Goal: Task Accomplishment & Management: Use online tool/utility

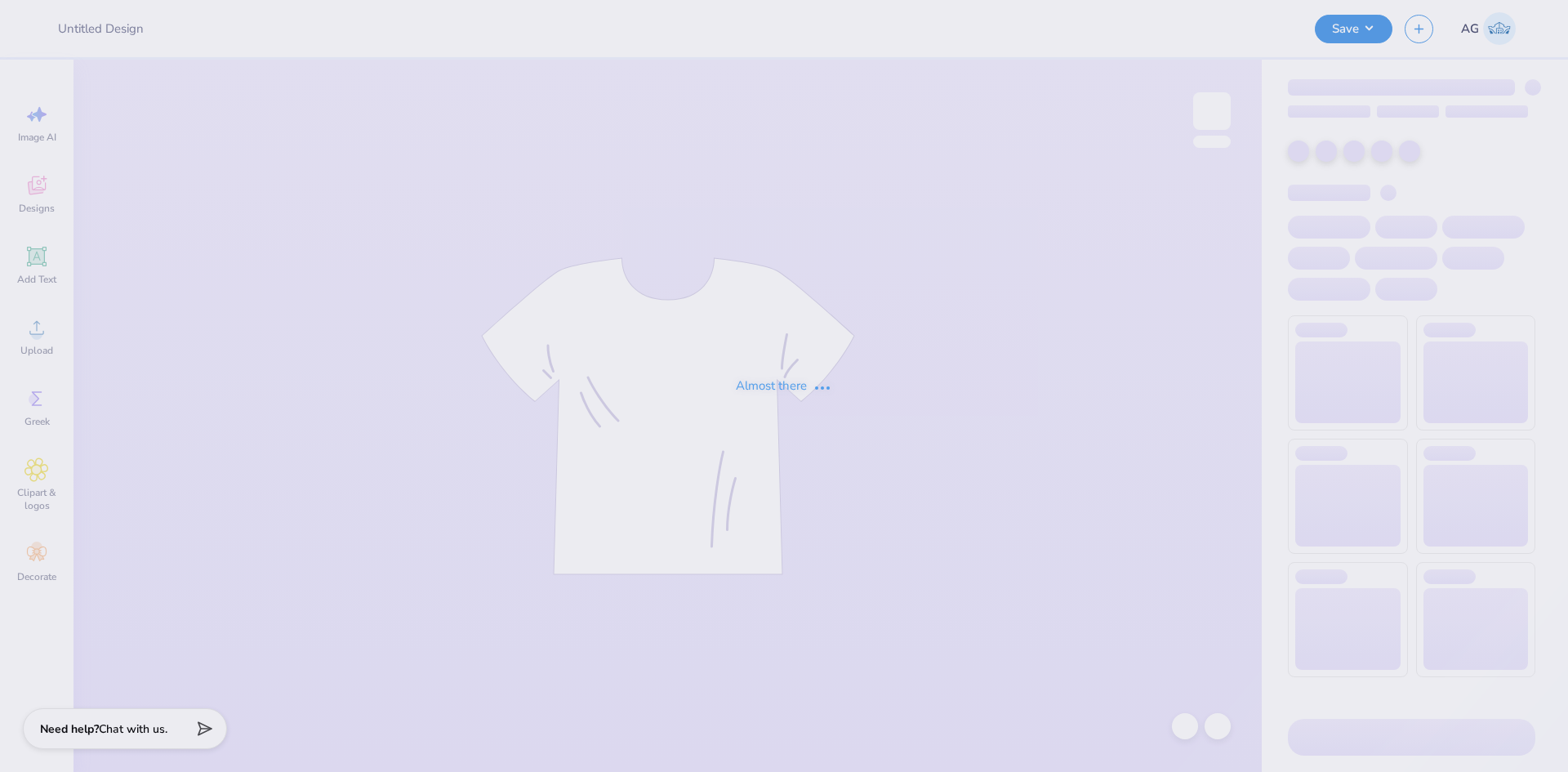
type input "BMOC 4"
type input "Merch for Tau Kappa Epsilon"
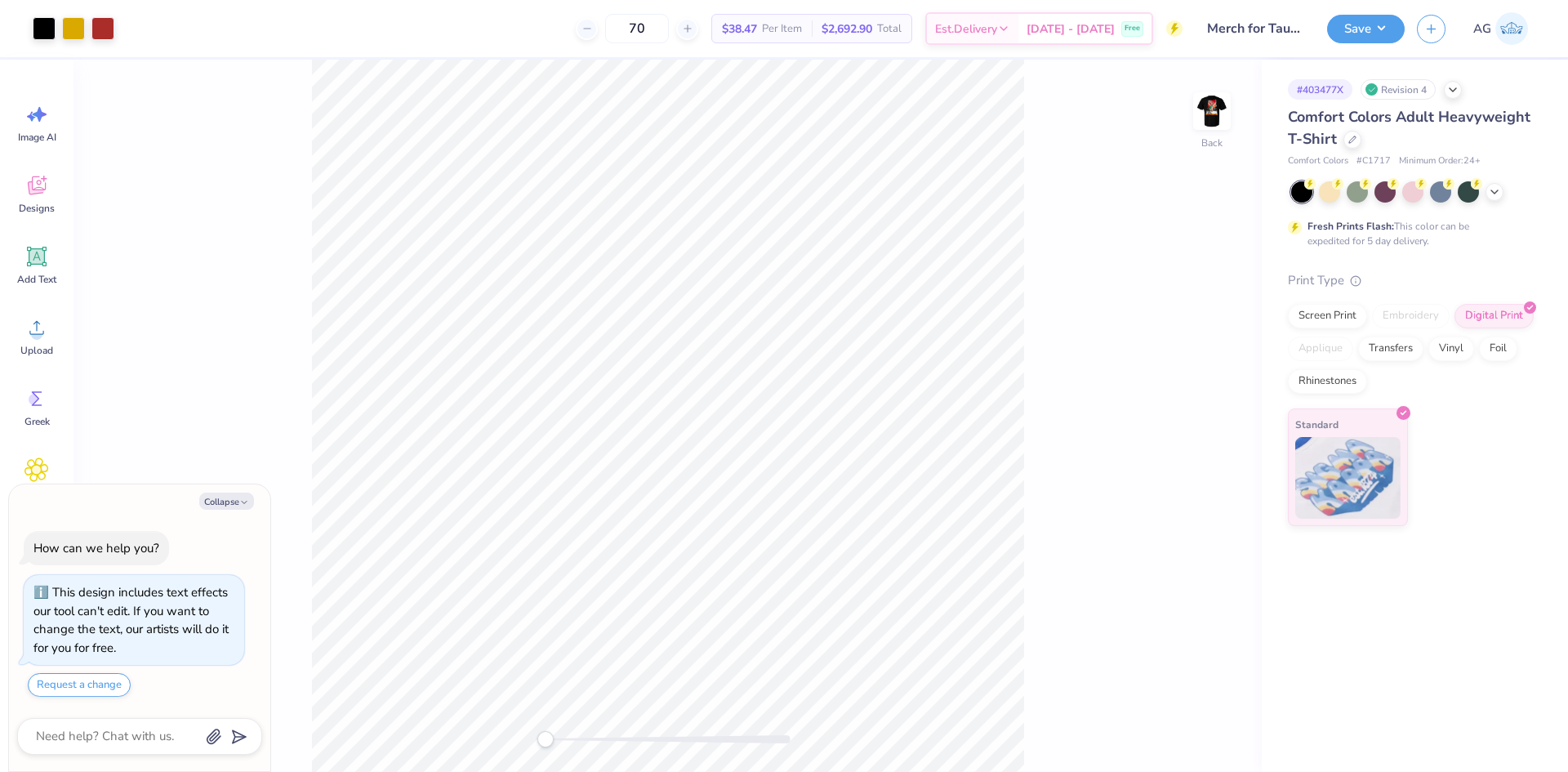
click at [1235, 111] on div "Back" at bounding box center [668, 415] width 1189 height 712
click at [1224, 109] on img at bounding box center [1211, 110] width 65 height 65
click at [239, 494] on button "Collapse" at bounding box center [226, 501] width 55 height 17
type textarea "x"
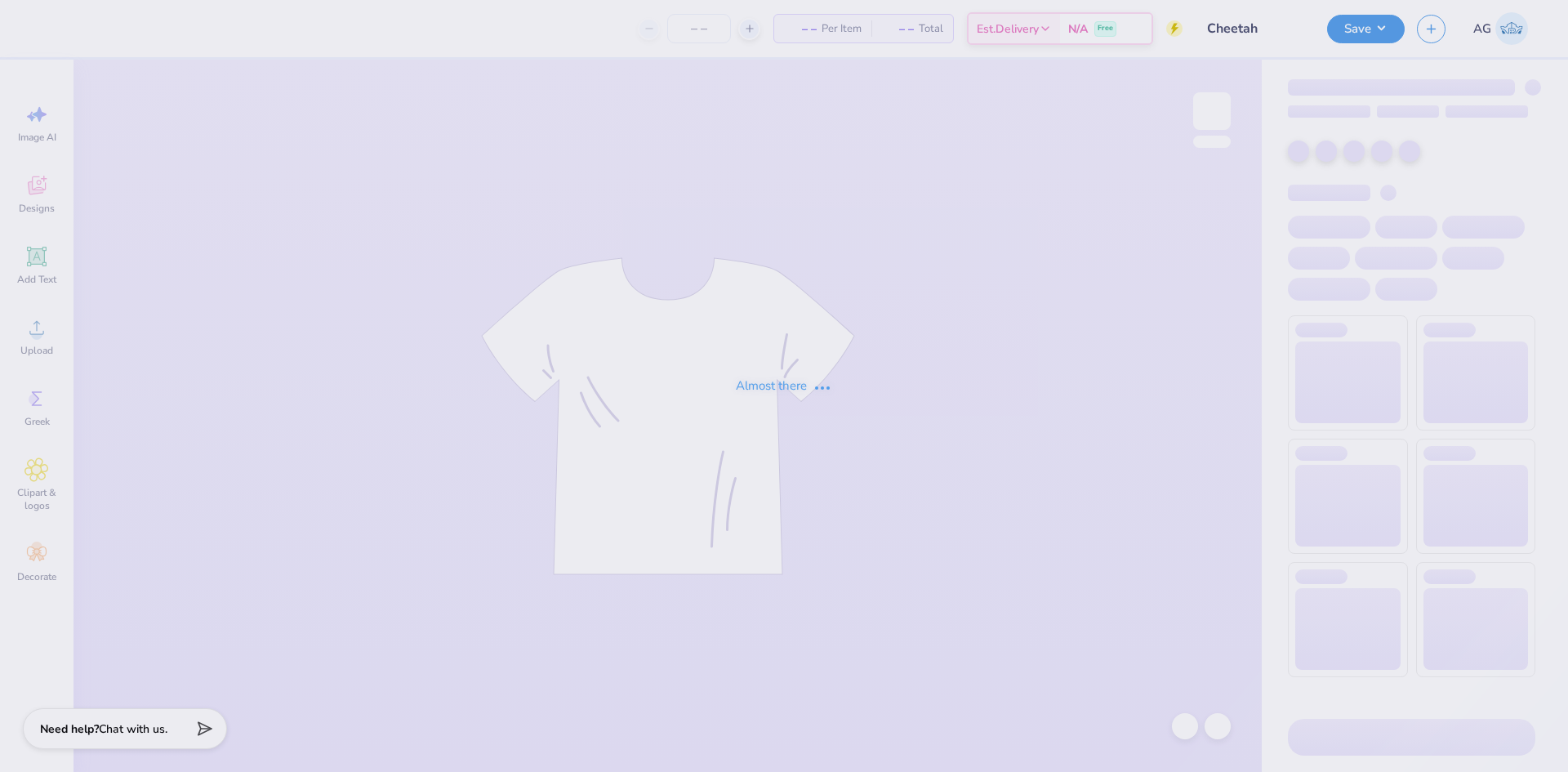
type input "12"
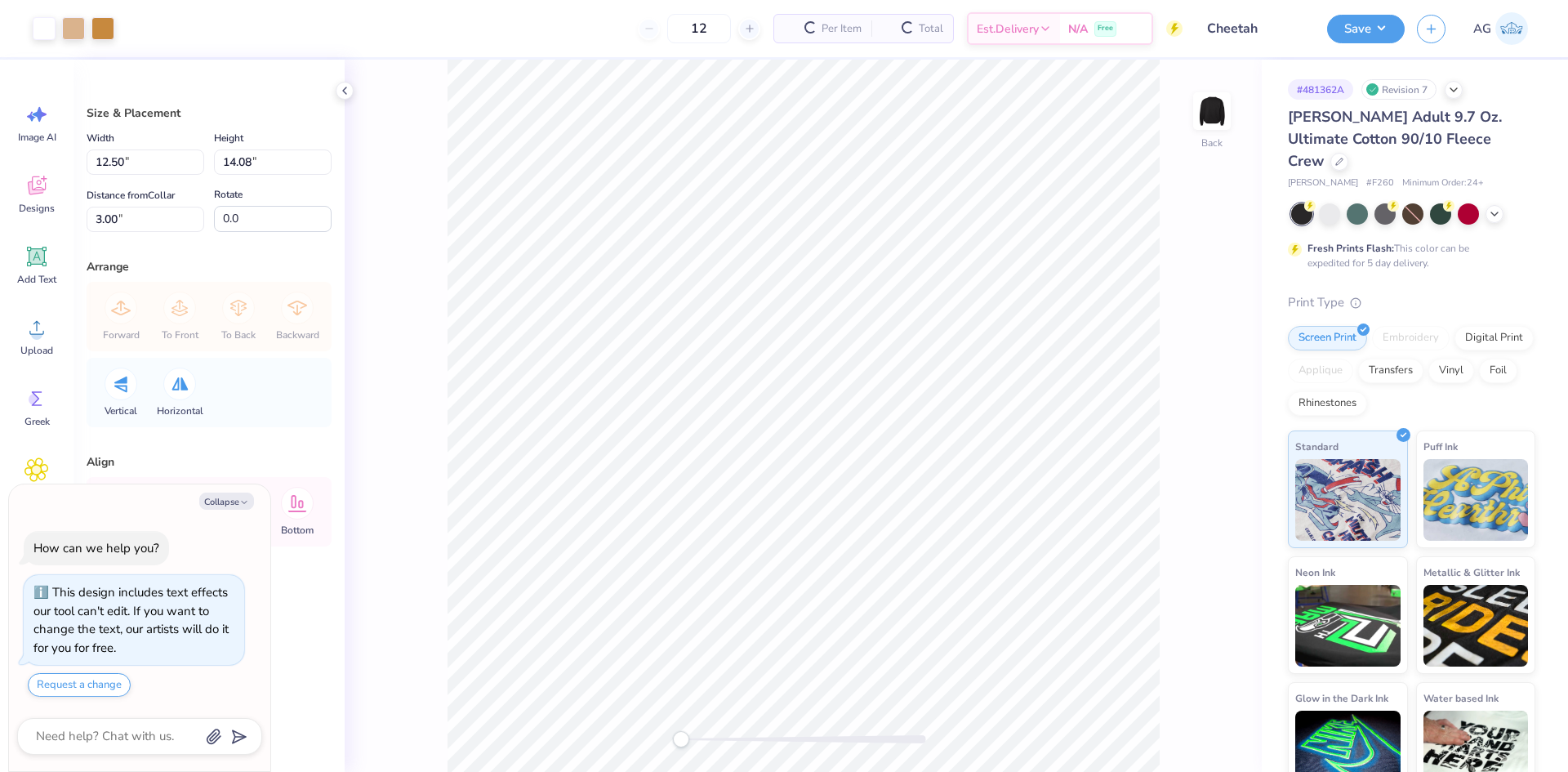
type textarea "x"
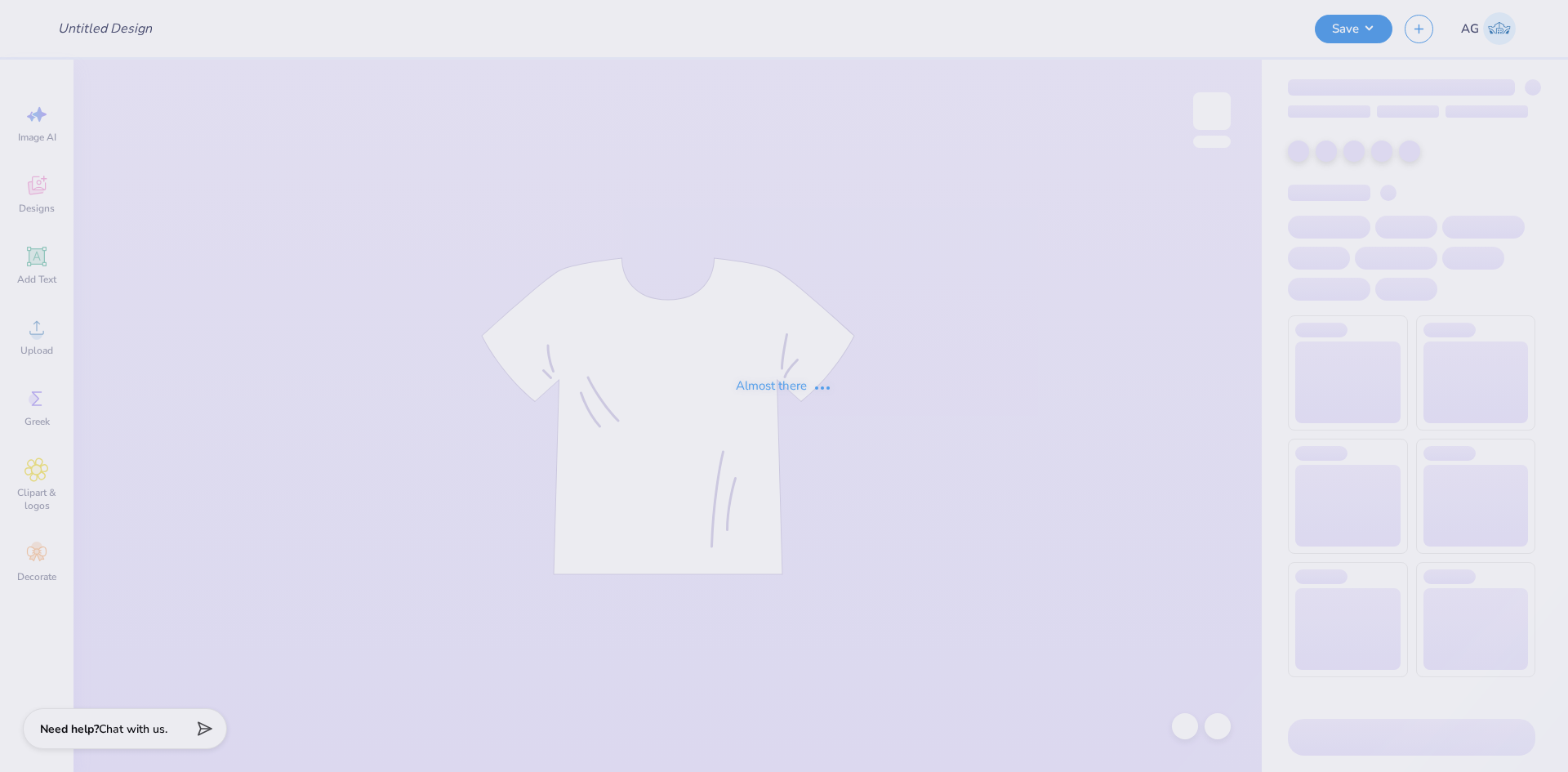
type input "Hoco 3 tiki"
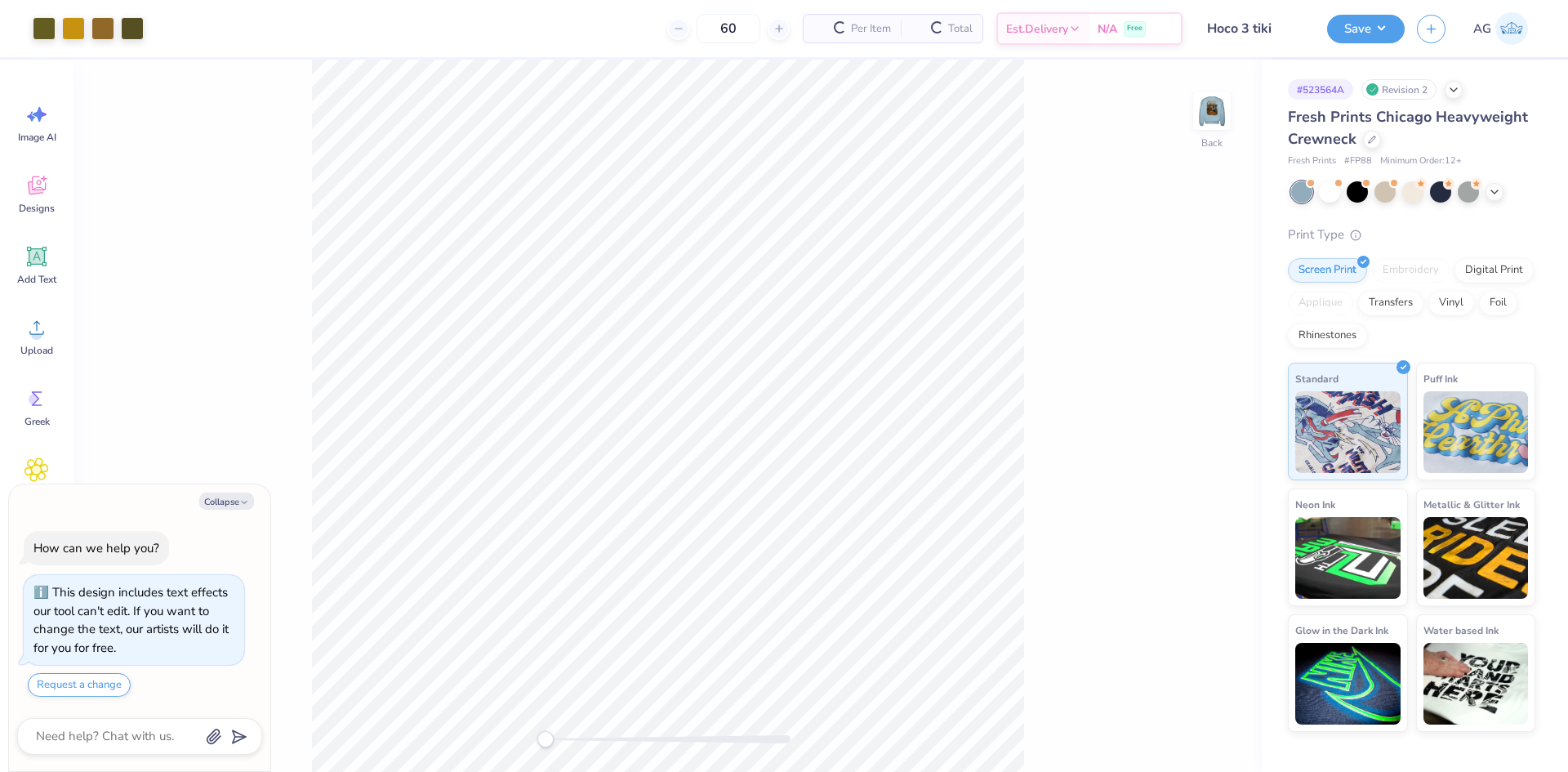
scroll to position [16, 0]
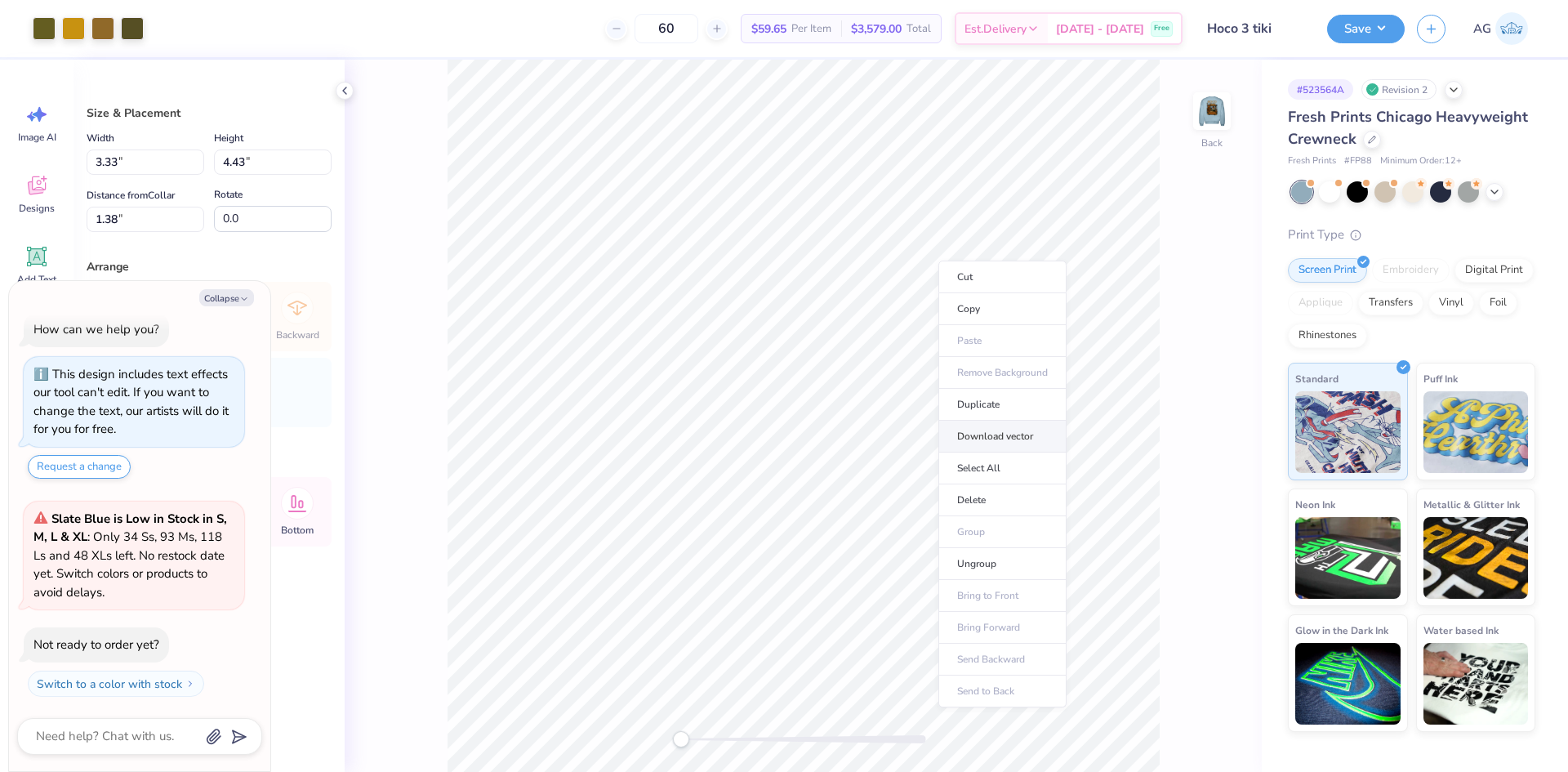
click at [1001, 435] on li "Download vector" at bounding box center [1003, 436] width 128 height 32
click at [1214, 124] on img at bounding box center [1211, 110] width 65 height 65
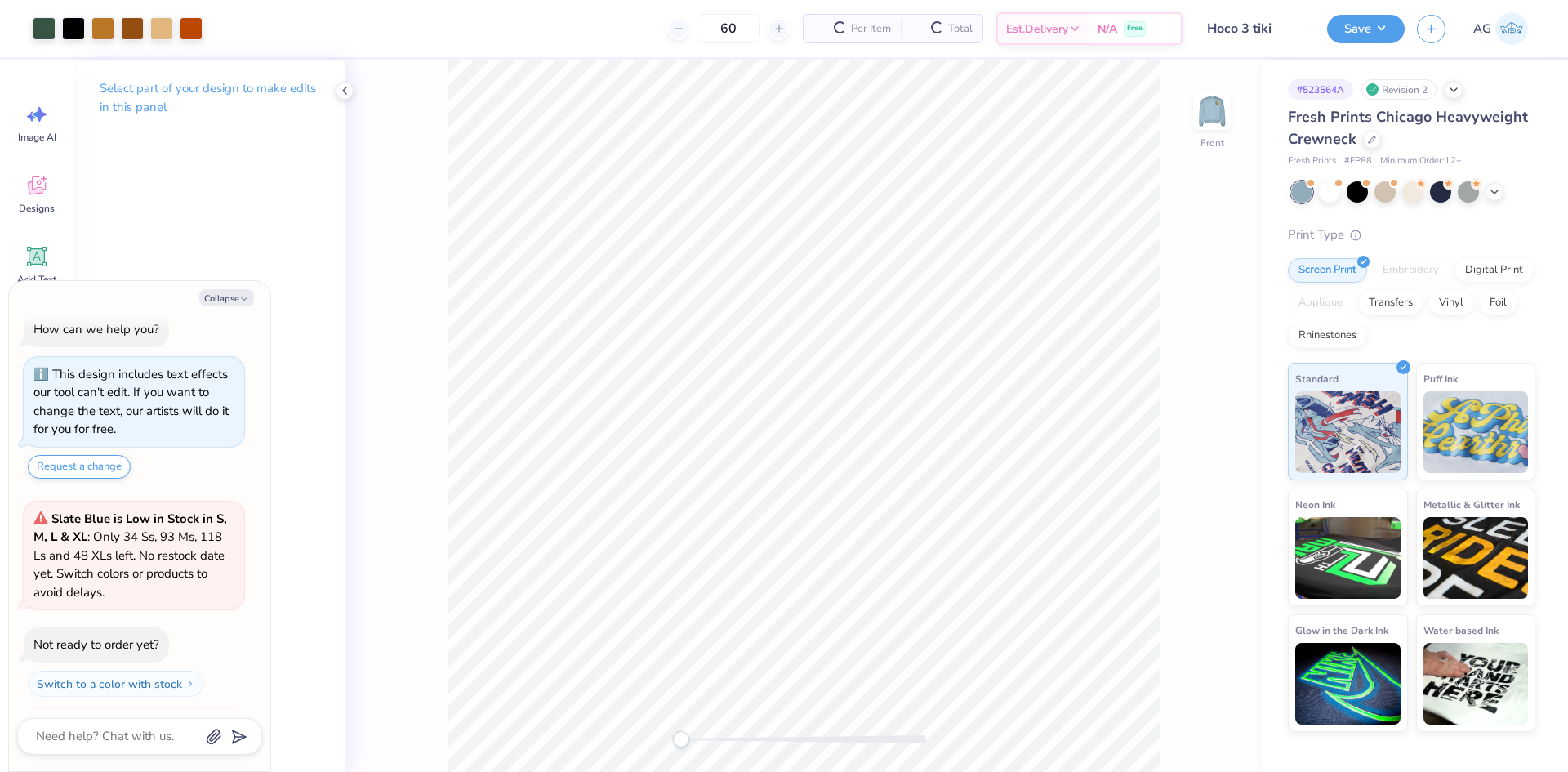
scroll to position [177, 0]
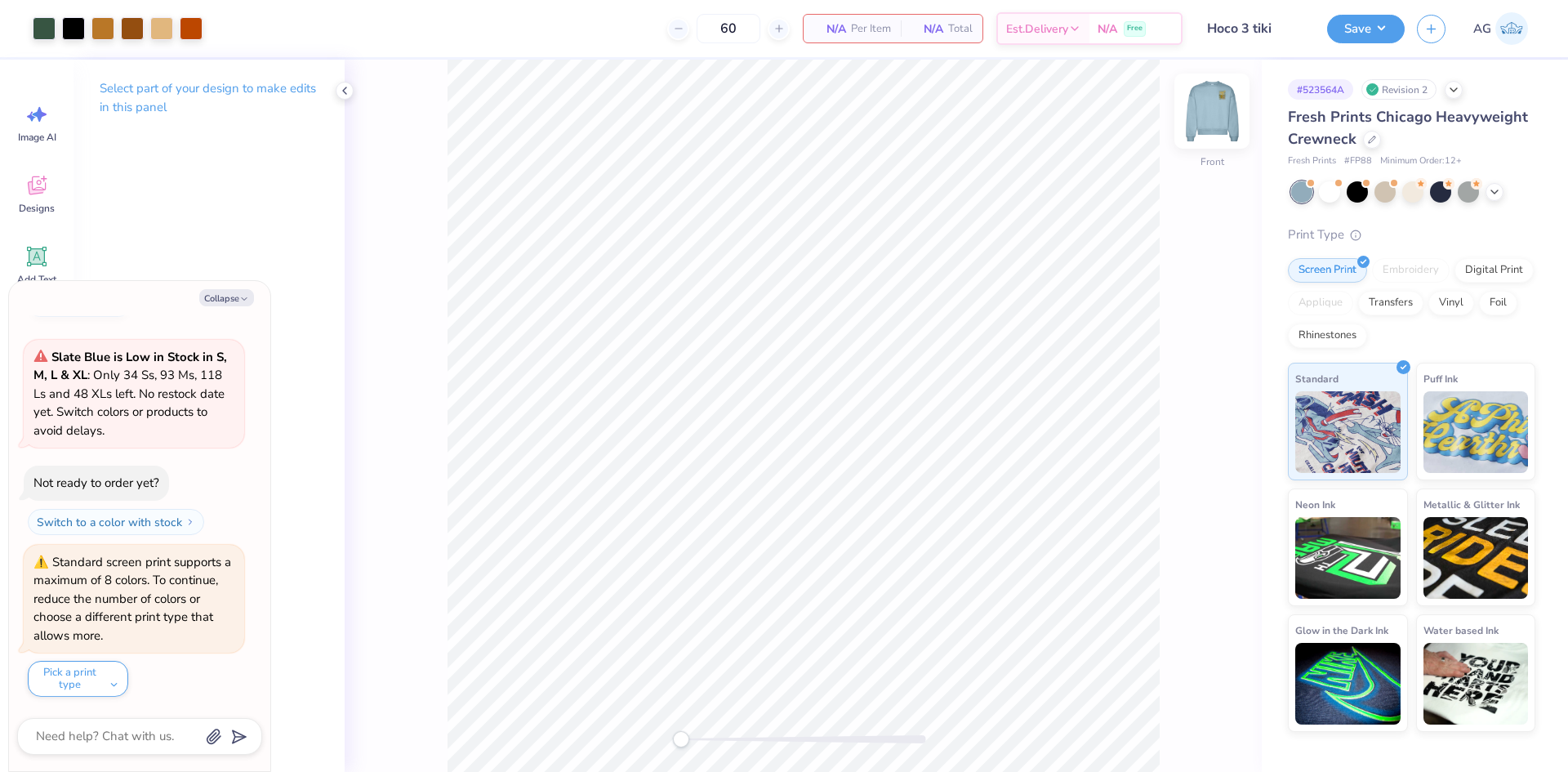
click at [1200, 129] on div at bounding box center [1212, 111] width 75 height 75
click at [849, 727] on div "Back" at bounding box center [803, 415] width 917 height 712
drag, startPoint x: 683, startPoint y: 739, endPoint x: 445, endPoint y: 651, distance: 253.7
click at [300, 771] on html "Art colors 60 N/A Per Item N/A Total Est. Delivery N/A Free Design Title Hoco 3…" at bounding box center [784, 386] width 1568 height 772
click at [450, 771] on html "Art colors 60 N/A Per Item N/A Total Est. Delivery N/A Free Design Title Hoco 3…" at bounding box center [784, 386] width 1568 height 772
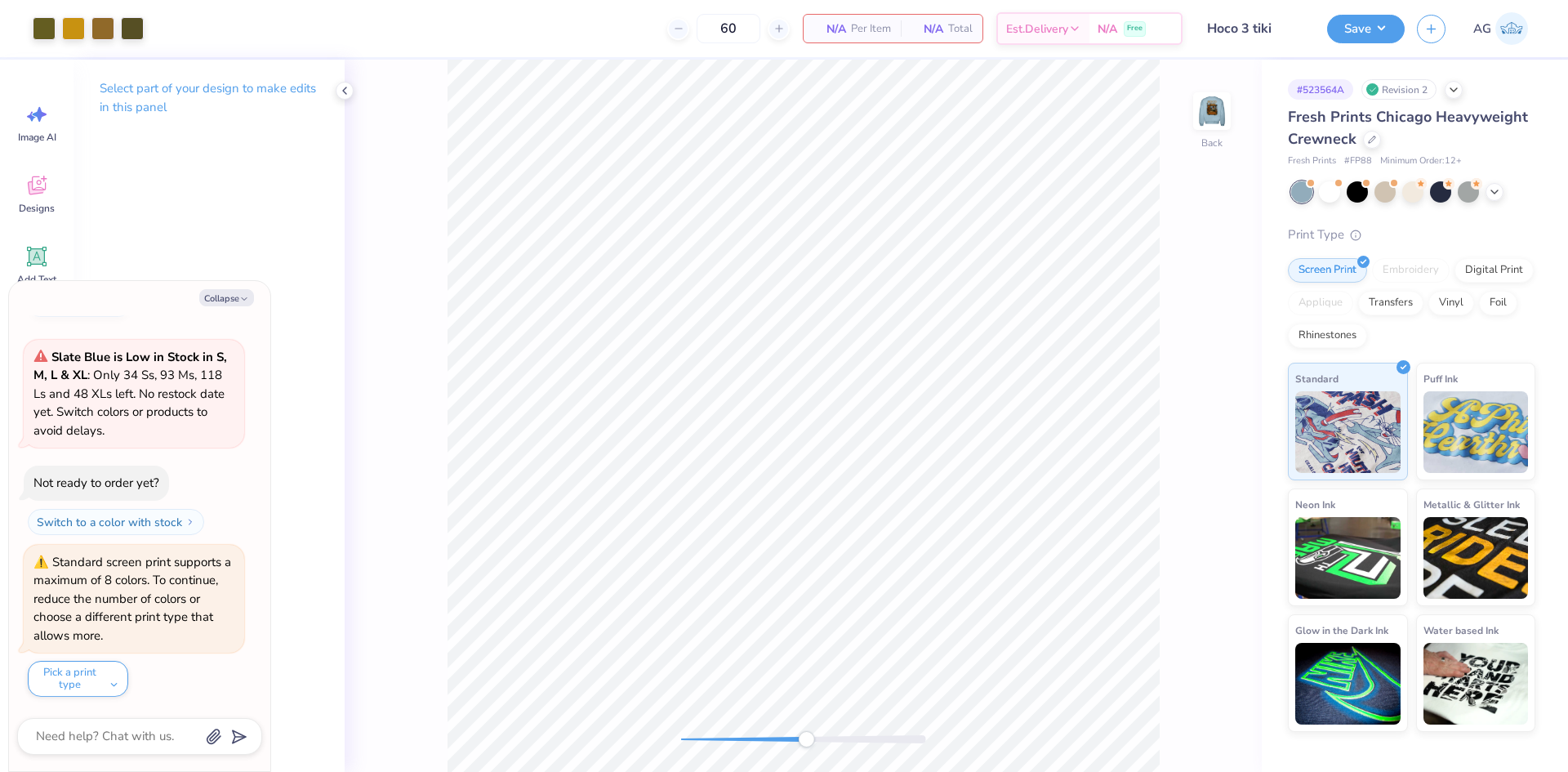
click at [505, 716] on div "Back" at bounding box center [803, 415] width 917 height 712
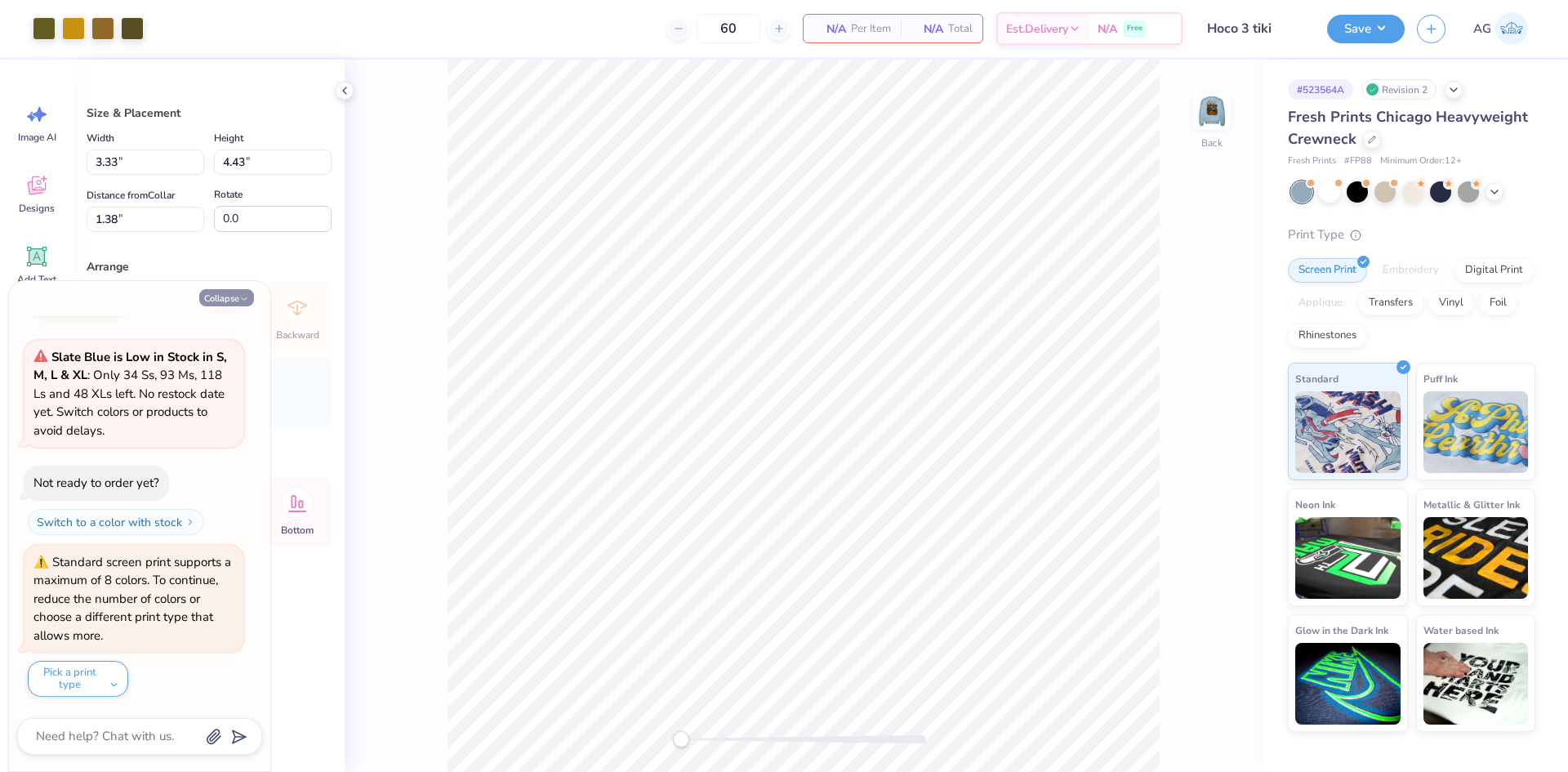
click at [231, 304] on button "Collapse" at bounding box center [226, 298] width 55 height 17
type textarea "x"
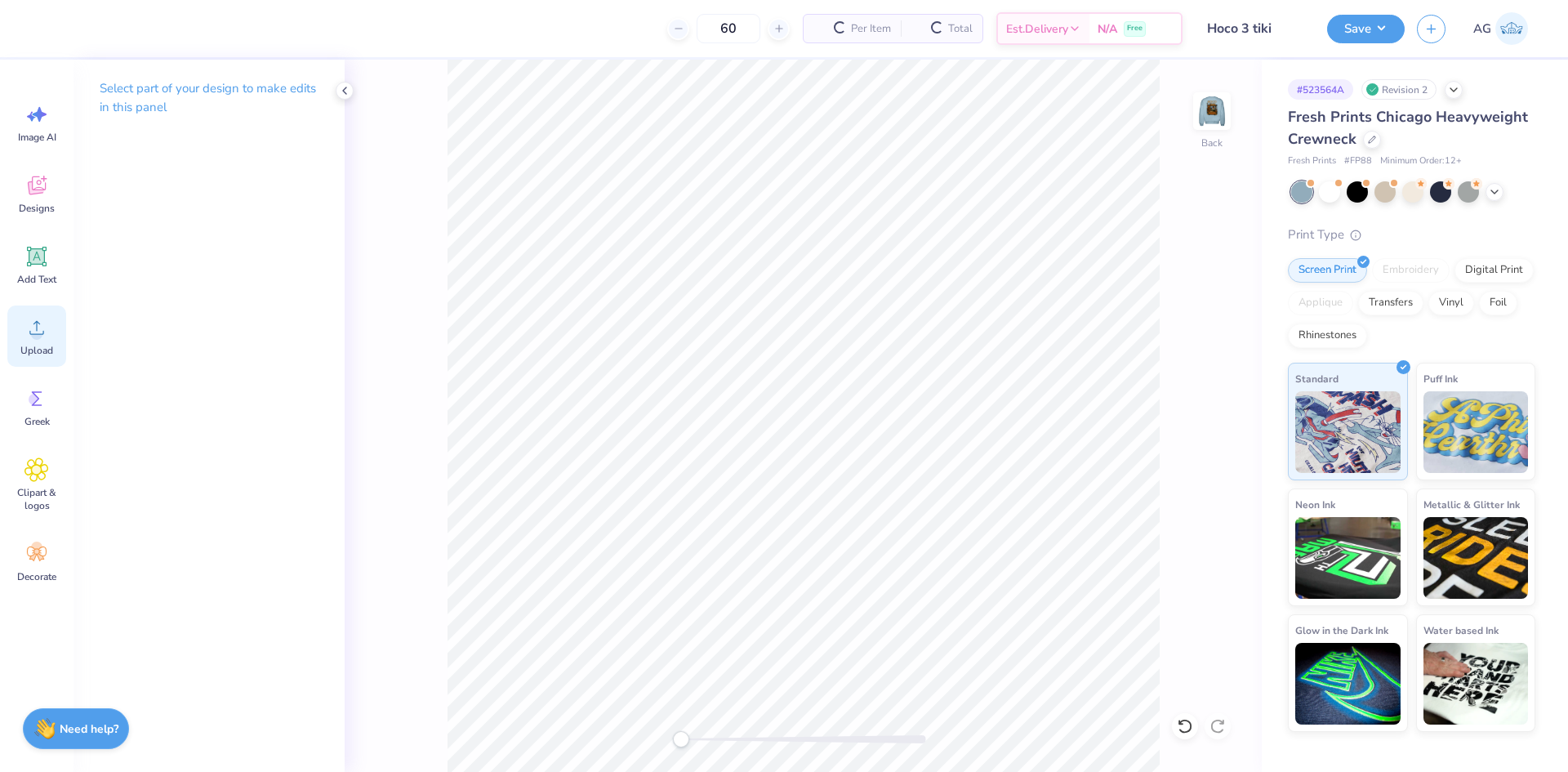
click at [50, 350] on span "Upload" at bounding box center [37, 350] width 33 height 13
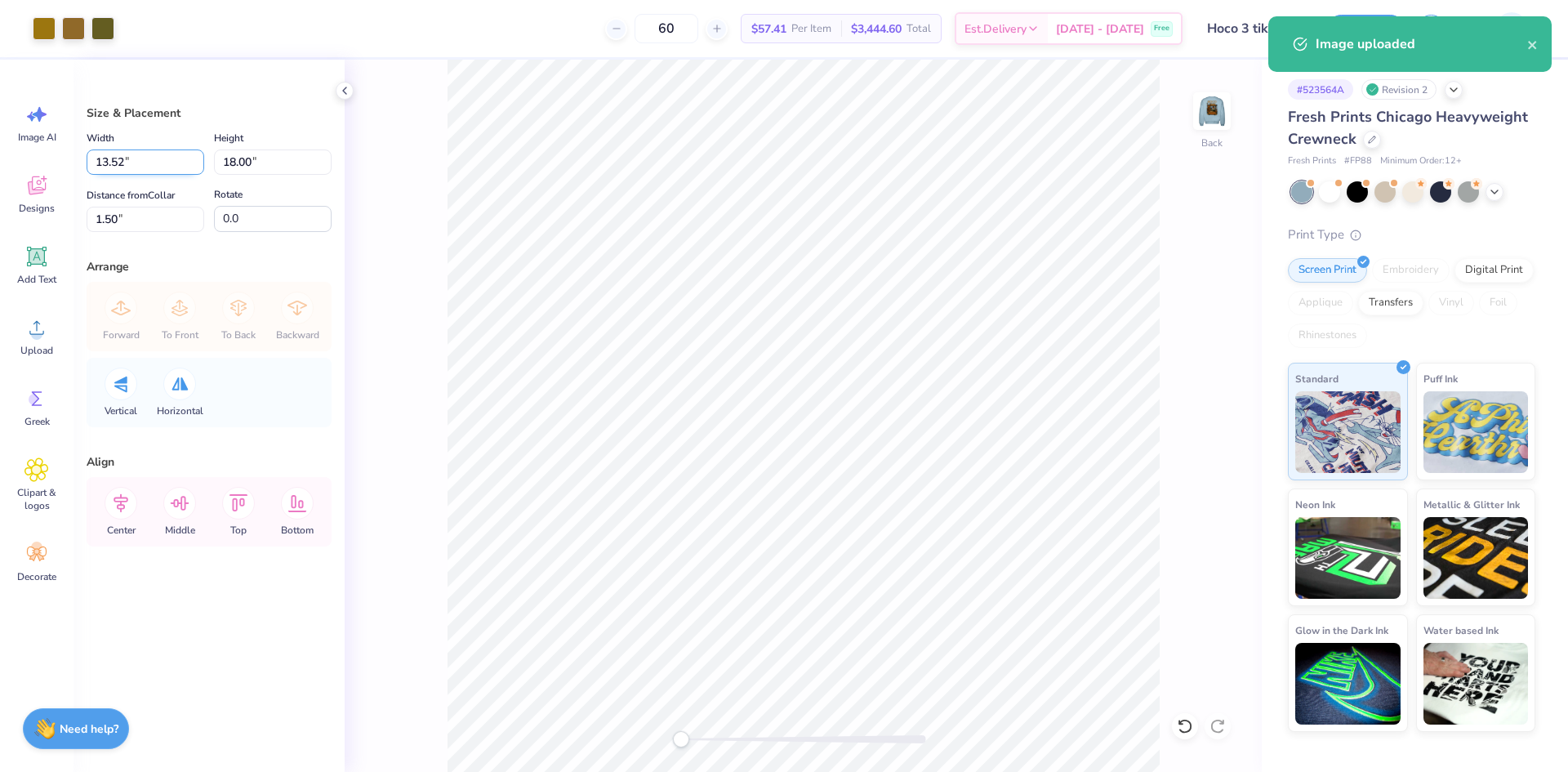
click at [123, 160] on input "13.52" at bounding box center [146, 161] width 118 height 25
type input "4.00"
type input "5.33"
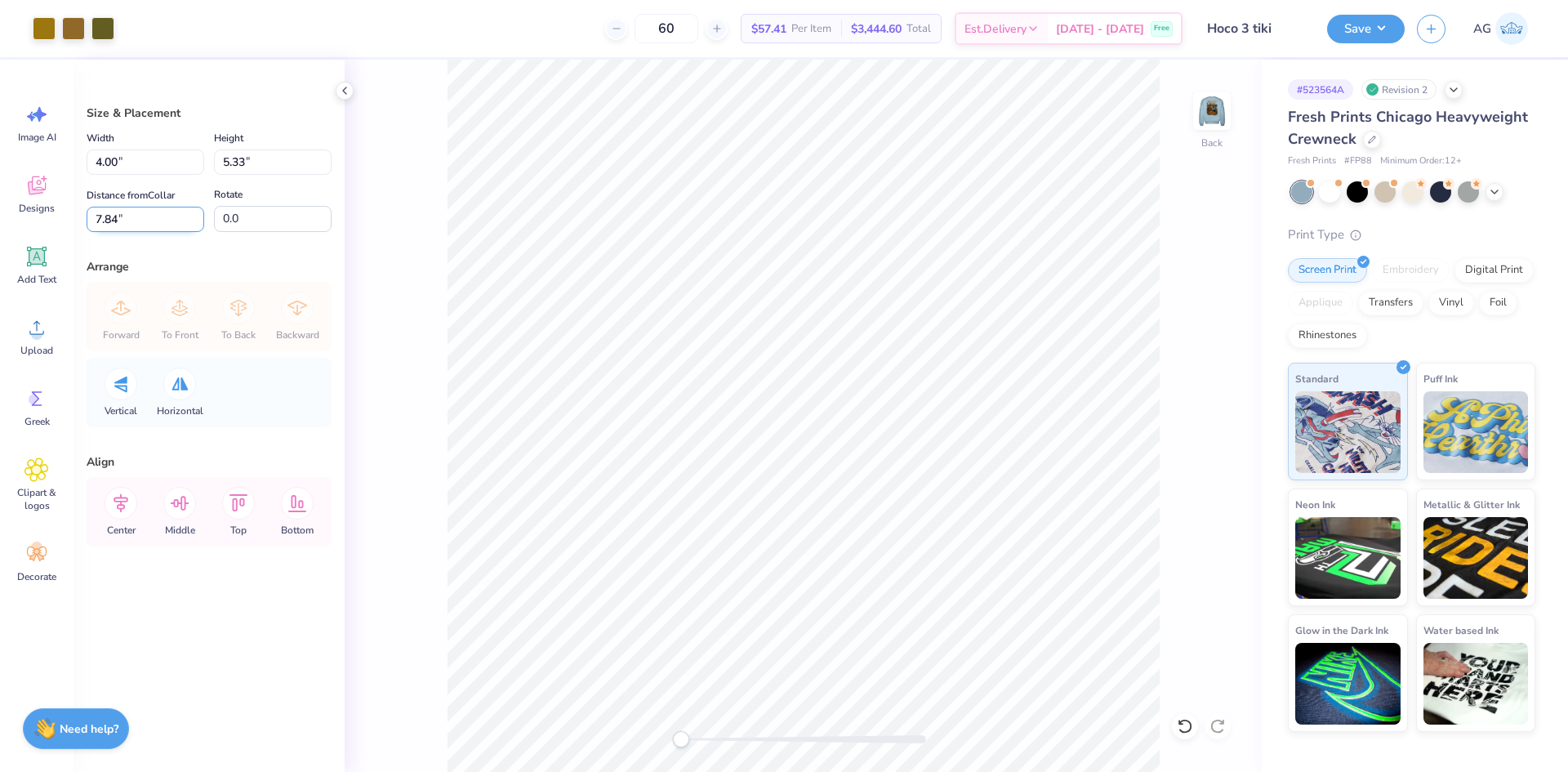
click at [171, 216] on input "7.84" at bounding box center [146, 219] width 118 height 25
type input "2"
click at [249, 167] on input "5.33" at bounding box center [273, 161] width 118 height 25
type input "4"
type input "3.00"
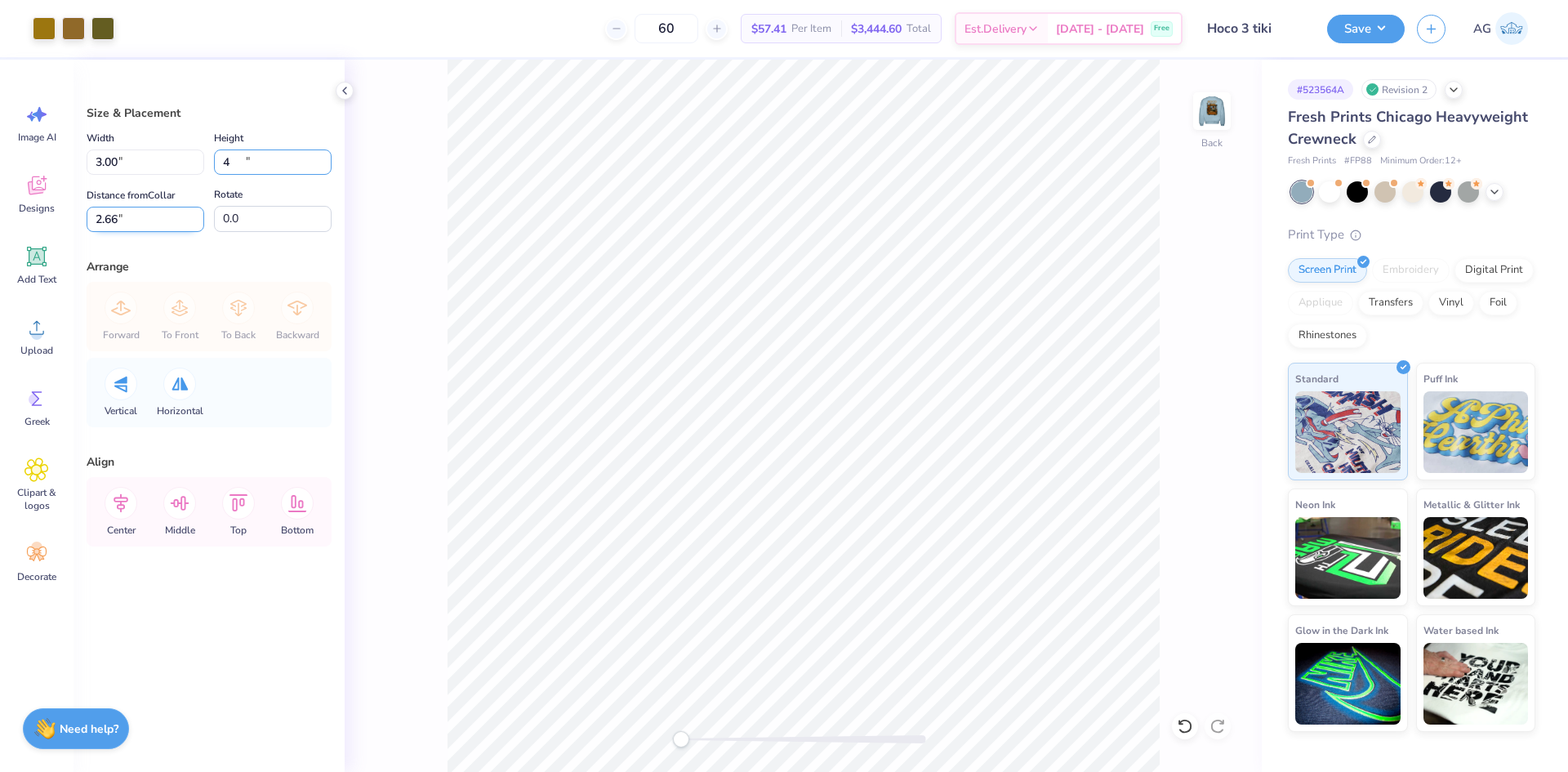
type input "4.00"
click at [157, 221] on input "2.66" at bounding box center [146, 219] width 118 height 25
type input "2"
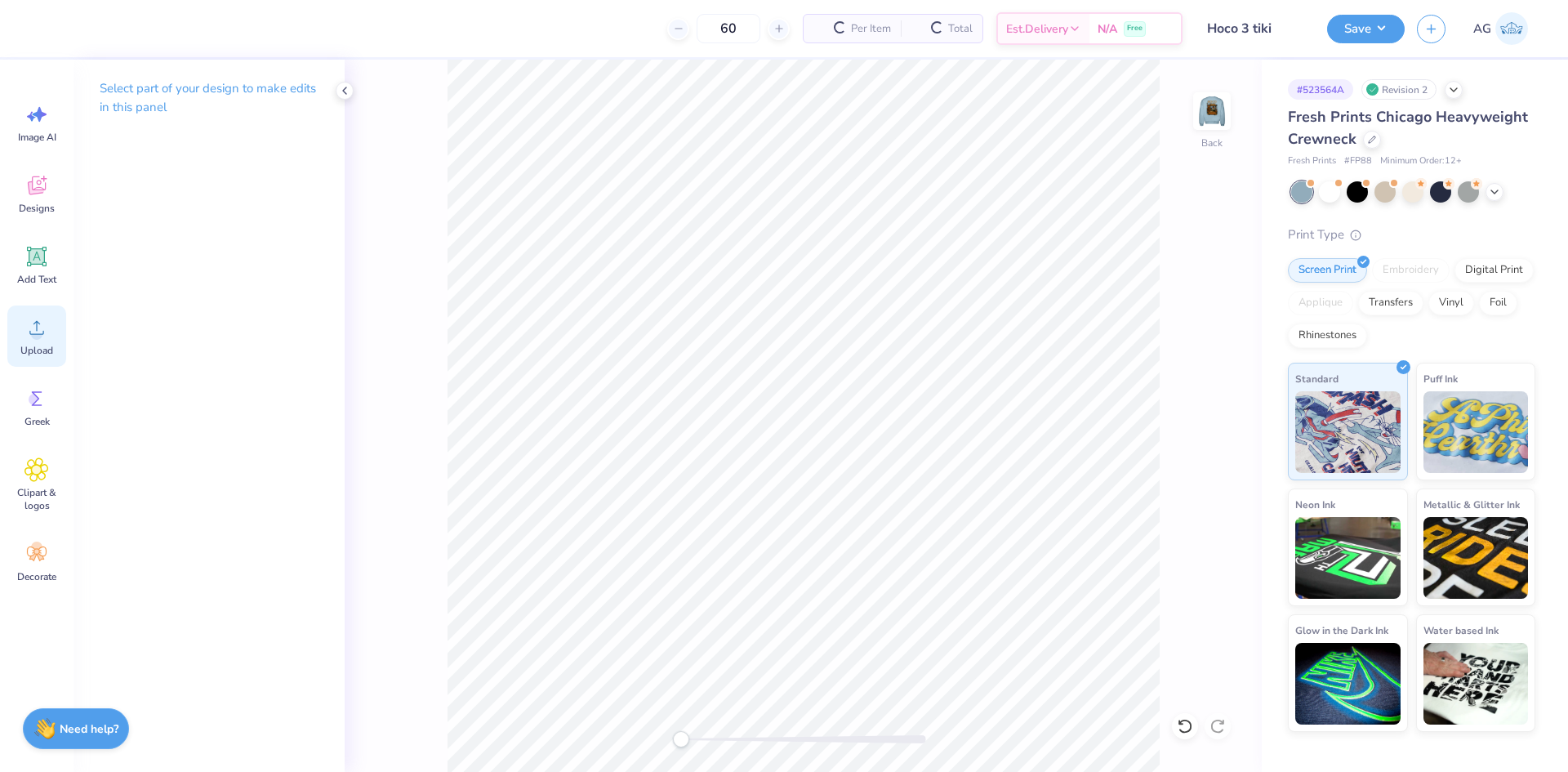
click at [47, 346] on span "Upload" at bounding box center [37, 350] width 33 height 13
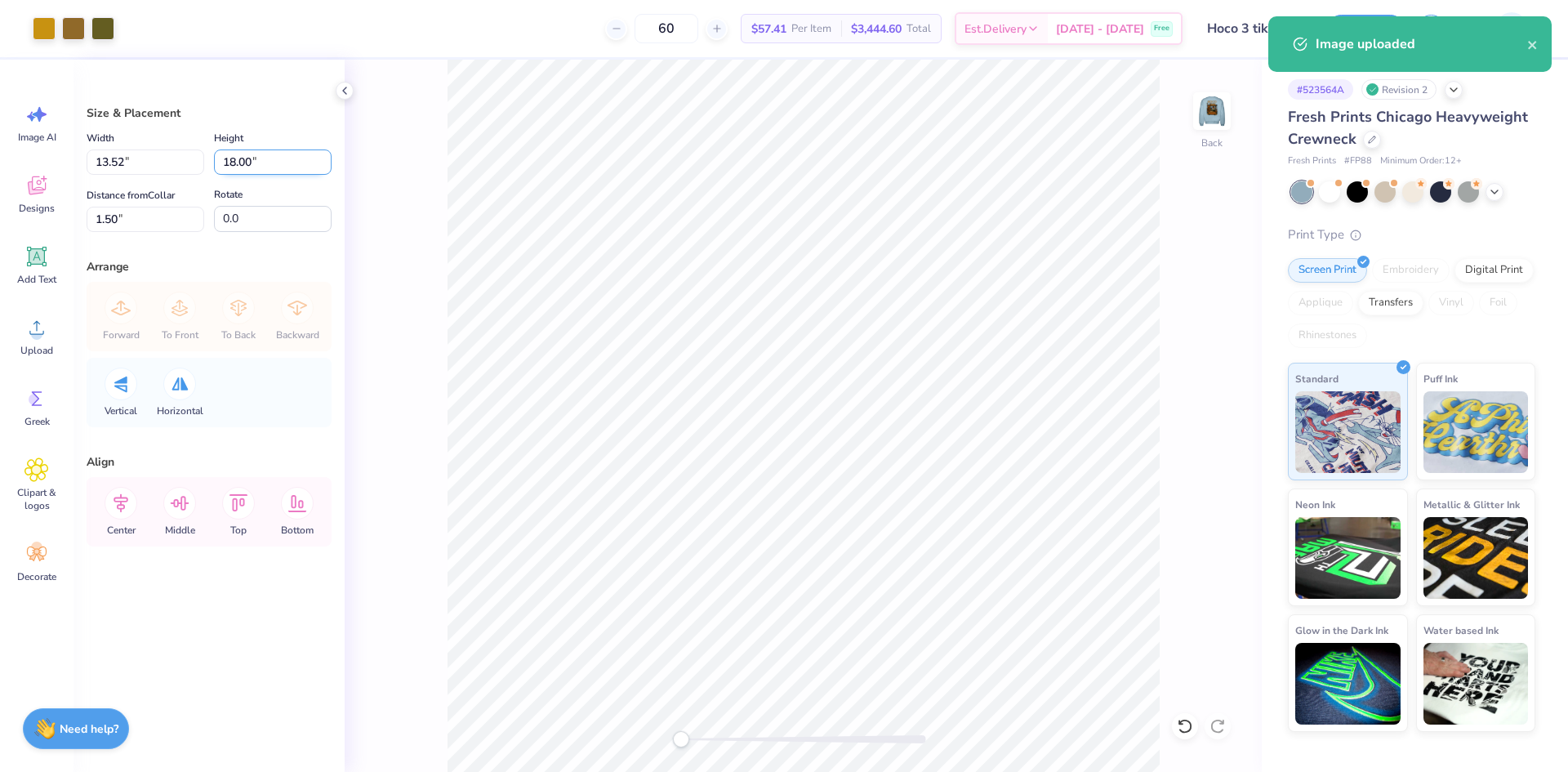
click at [244, 167] on input "18.00" at bounding box center [273, 161] width 118 height 25
type input "4"
type input "3.00"
type input "4.00"
click at [143, 230] on input "8.50" at bounding box center [146, 219] width 118 height 25
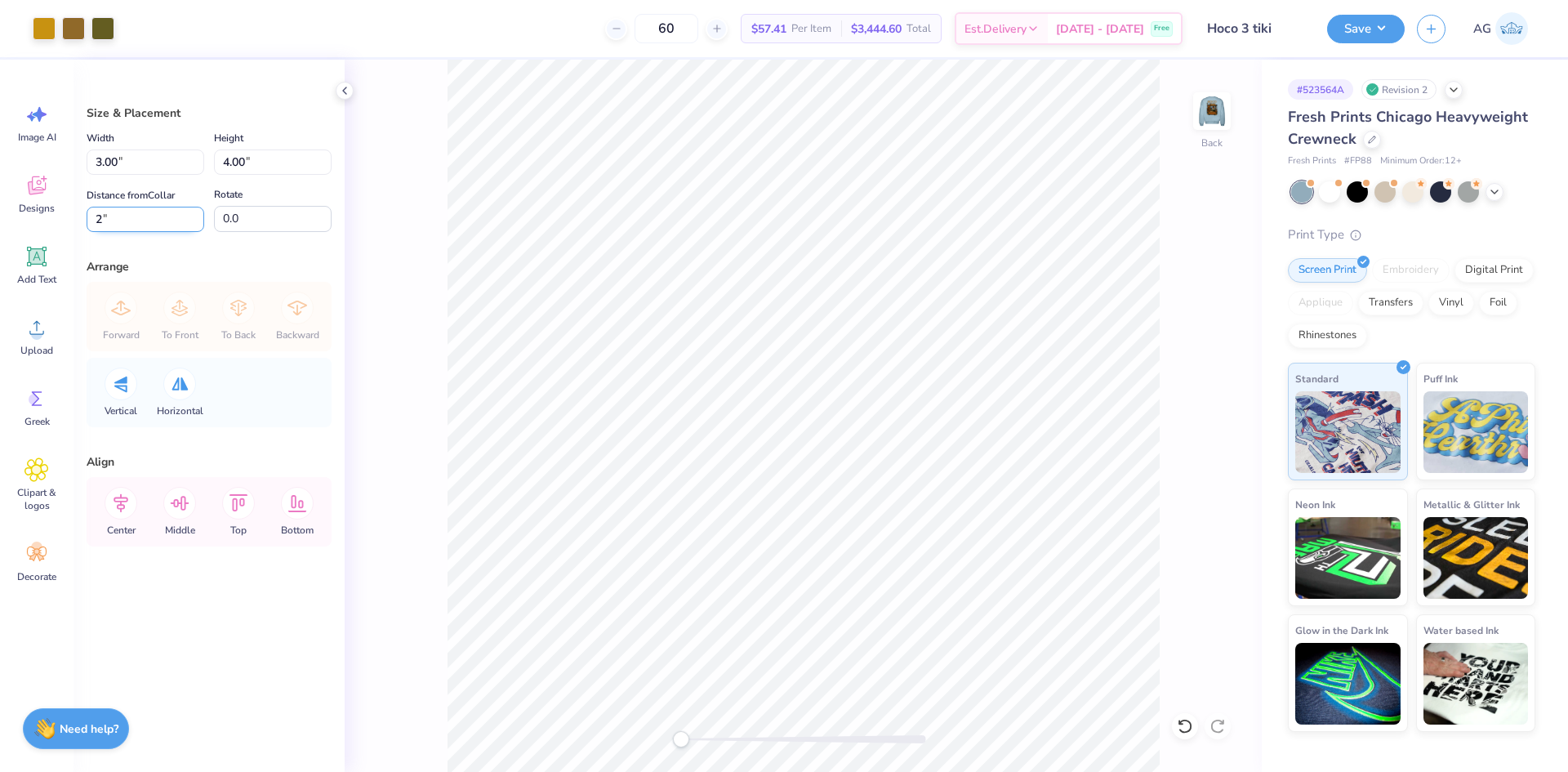
click at [173, 230] on input "2" at bounding box center [146, 219] width 118 height 25
type input "2"
click at [129, 219] on input "2" at bounding box center [146, 219] width 118 height 25
click at [145, 226] on input "1.96" at bounding box center [146, 219] width 118 height 25
click at [140, 216] on input "3" at bounding box center [146, 219] width 118 height 25
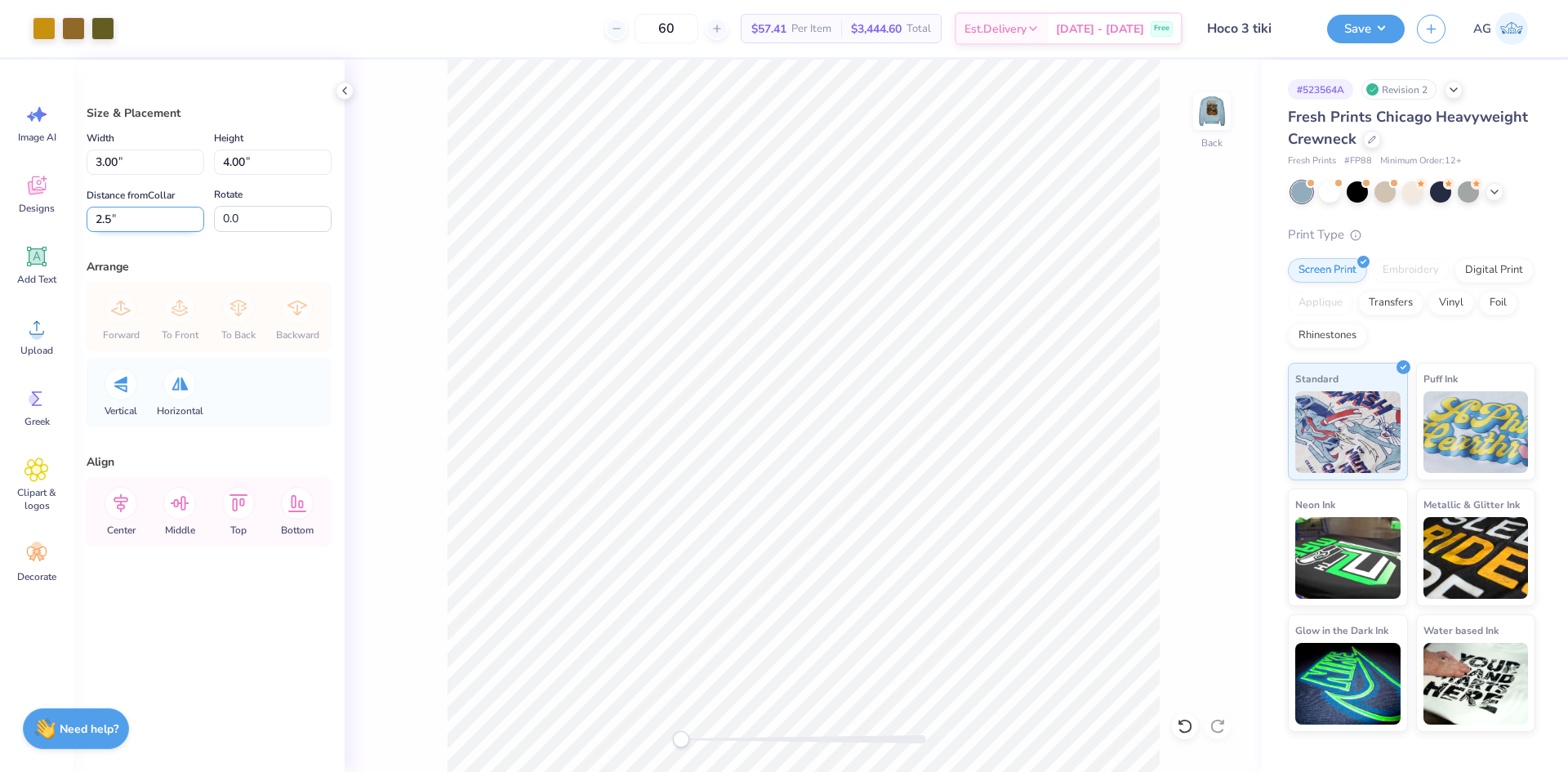
type input "2.5"
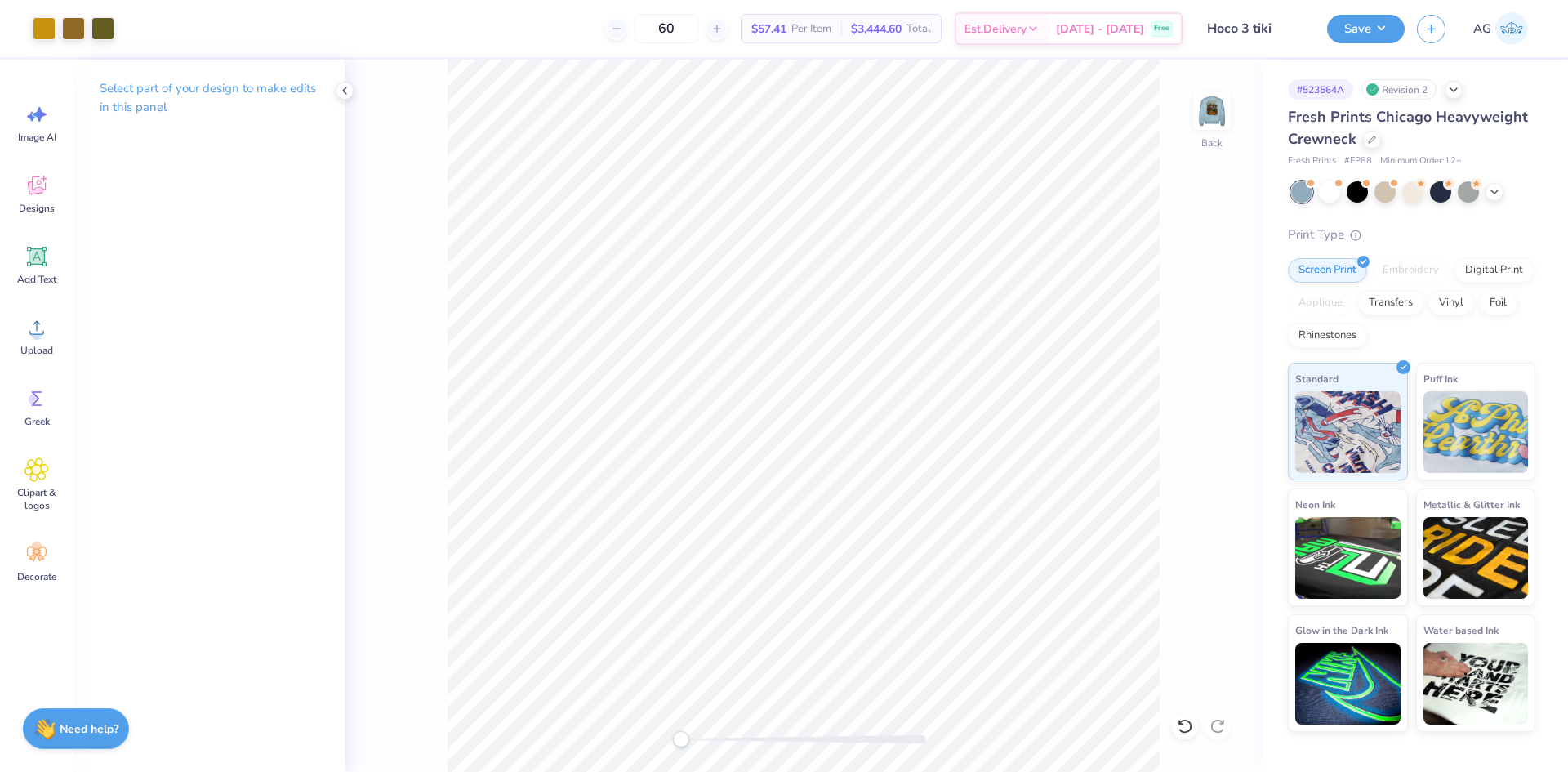
click at [1190, 128] on div "Back" at bounding box center [803, 415] width 917 height 712
click at [1204, 120] on img at bounding box center [1211, 110] width 65 height 65
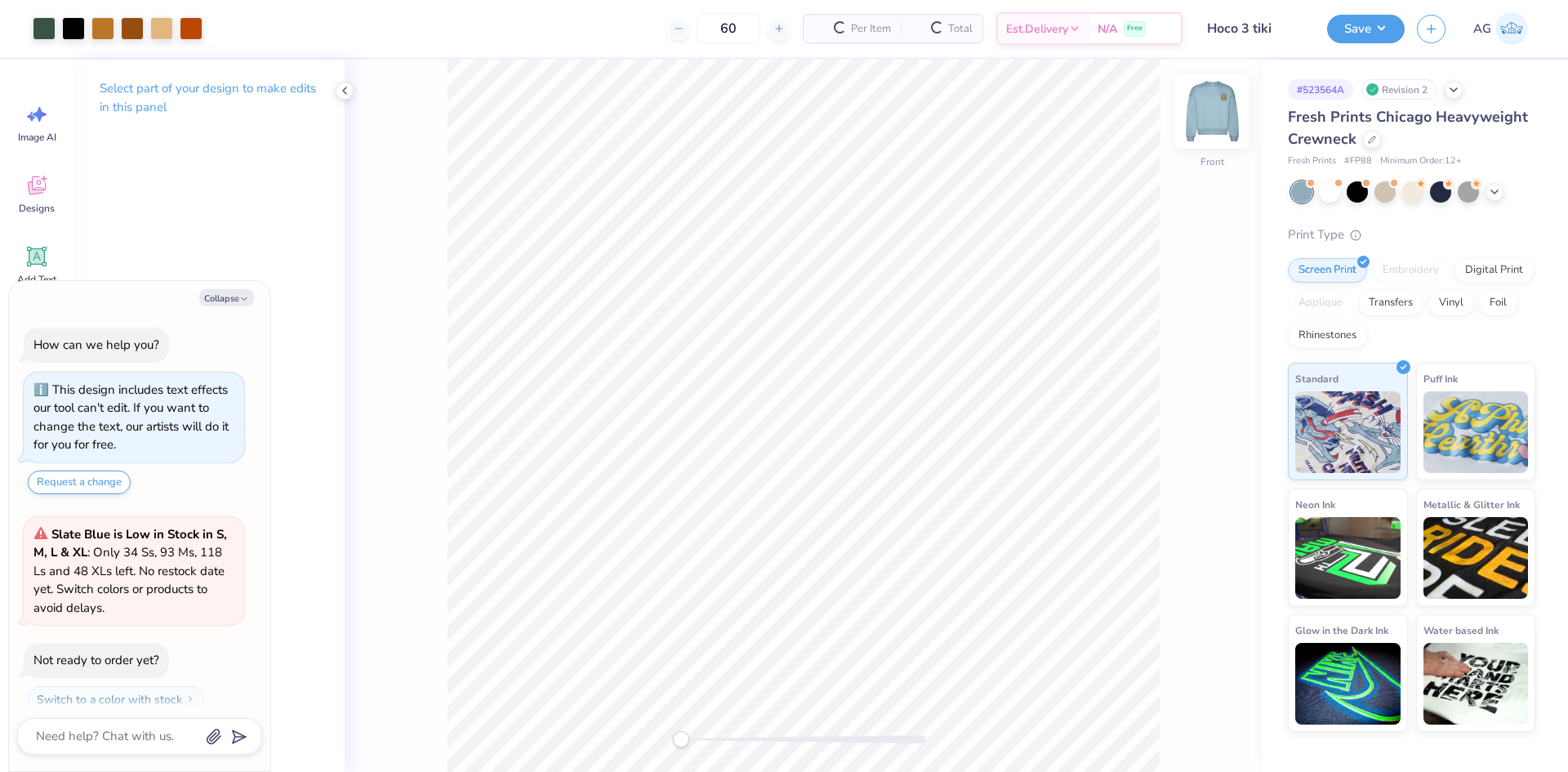
scroll to position [340, 0]
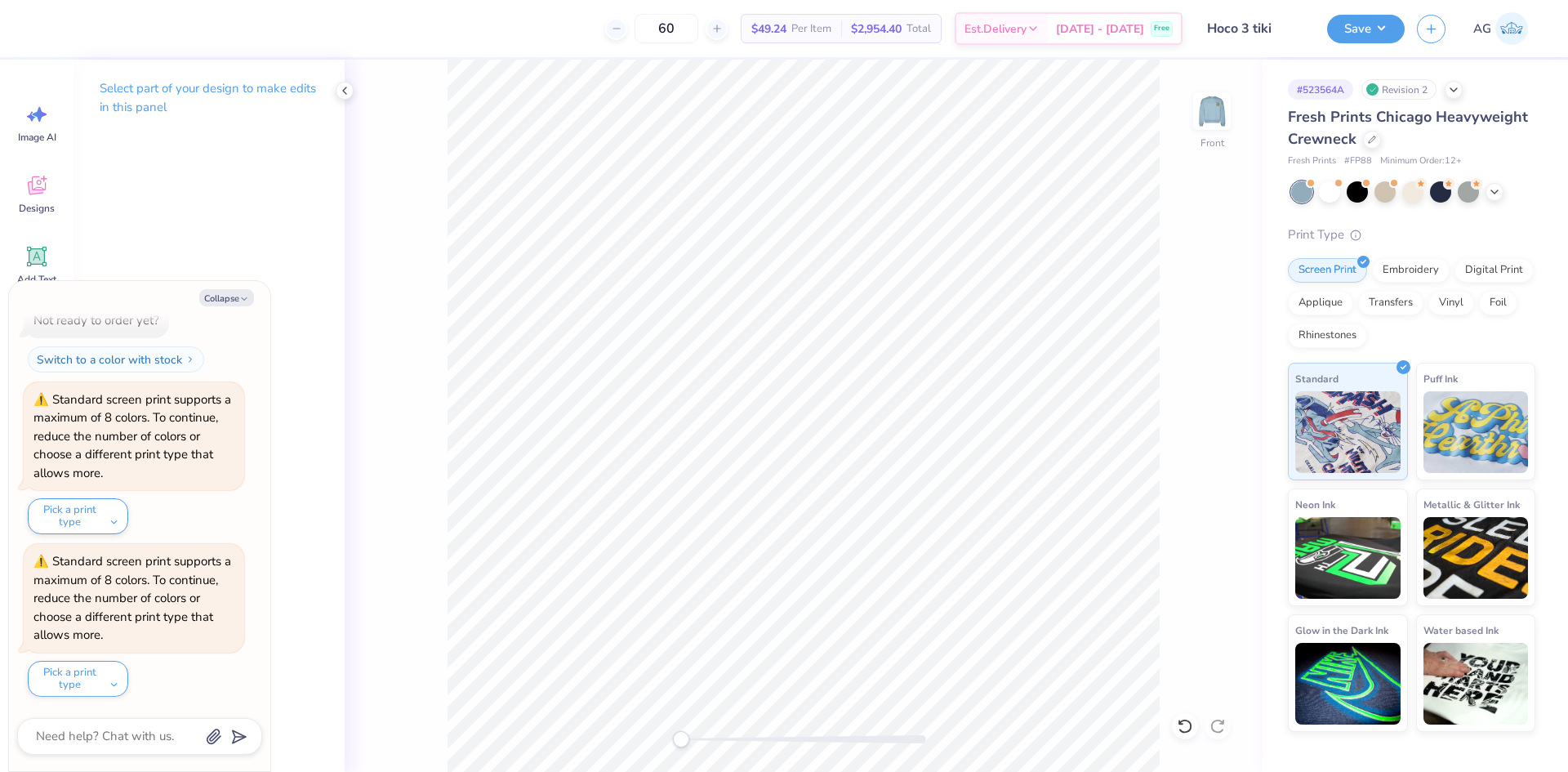
click at [226, 311] on div "Collapse How can we help you? This design includes text effects our tool can't …" at bounding box center [139, 526] width 261 height 490
drag, startPoint x: 230, startPoint y: 298, endPoint x: 49, endPoint y: 341, distance: 186.0
click at [226, 298] on button "Collapse" at bounding box center [226, 298] width 55 height 17
type textarea "x"
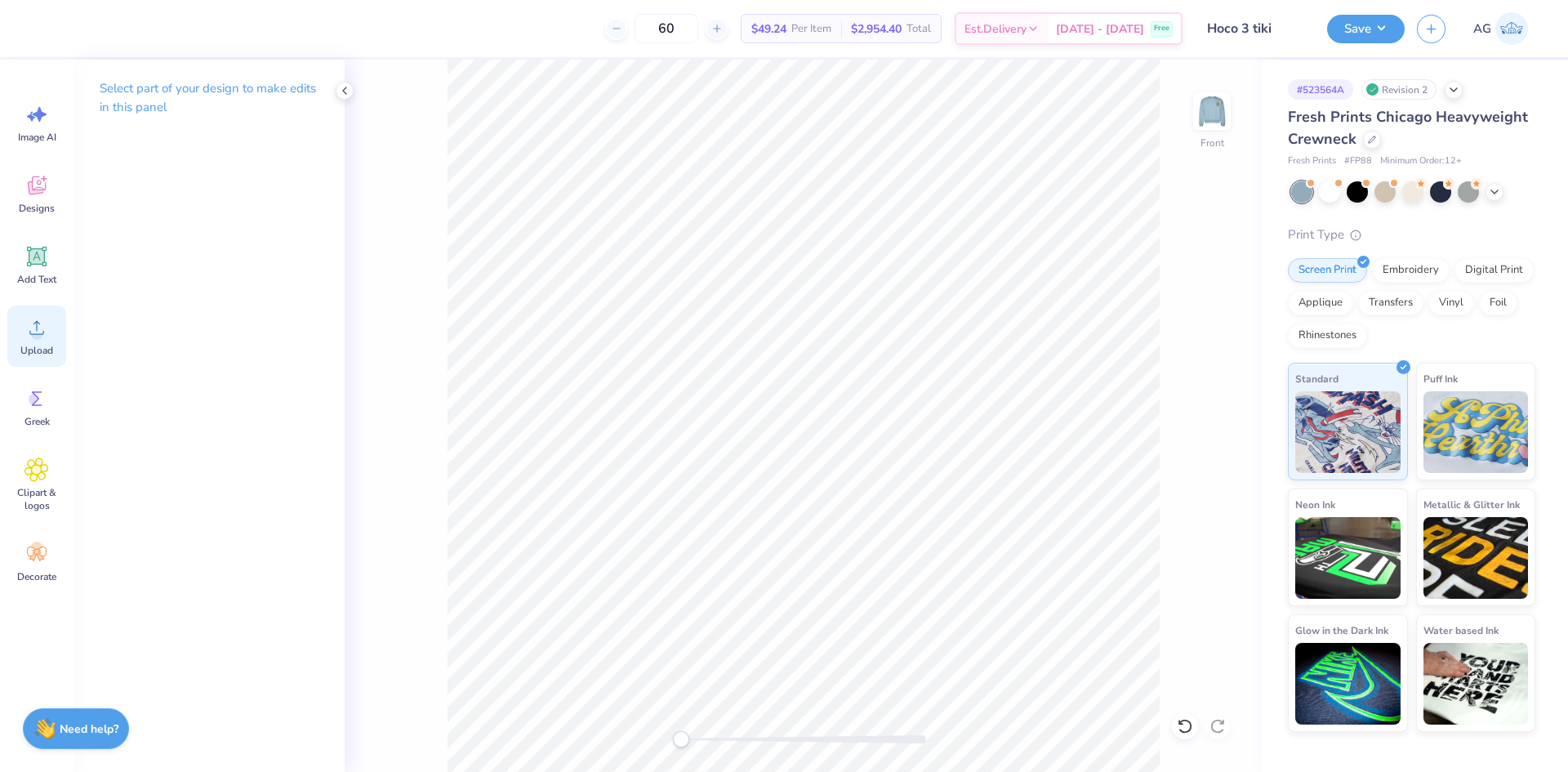
click at [39, 345] on span "Upload" at bounding box center [37, 350] width 33 height 13
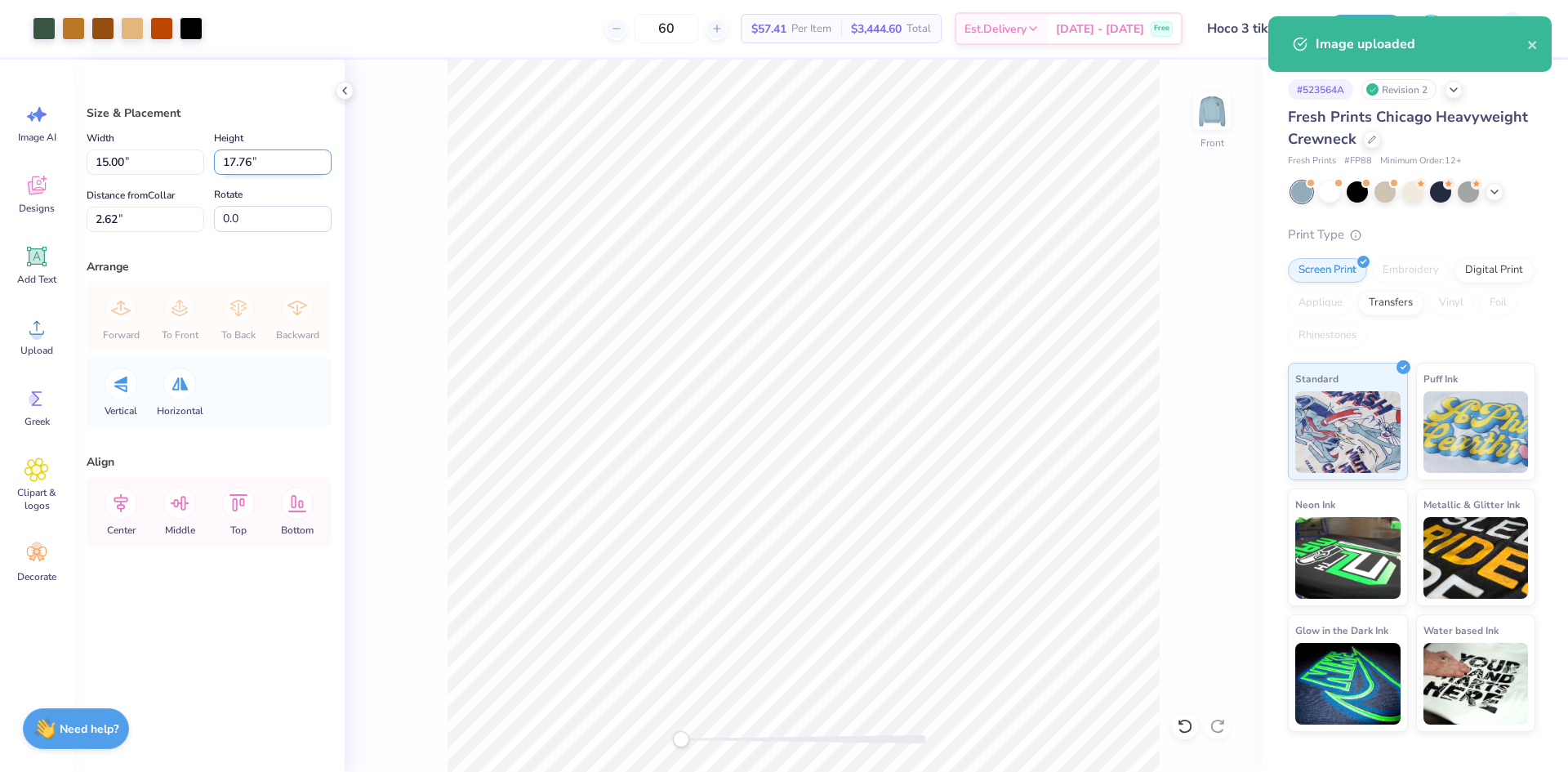
click at [268, 165] on input "17.76" at bounding box center [273, 161] width 118 height 25
type input "14"
type input "11.83"
type input "14.00"
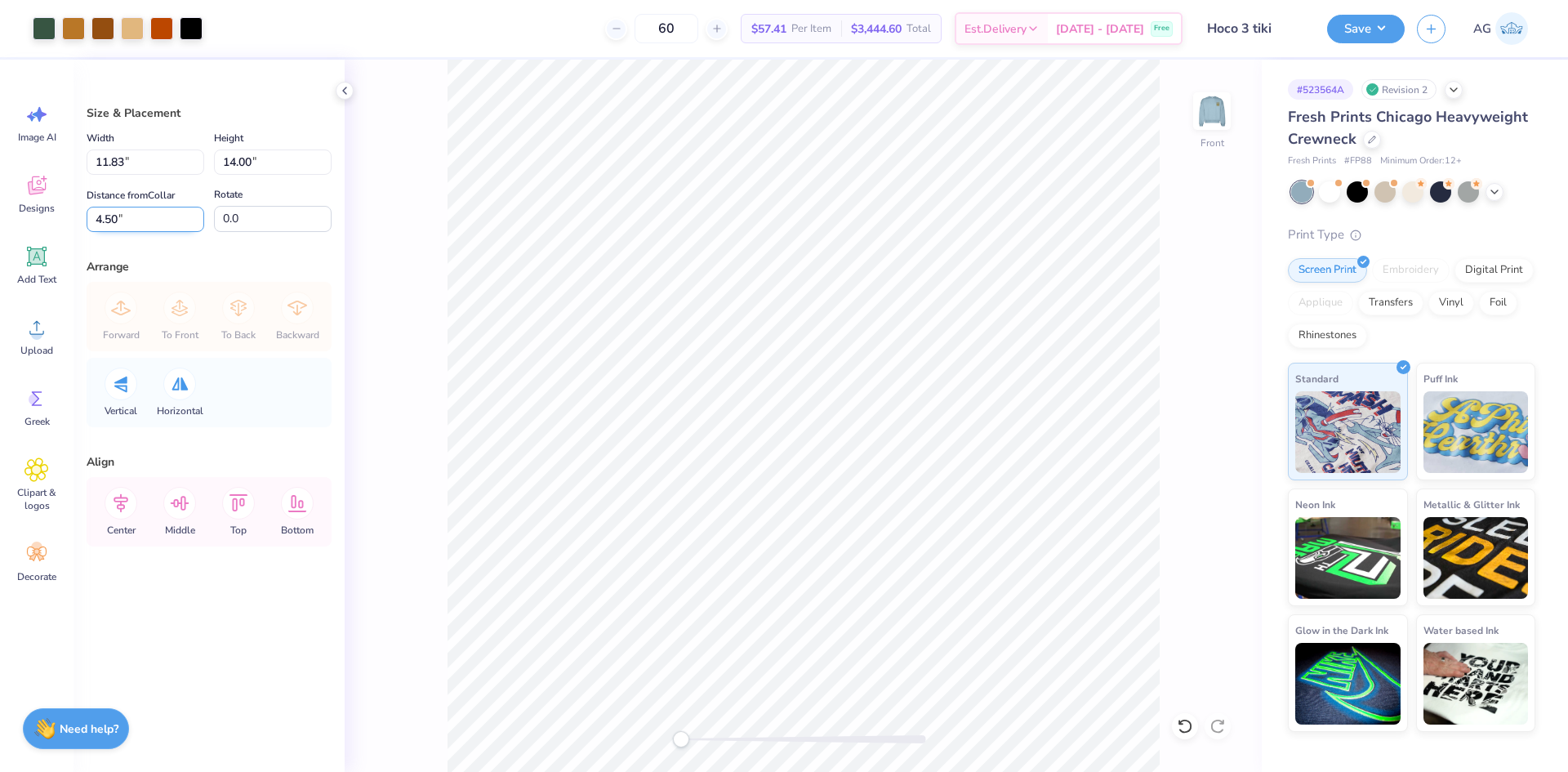
click at [157, 219] on input "4.50" at bounding box center [146, 219] width 118 height 25
type input "3"
click at [127, 508] on icon at bounding box center [121, 503] width 33 height 33
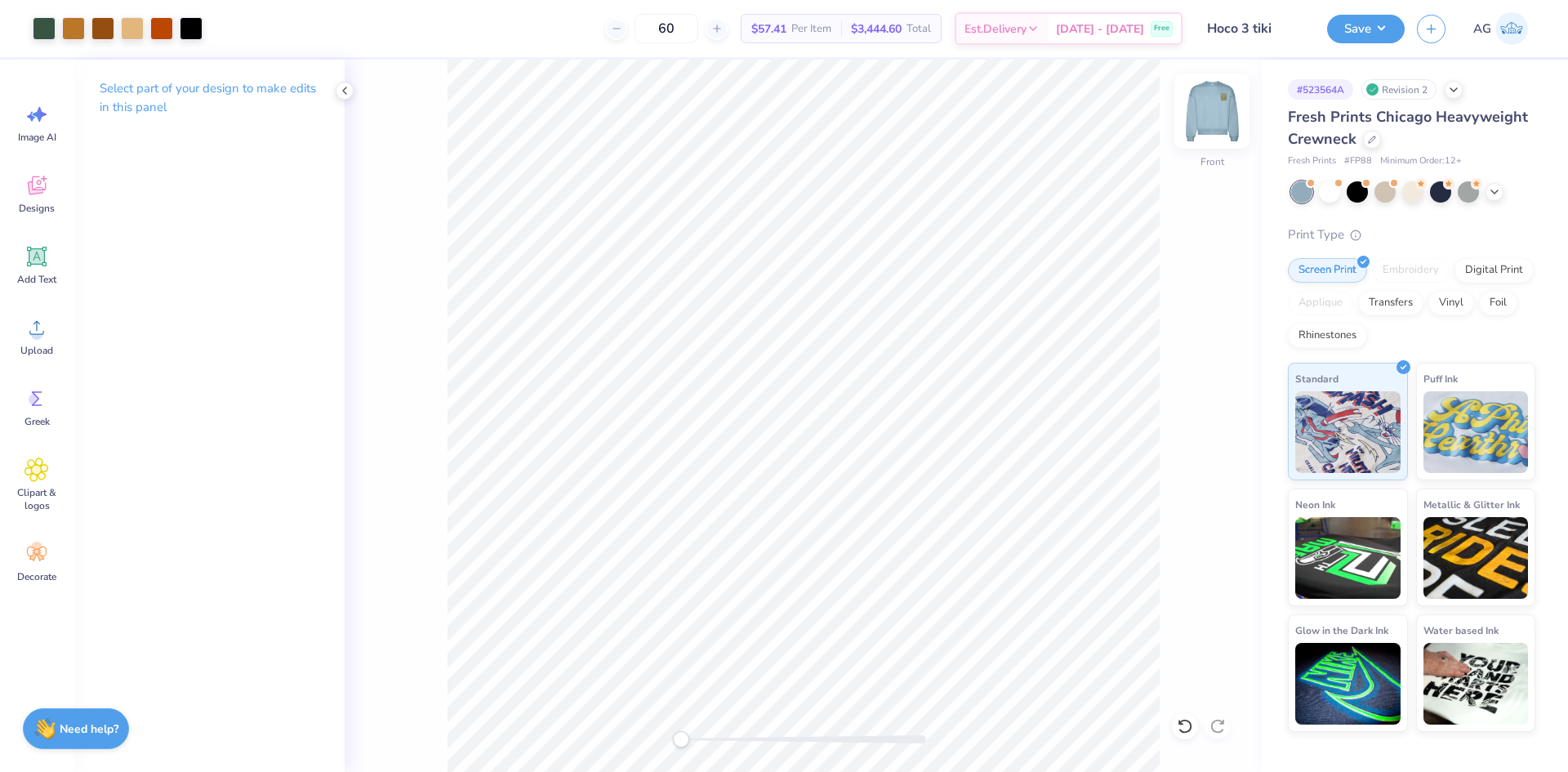
click at [1217, 121] on img at bounding box center [1211, 110] width 65 height 65
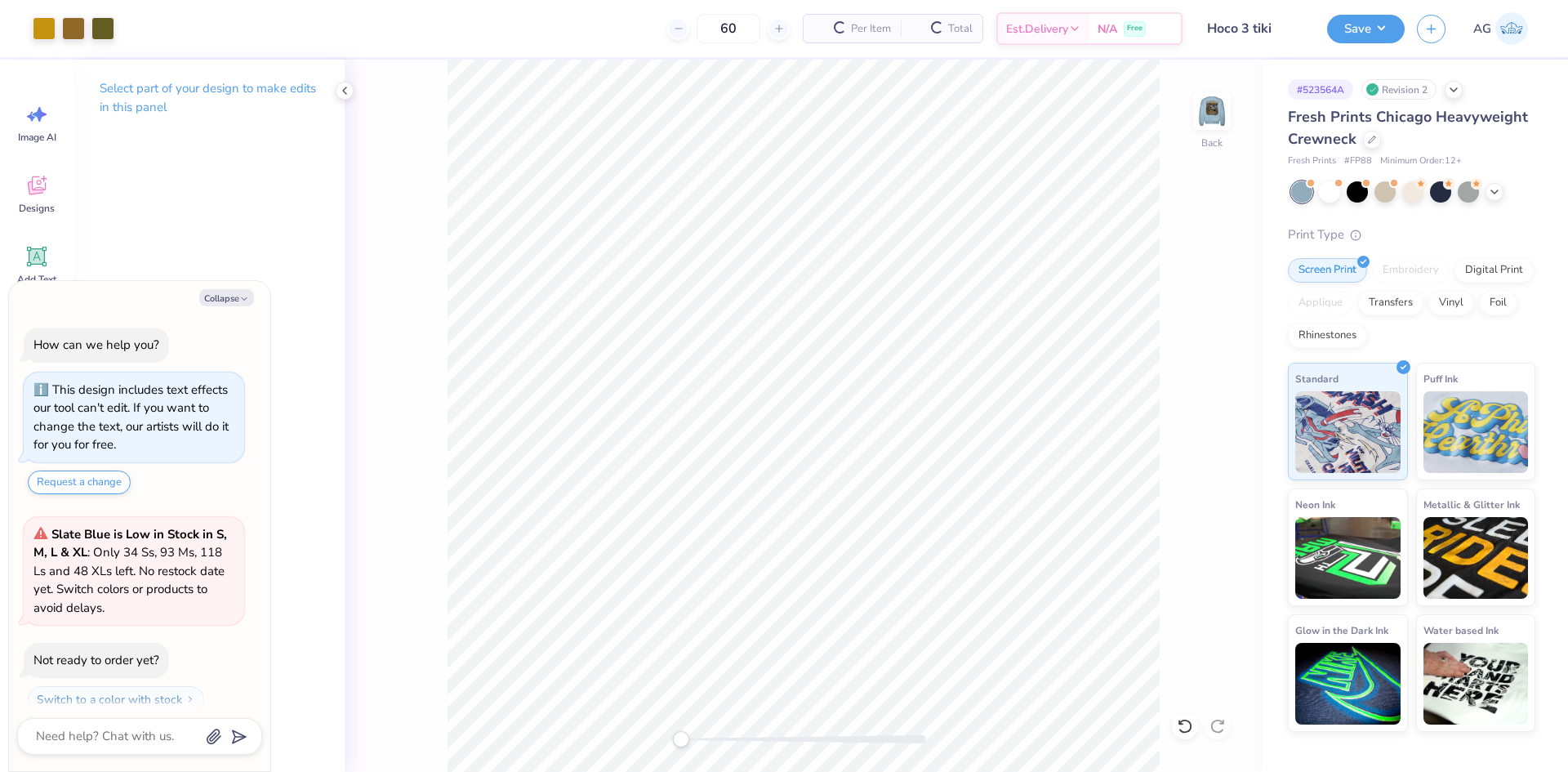
scroll to position [501, 0]
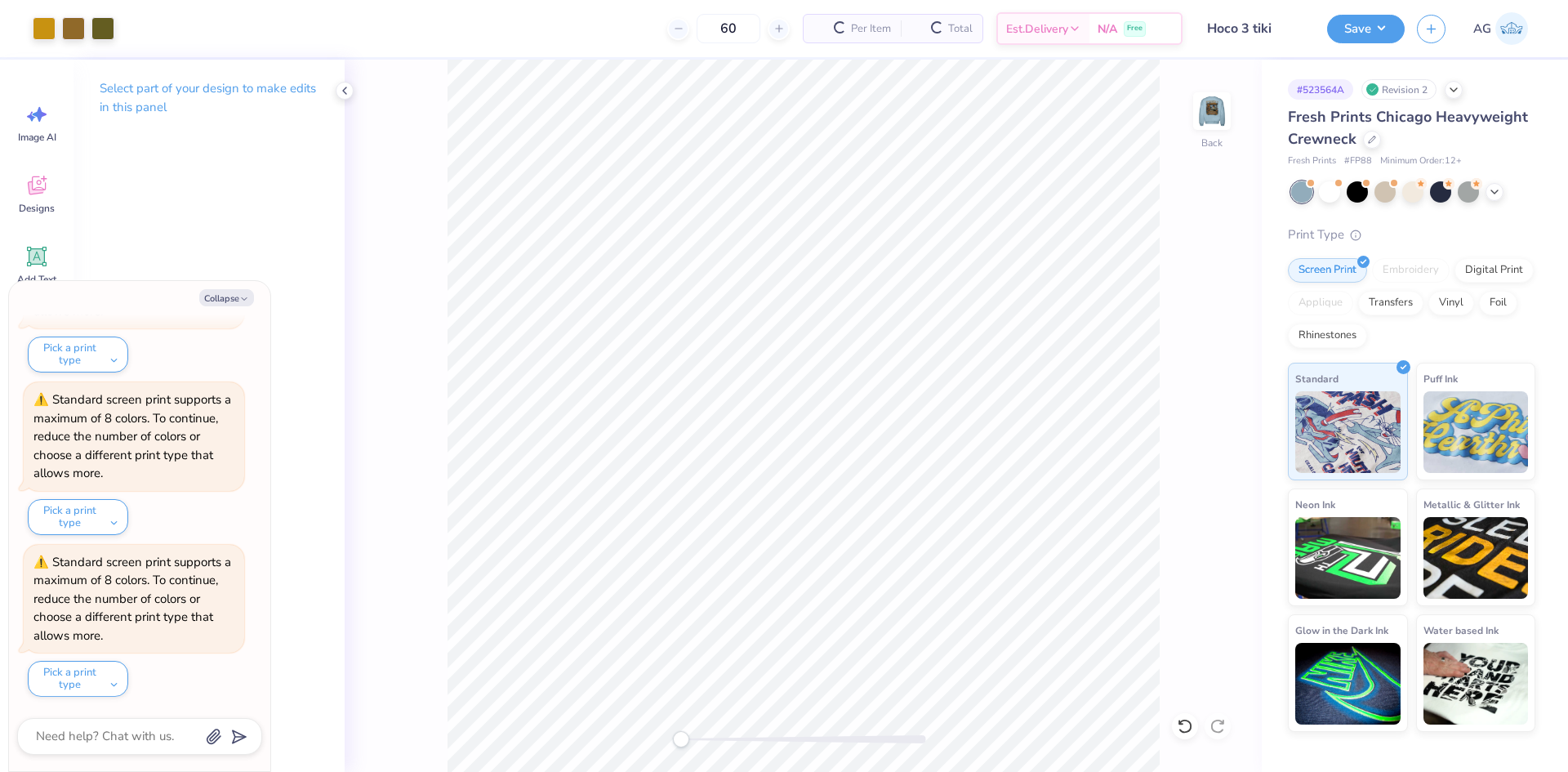
type textarea "x"
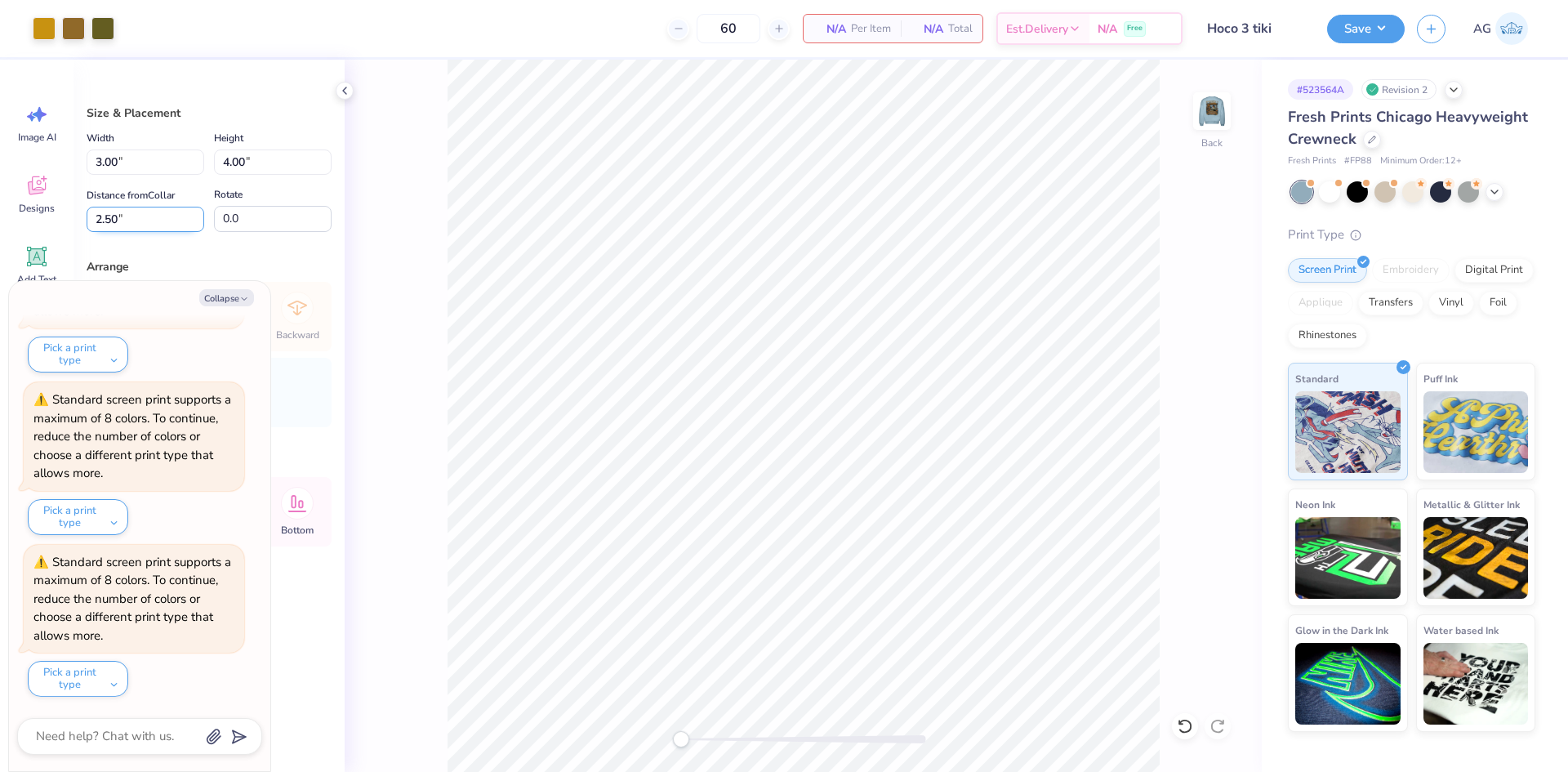
click at [148, 218] on input "2.50" at bounding box center [146, 219] width 118 height 25
type input "3"
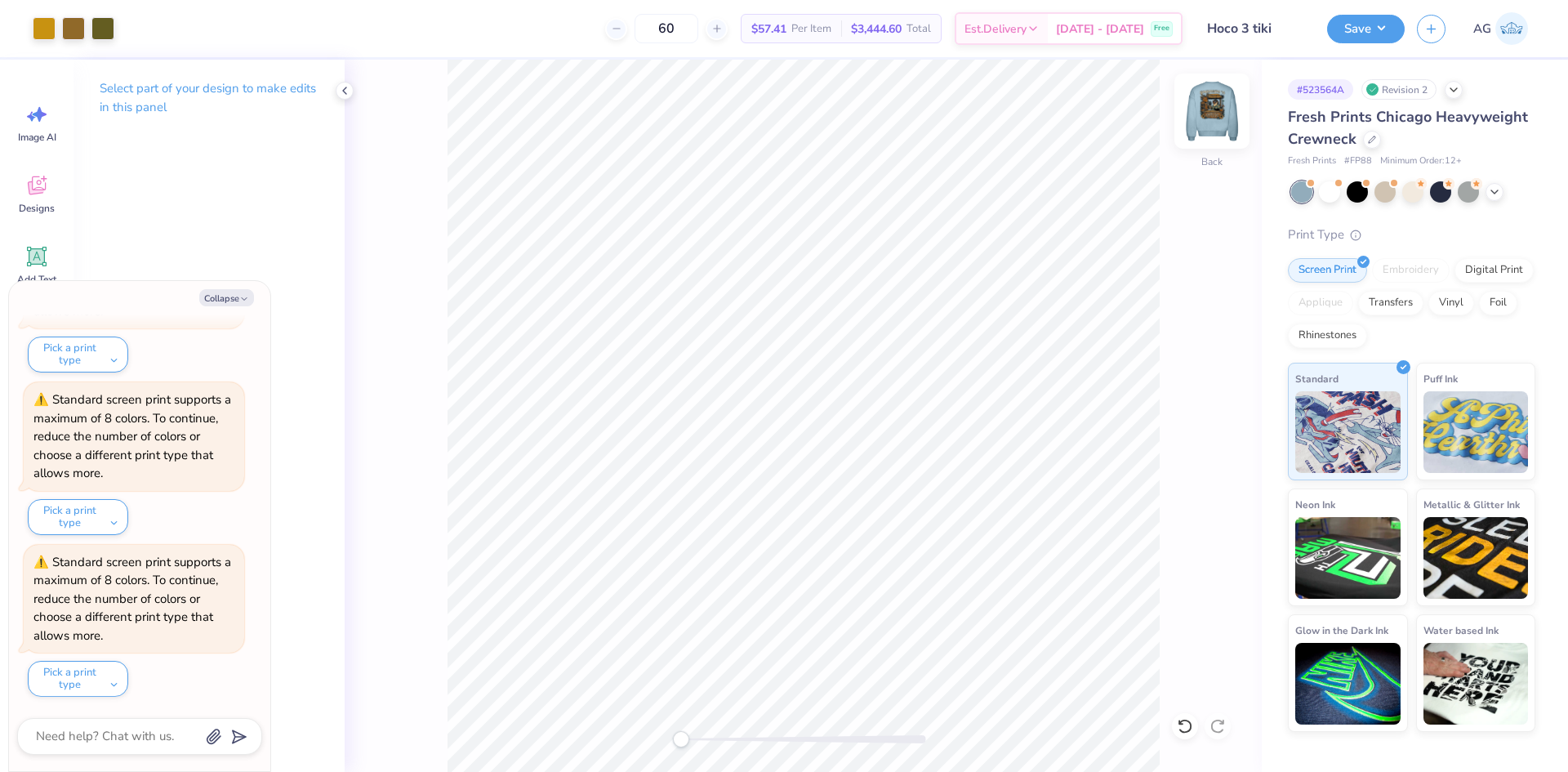
click at [1229, 95] on img at bounding box center [1211, 110] width 65 height 65
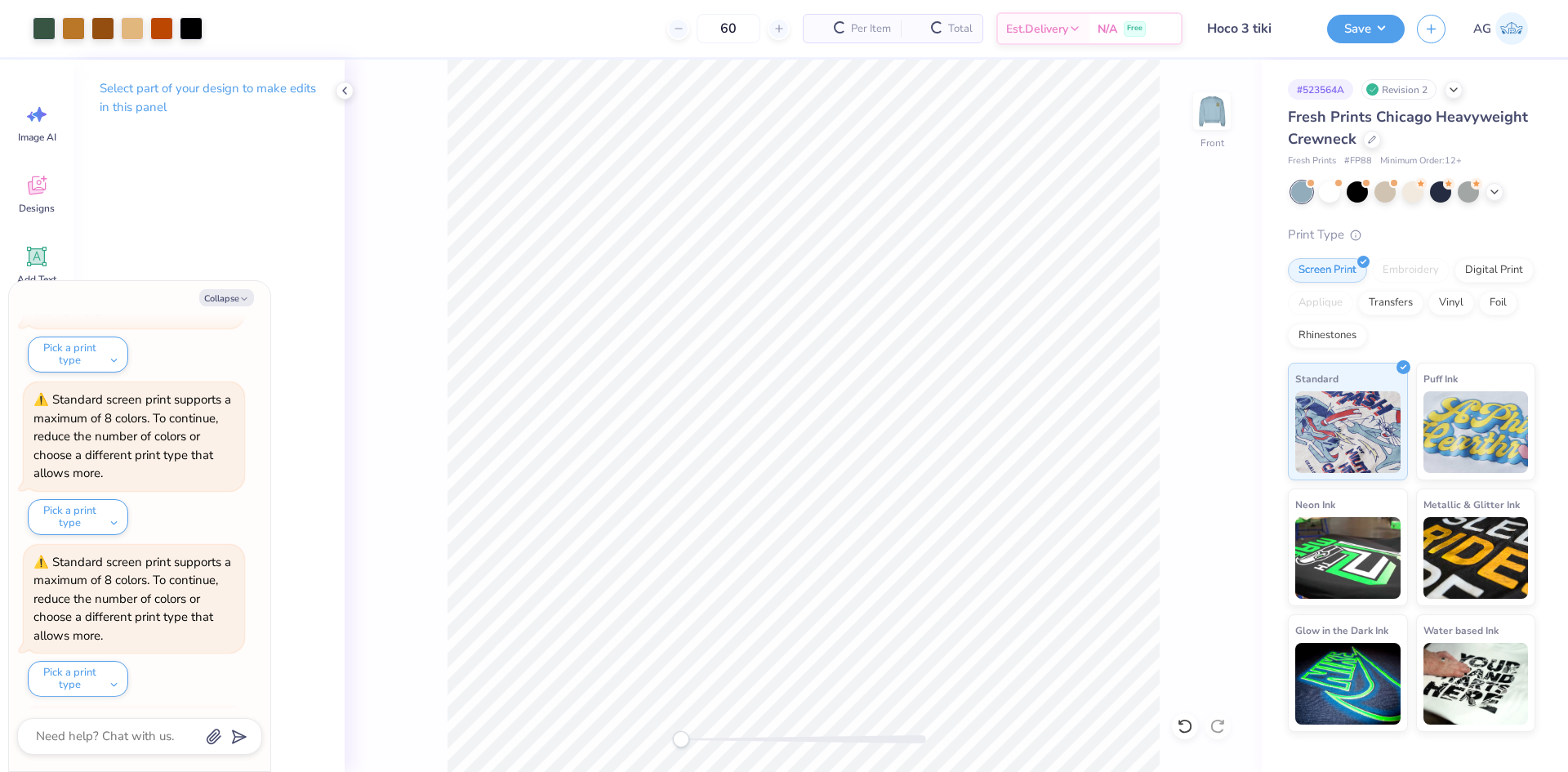
scroll to position [664, 0]
click at [1368, 31] on button "Save" at bounding box center [1366, 26] width 77 height 29
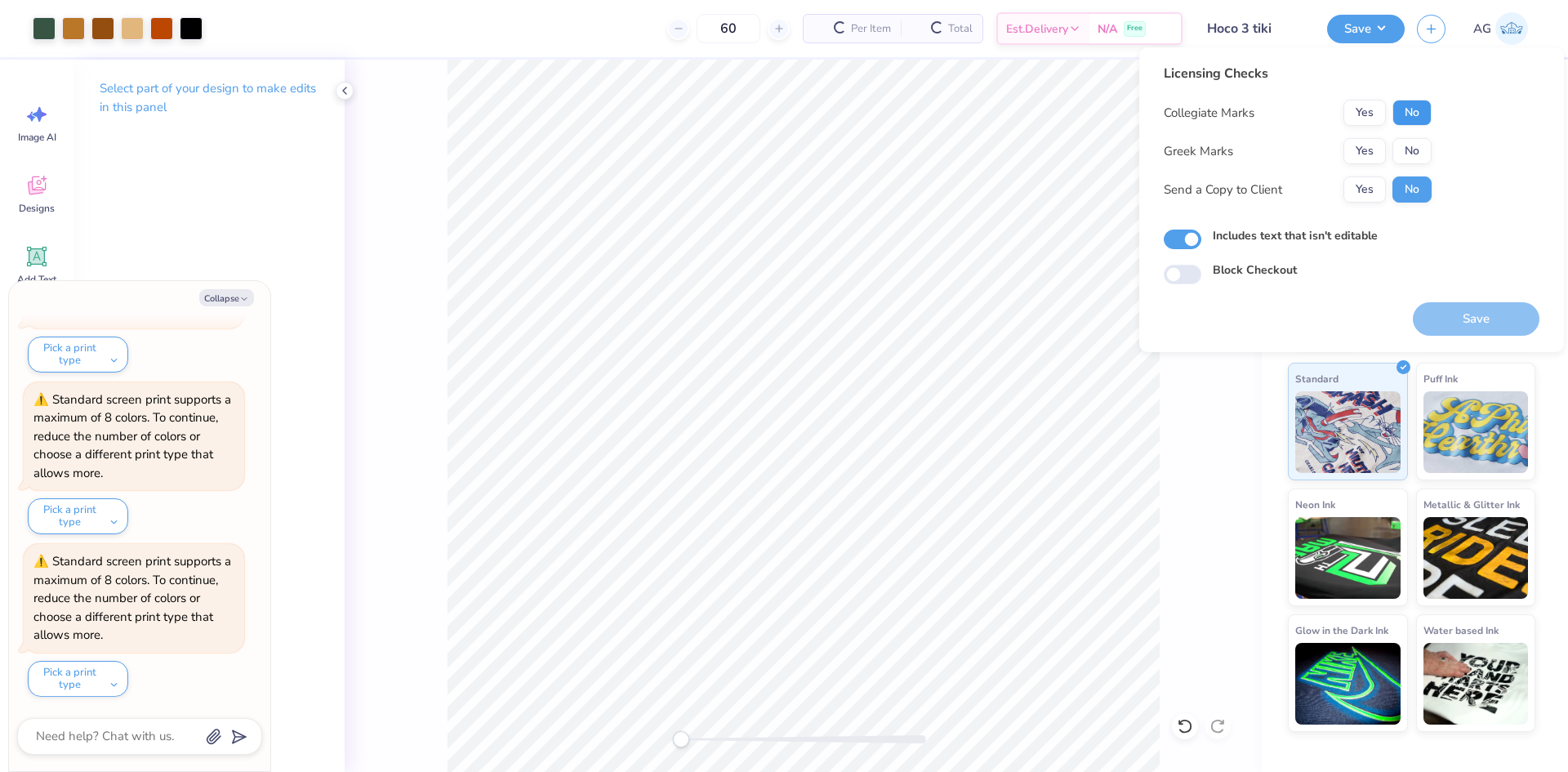
click at [1423, 111] on button "No" at bounding box center [1412, 113] width 39 height 26
click at [1368, 147] on button "Yes" at bounding box center [1364, 151] width 43 height 26
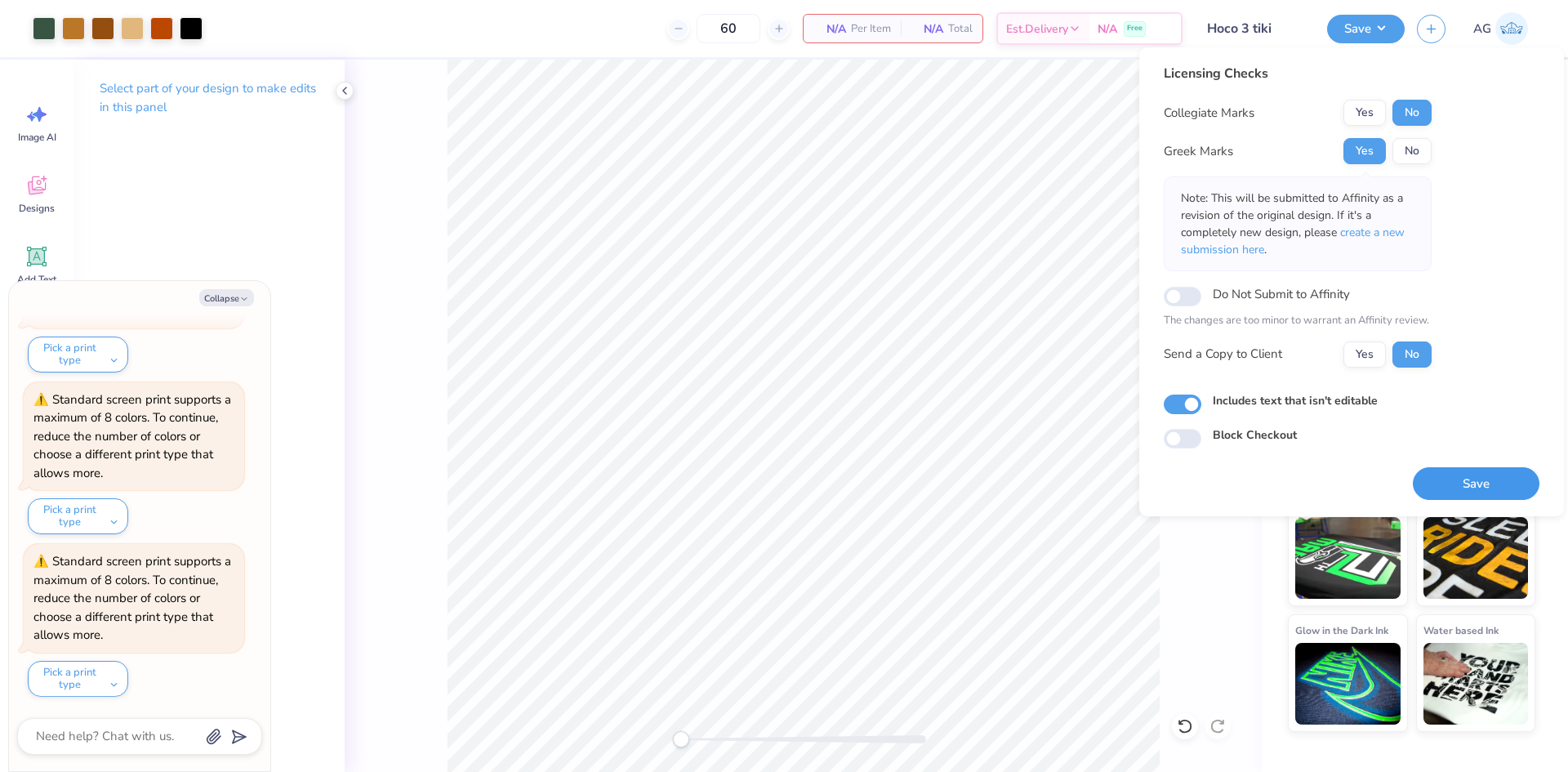
click at [1447, 481] on button "Save" at bounding box center [1476, 483] width 127 height 34
drag, startPoint x: 1458, startPoint y: 488, endPoint x: 1334, endPoint y: 487, distance: 124.0
click at [1456, 489] on button "Save" at bounding box center [1476, 483] width 127 height 34
click at [1455, 474] on button "Save" at bounding box center [1476, 483] width 127 height 34
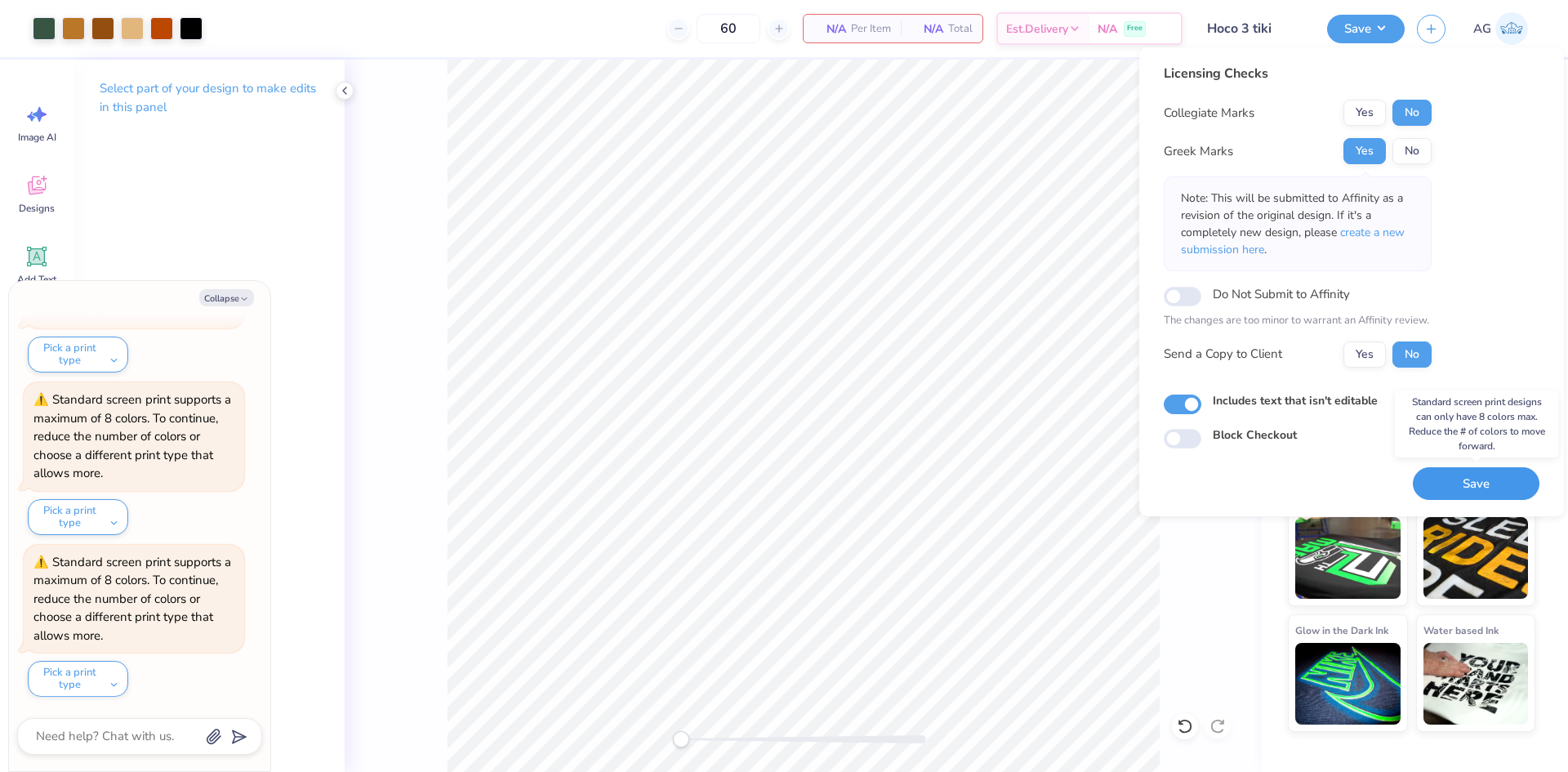
click at [1455, 476] on button "Save" at bounding box center [1476, 483] width 127 height 34
click at [1450, 489] on button "Save" at bounding box center [1476, 483] width 127 height 34
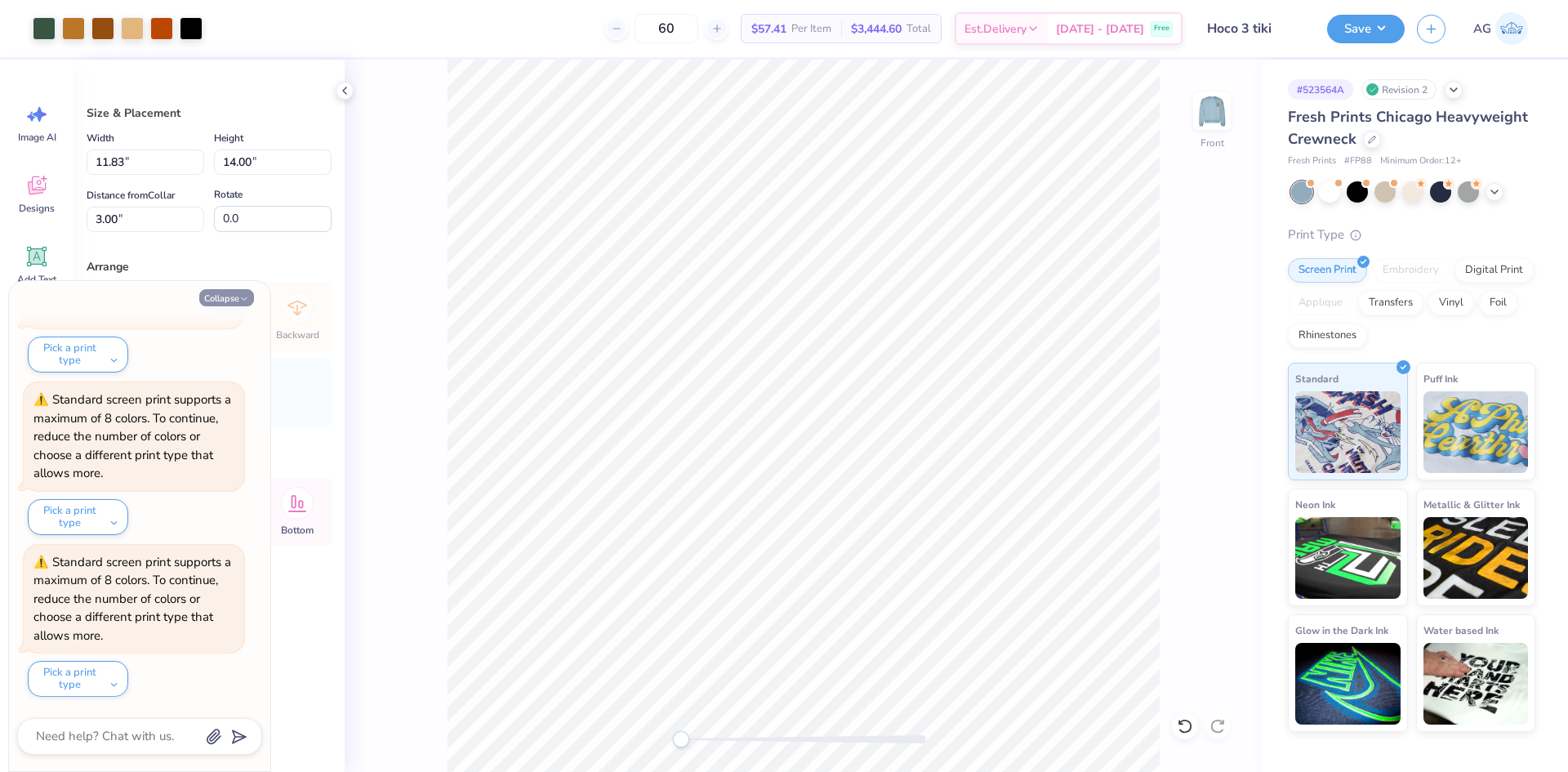
click at [222, 289] on button "Collapse" at bounding box center [226, 298] width 55 height 17
type textarea "x"
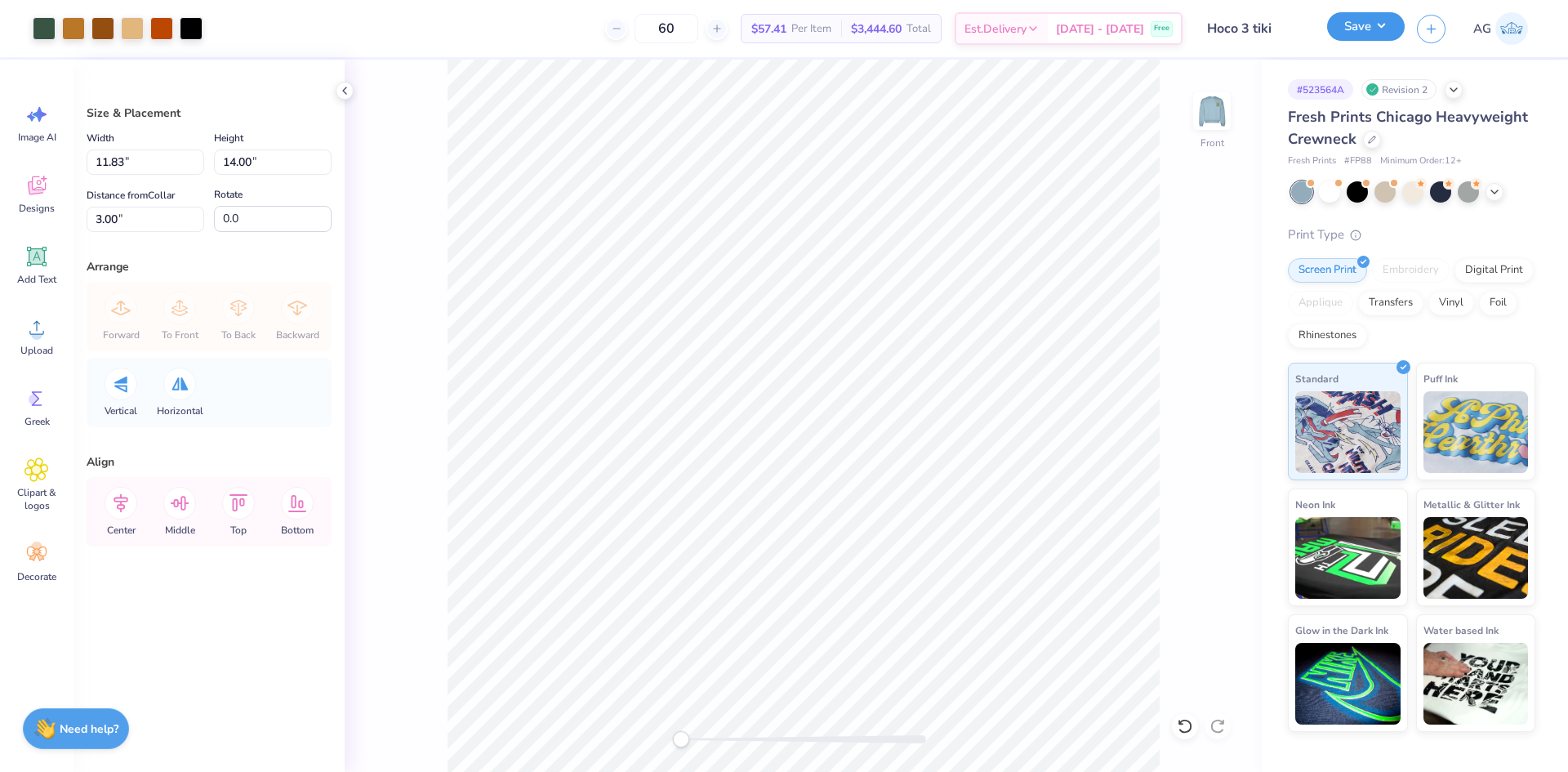
click at [1399, 28] on button "Save" at bounding box center [1366, 26] width 77 height 29
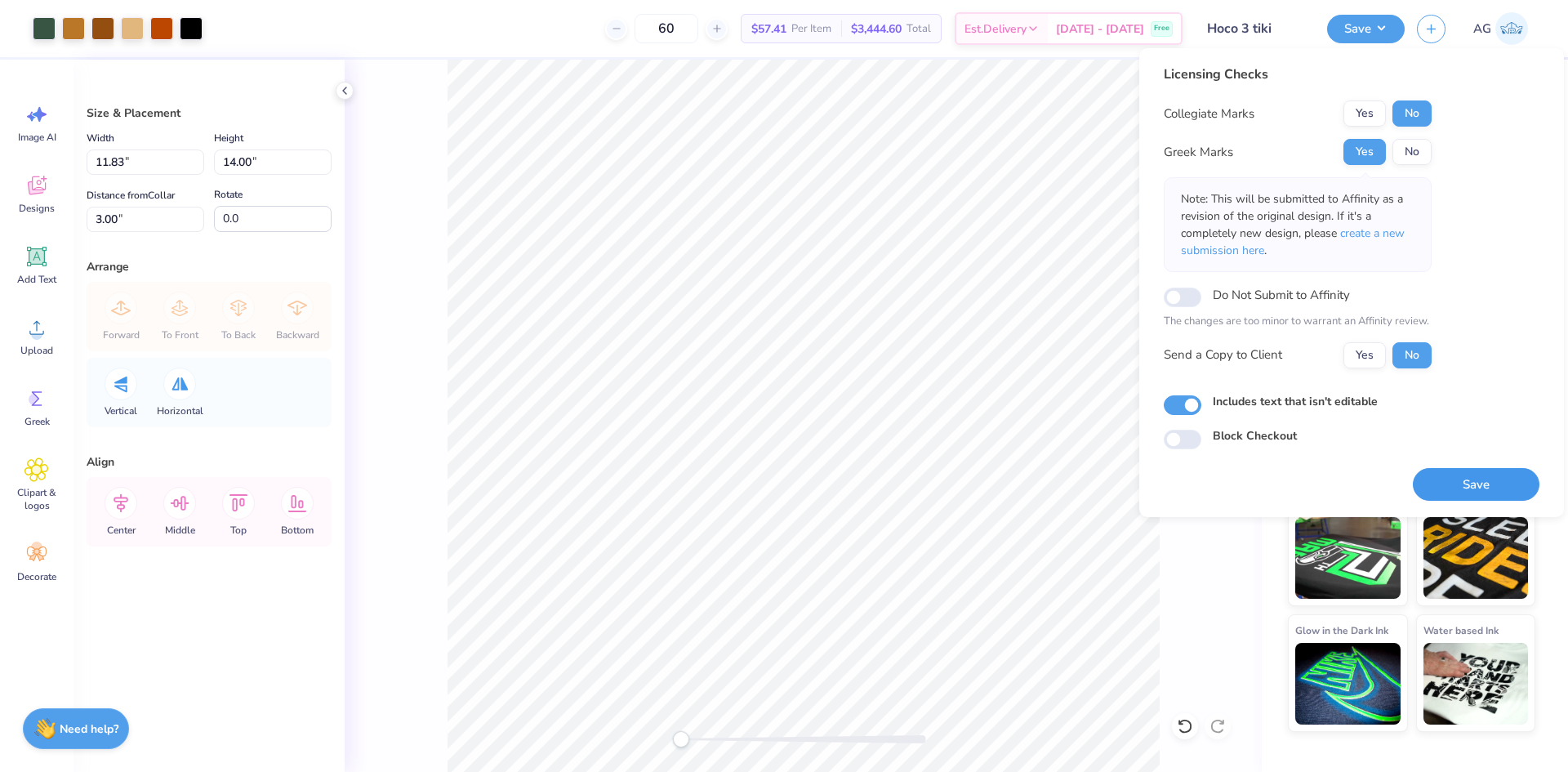
click at [1506, 488] on button "Save" at bounding box center [1476, 484] width 127 height 34
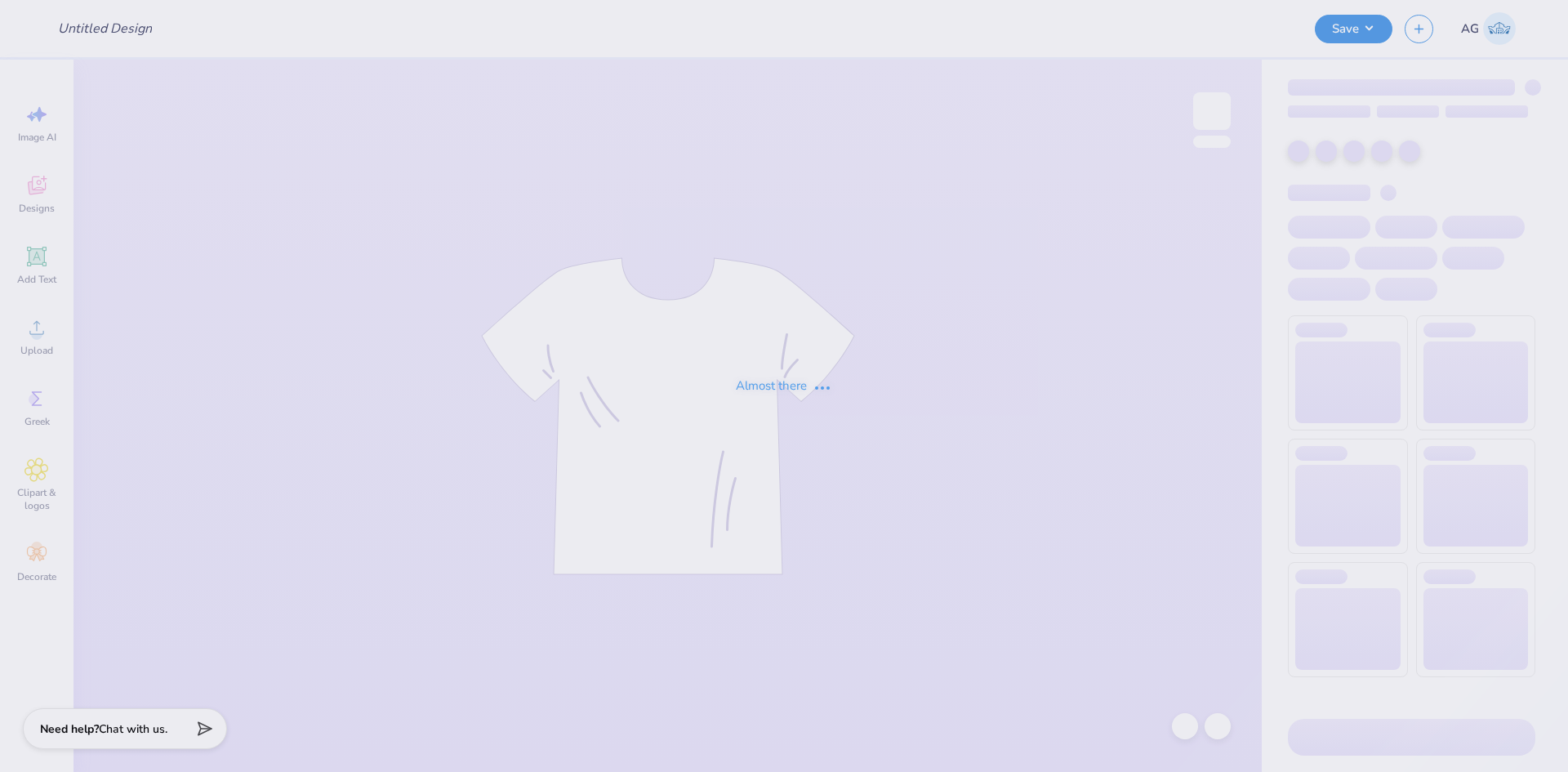
type input "Sig Ep Merch"
type input "24"
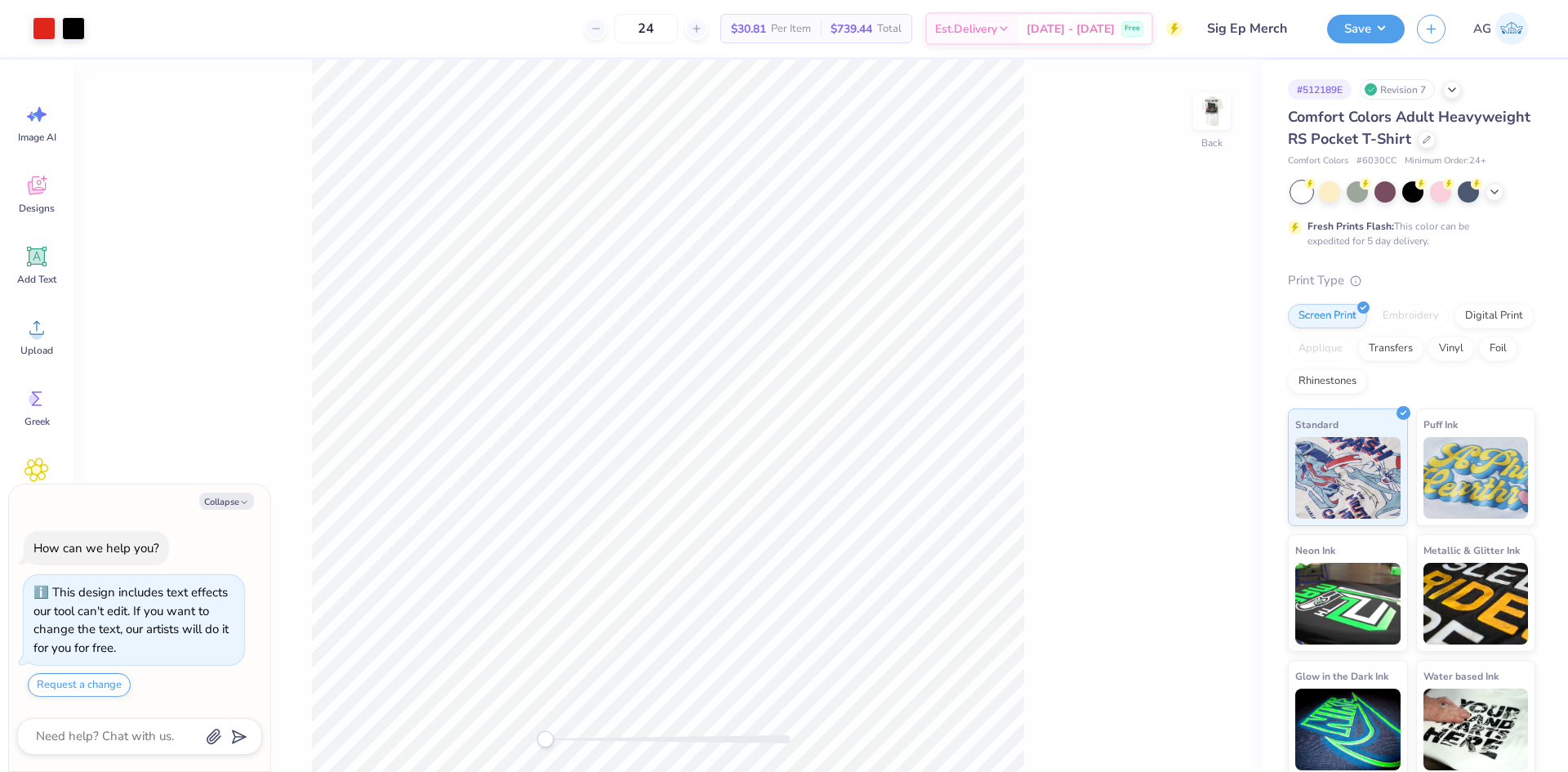
drag, startPoint x: 1217, startPoint y: 125, endPoint x: 1191, endPoint y: 142, distance: 31.1
click at [1217, 125] on img at bounding box center [1212, 111] width 33 height 33
click at [1191, 101] on div "Front" at bounding box center [803, 415] width 917 height 712
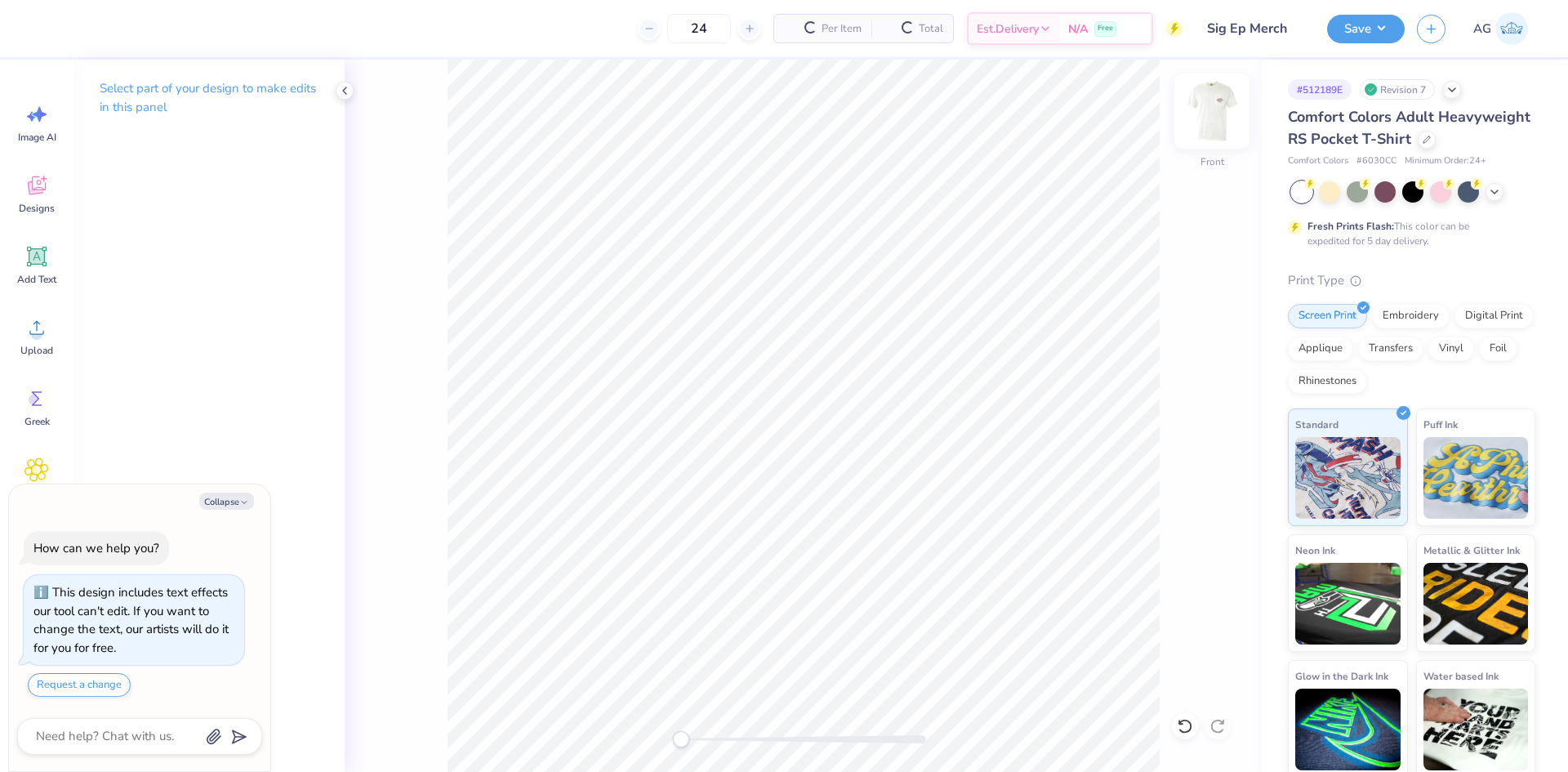
click at [1239, 117] on img at bounding box center [1211, 110] width 65 height 65
click at [1230, 102] on div "Almost there" at bounding box center [956, 415] width 1224 height 712
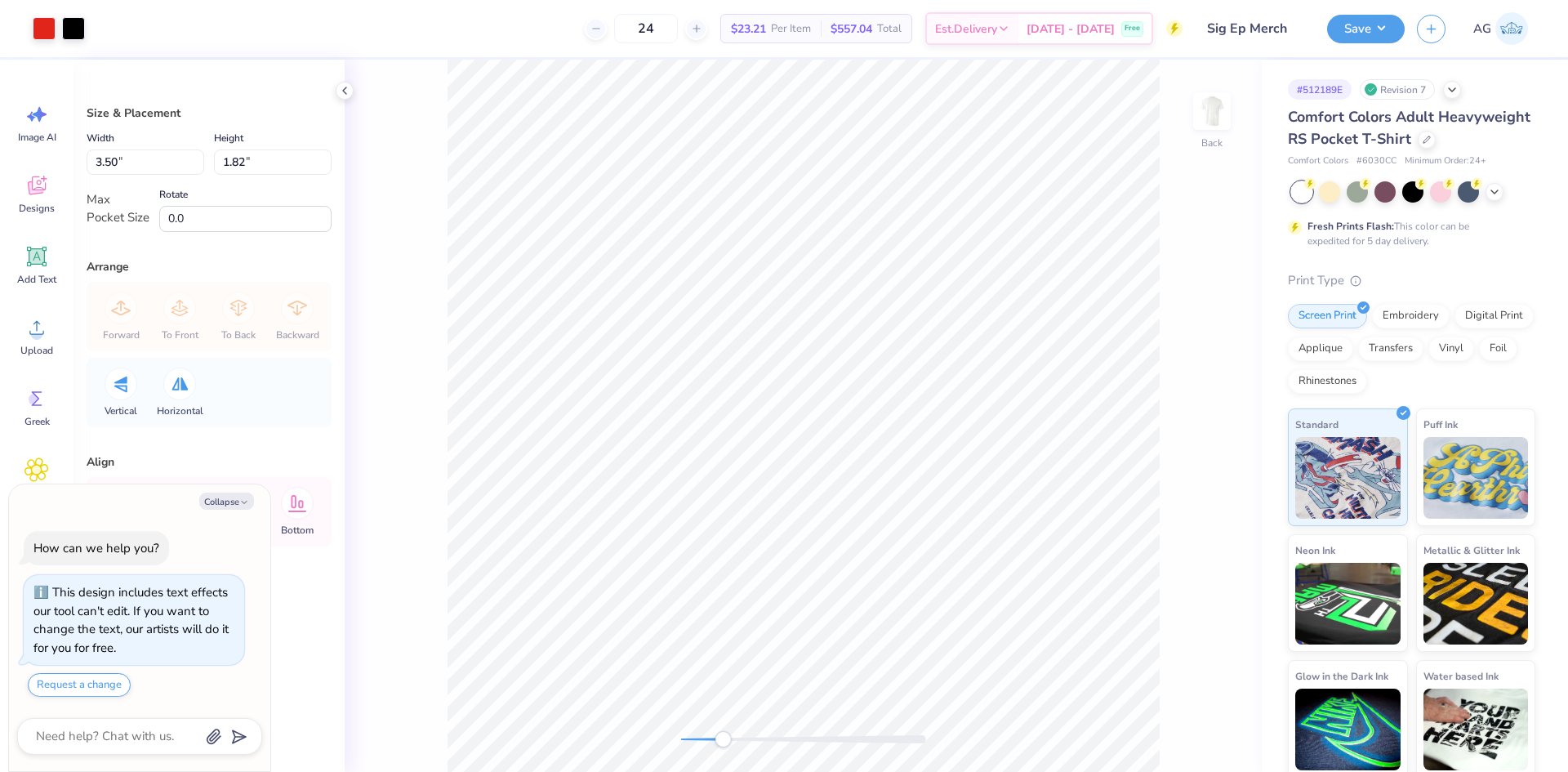
drag, startPoint x: 680, startPoint y: 736, endPoint x: 162, endPoint y: 672, distance: 521.9
click at [729, 731] on div "Accessibility label" at bounding box center [723, 738] width 16 height 16
click at [43, 39] on div at bounding box center [44, 29] width 23 height 23
type textarea "x"
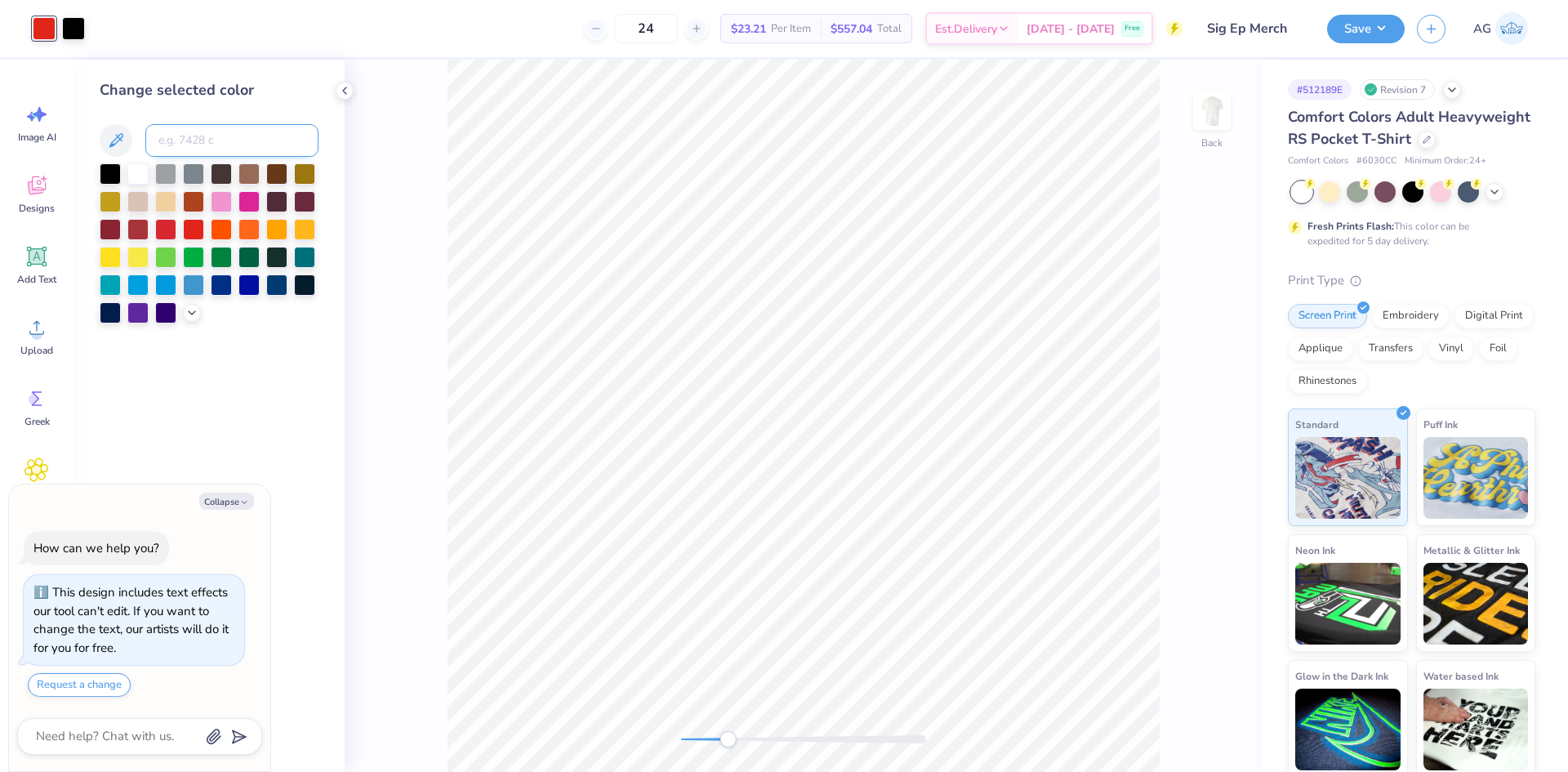
click at [210, 142] on input at bounding box center [233, 141] width 174 height 33
type input "1795"
type textarea "x"
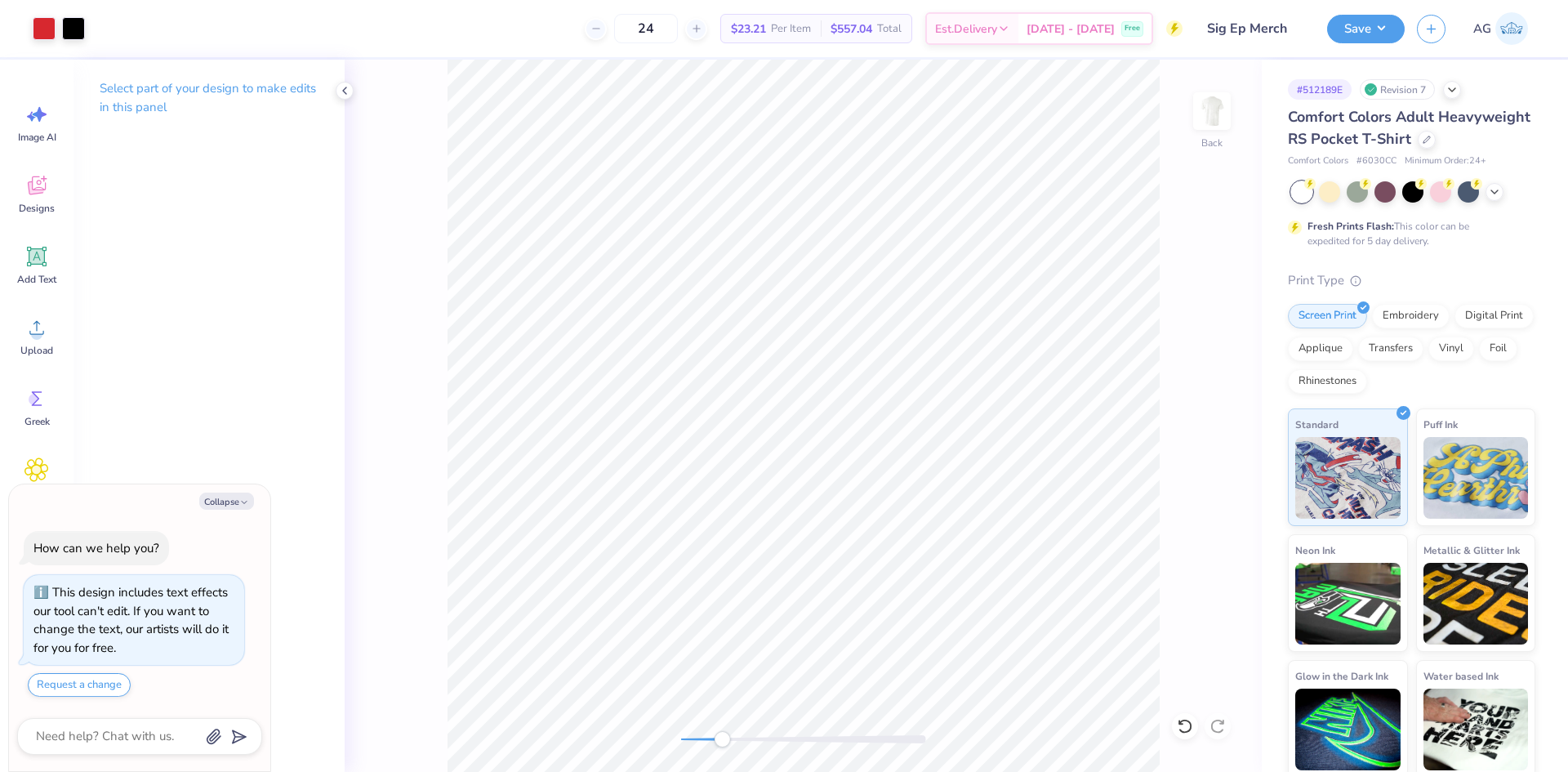
click at [668, 736] on div "Back" at bounding box center [803, 415] width 917 height 712
drag, startPoint x: 687, startPoint y: 735, endPoint x: 751, endPoint y: 740, distance: 64.2
click at [737, 742] on div "Accessibility label" at bounding box center [728, 738] width 16 height 16
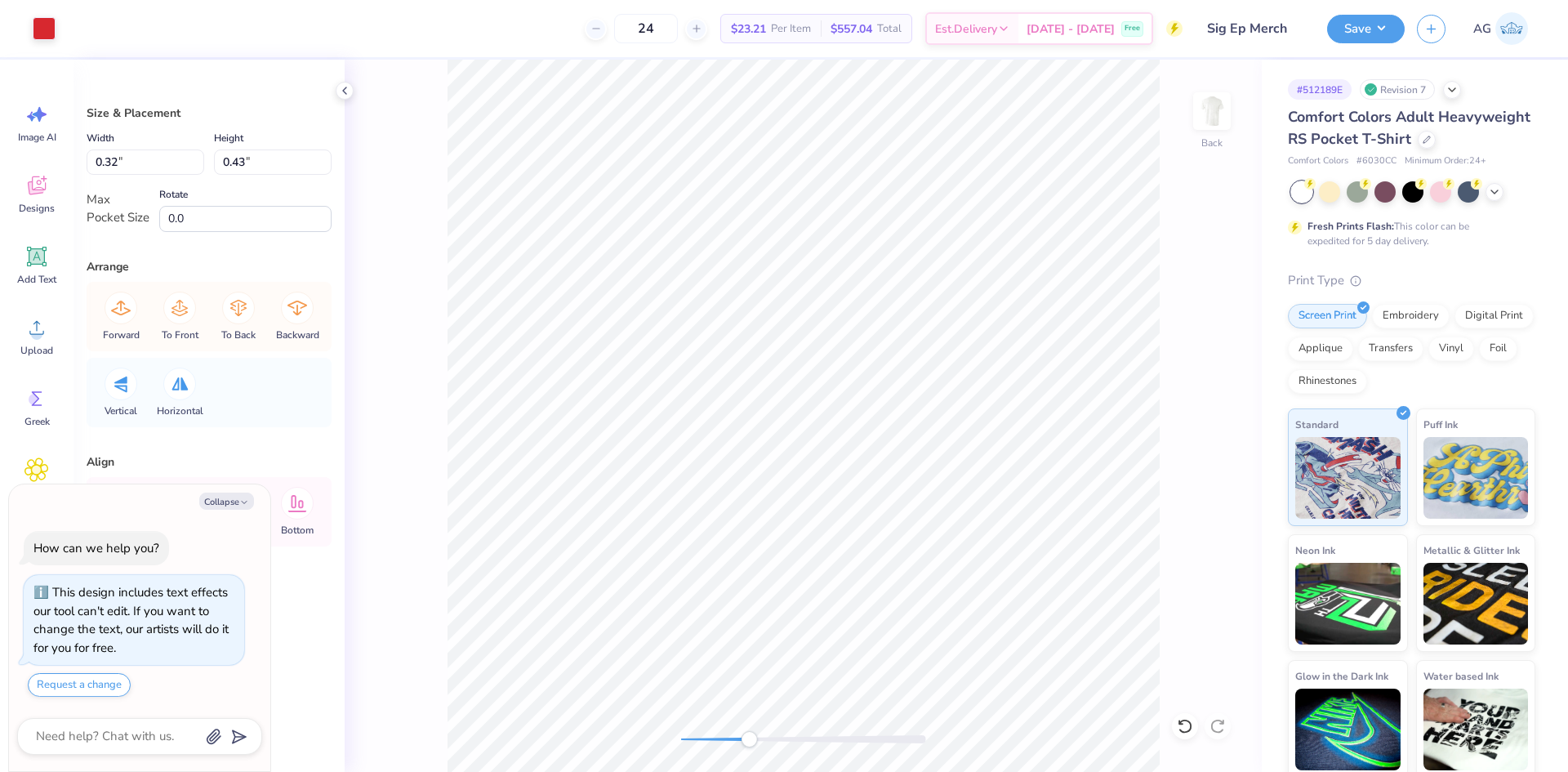
type textarea "x"
type input "0.76"
type textarea "x"
type input "0.86"
type textarea "x"
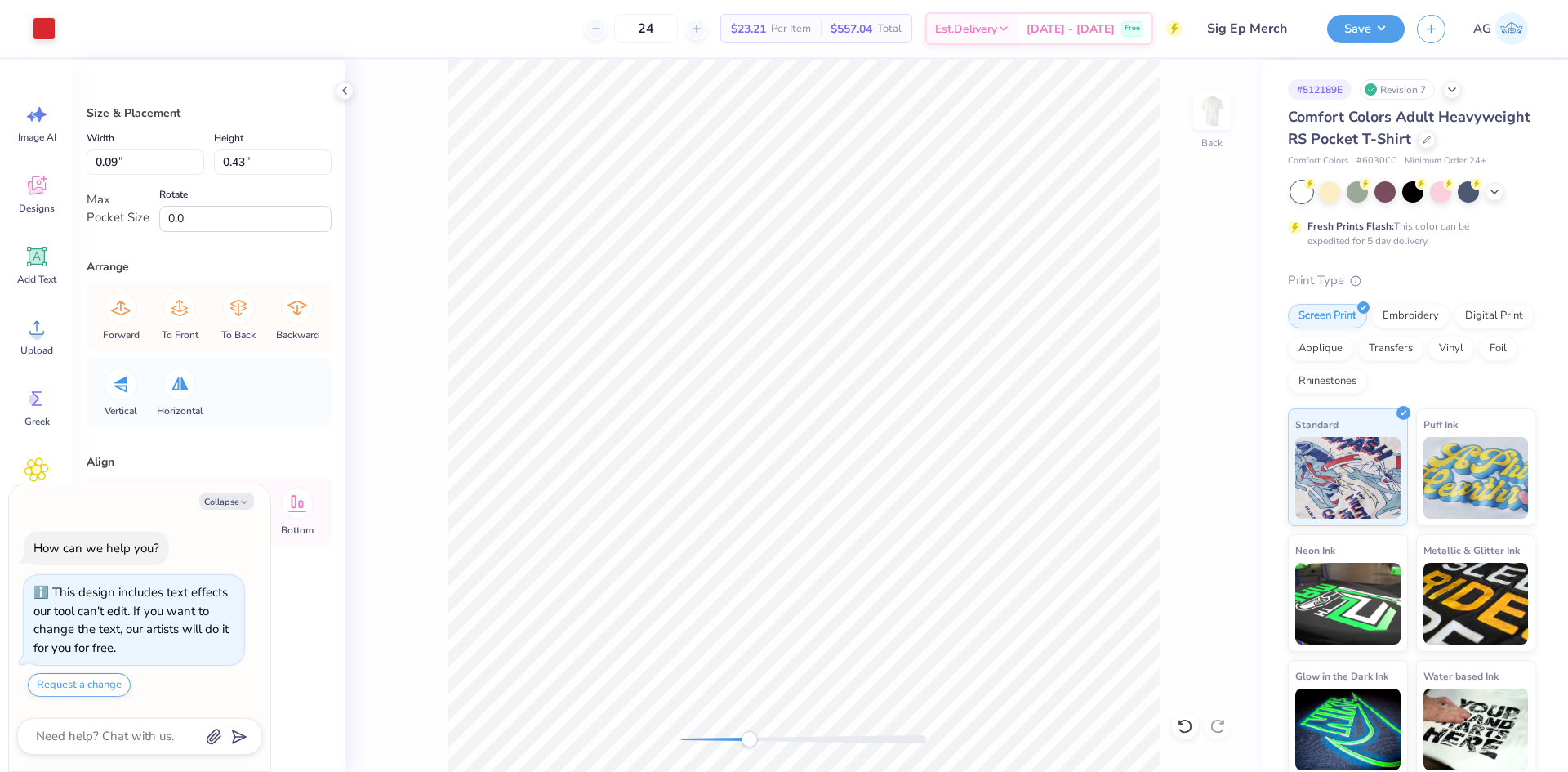
type input "0.54"
type input "0.45"
click at [40, 34] on div at bounding box center [44, 27] width 23 height 23
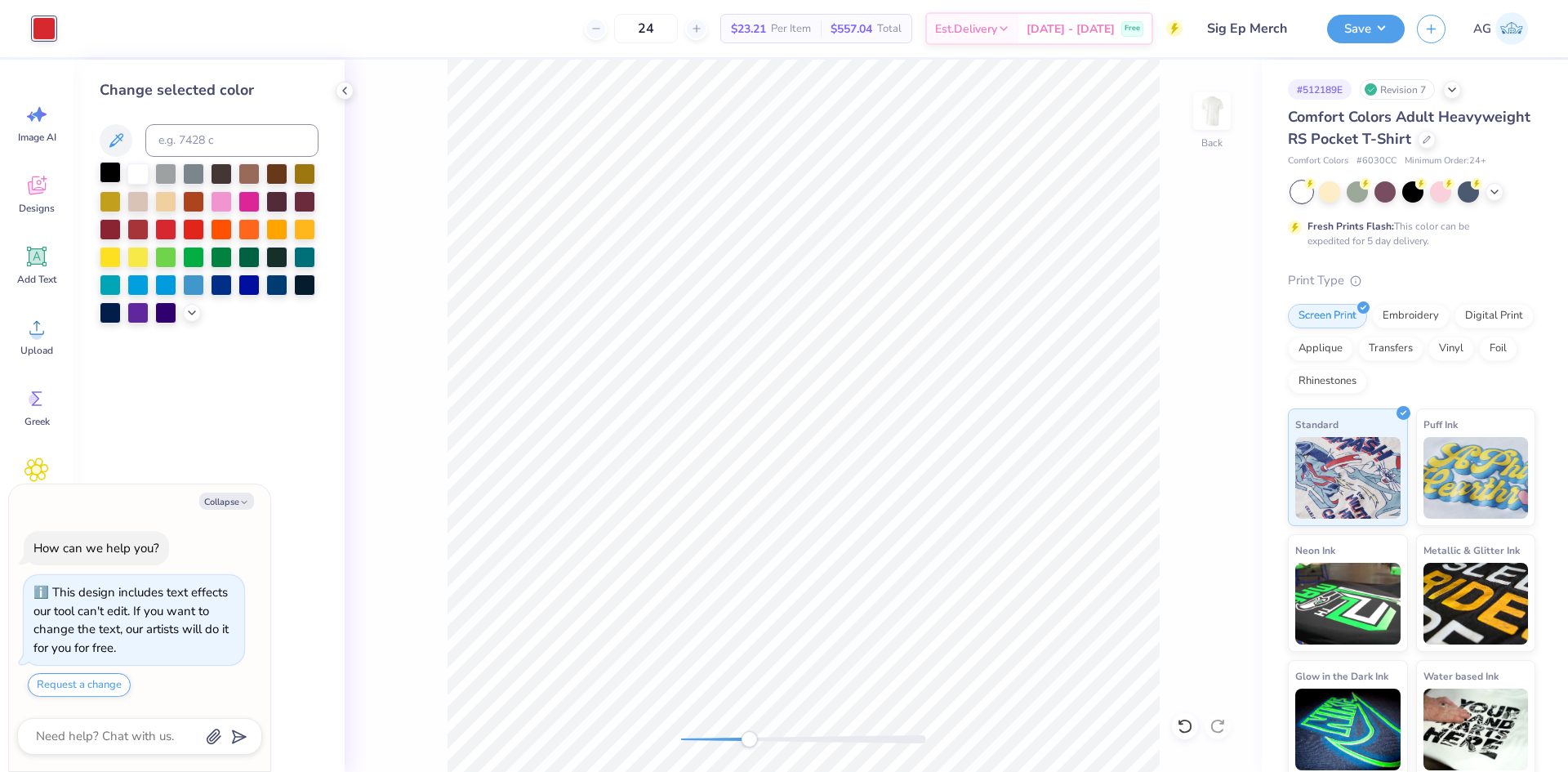
click at [107, 178] on div at bounding box center [110, 172] width 21 height 21
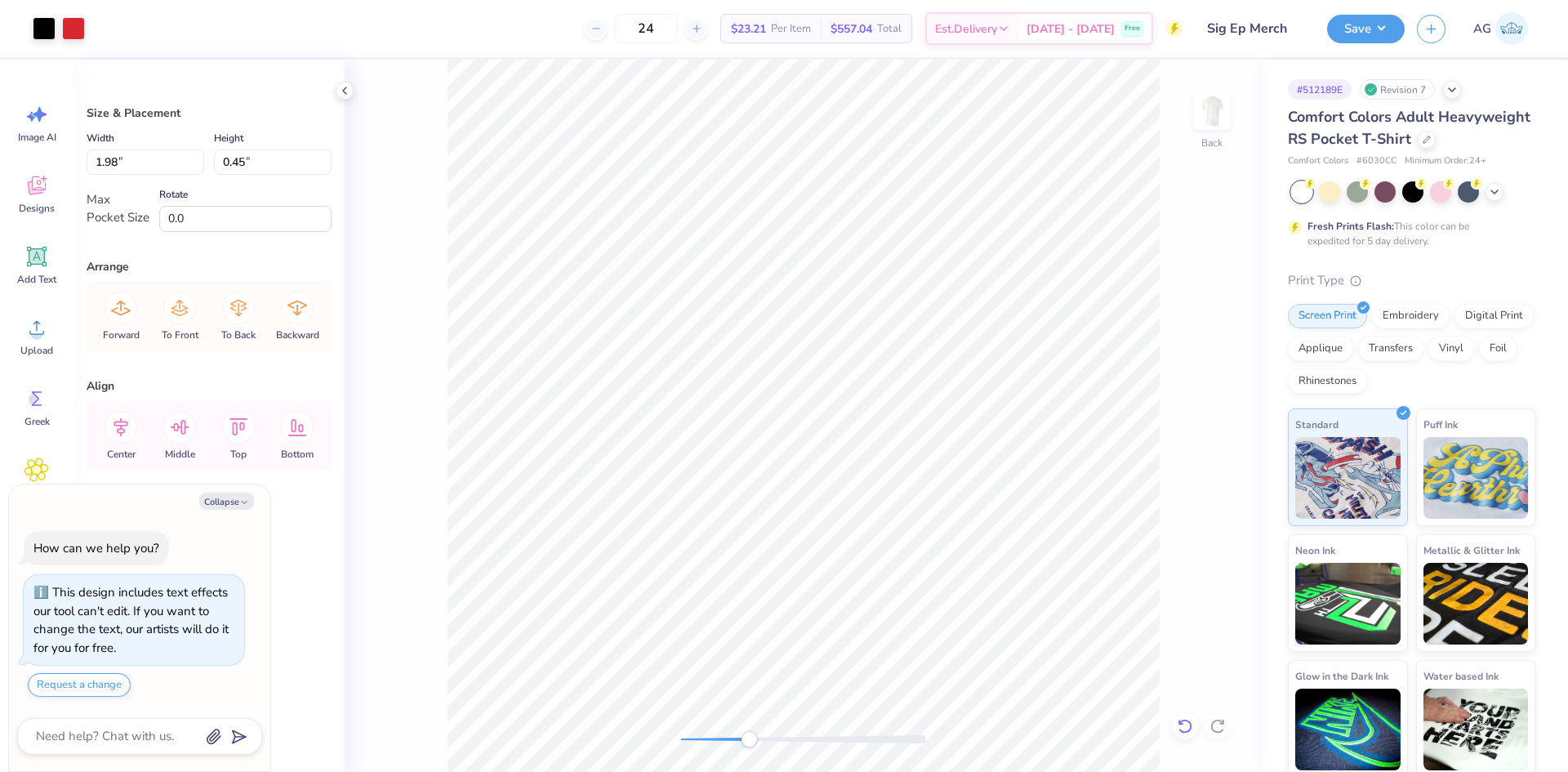
click at [1189, 734] on div at bounding box center [1185, 726] width 26 height 26
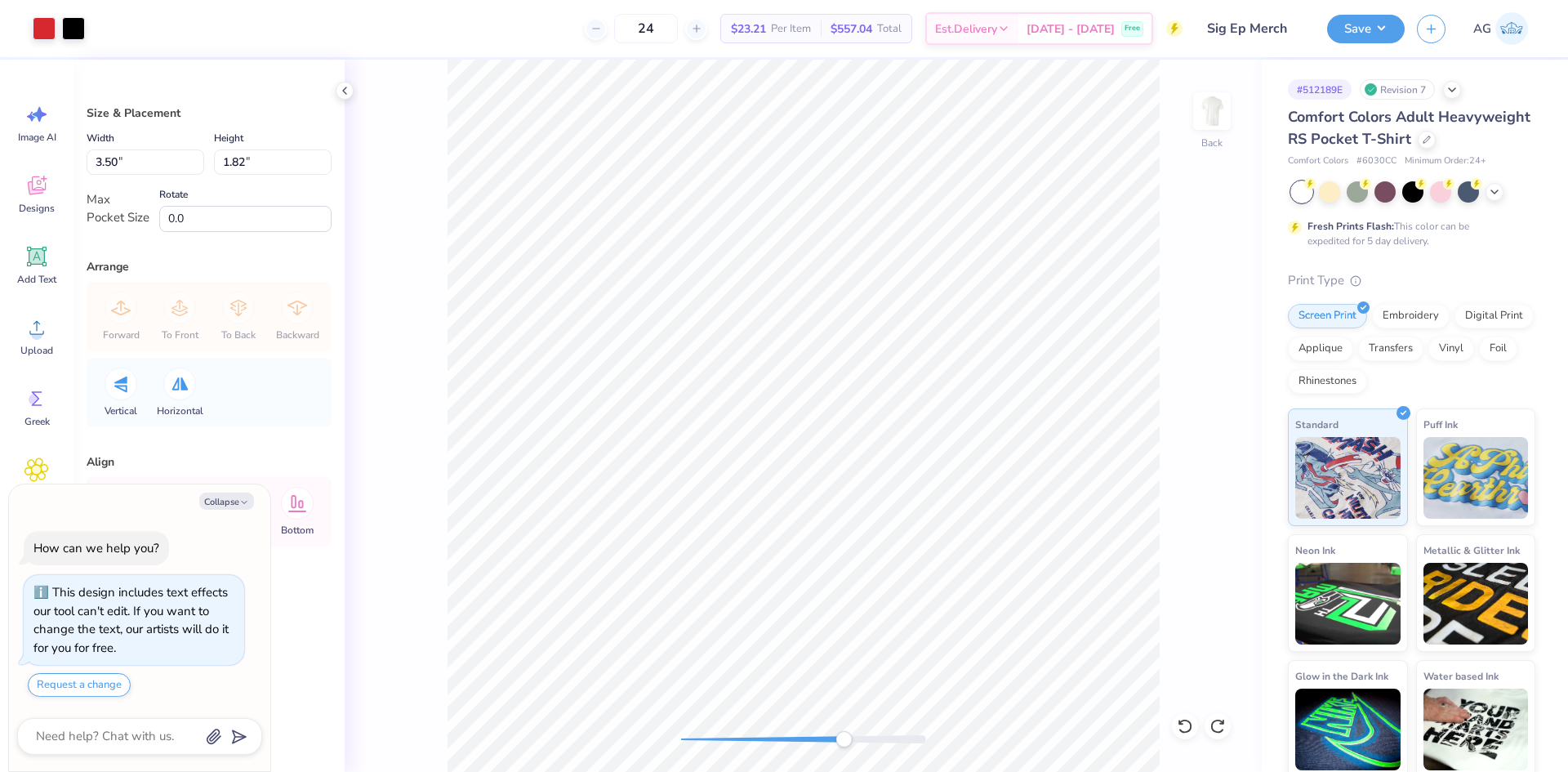
drag, startPoint x: 783, startPoint y: 736, endPoint x: 848, endPoint y: 731, distance: 65.2
click at [845, 742] on div "Accessibility label" at bounding box center [843, 738] width 16 height 16
type textarea "x"
type input "0.76"
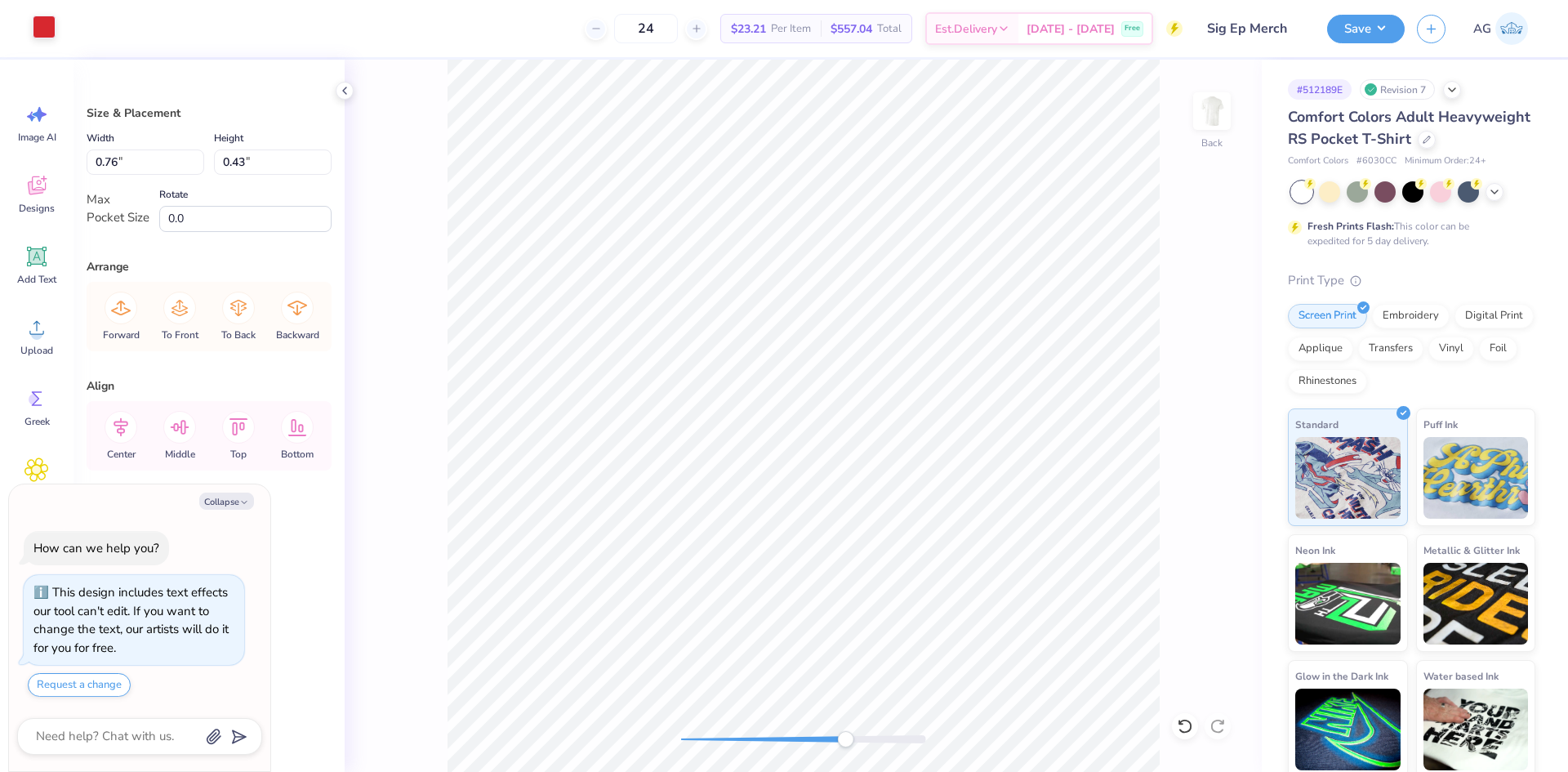
click at [43, 30] on div at bounding box center [44, 27] width 23 height 23
type textarea "x"
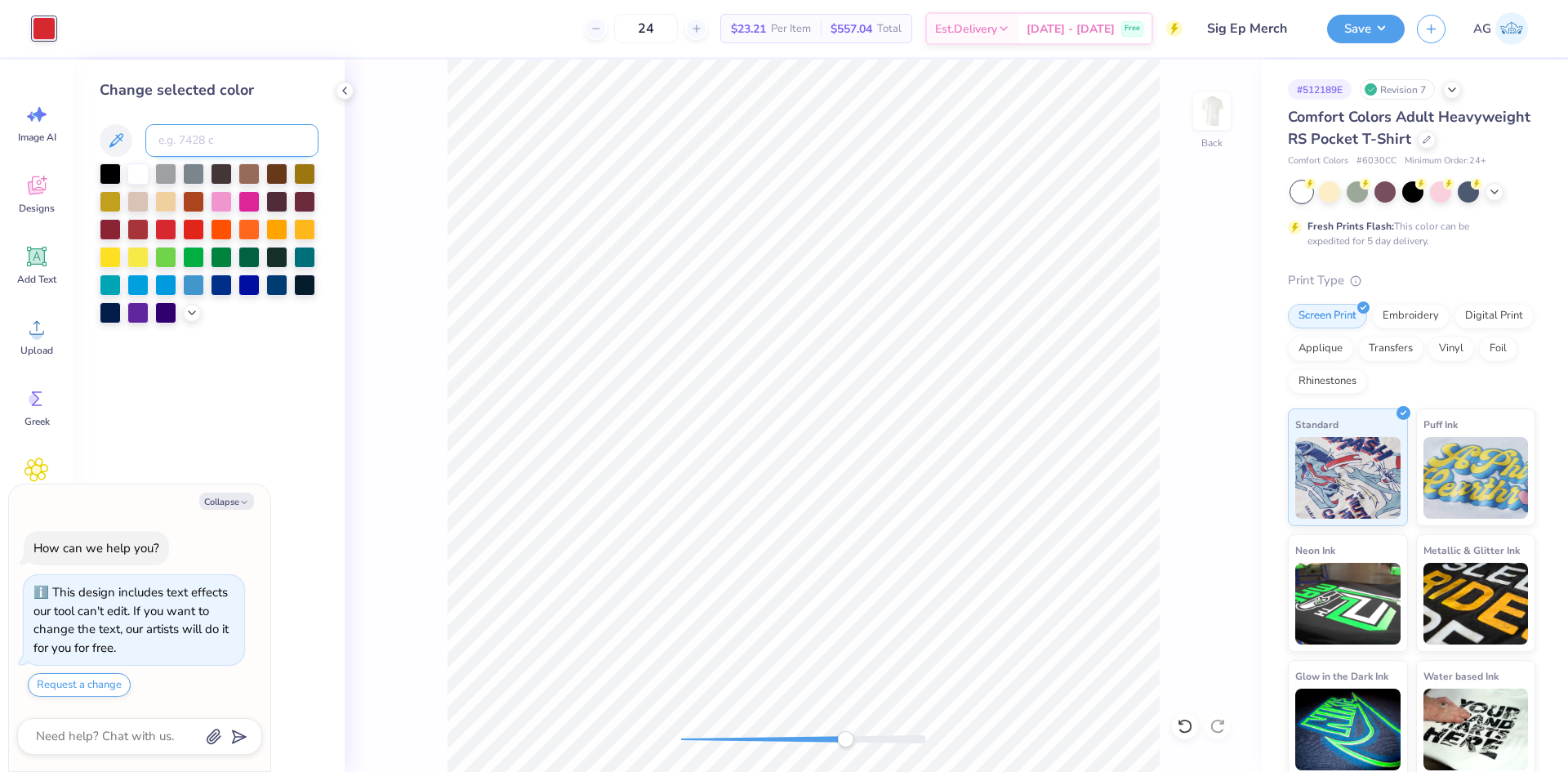
click at [178, 148] on input at bounding box center [233, 141] width 174 height 33
type input "b"
click at [113, 169] on div at bounding box center [110, 172] width 21 height 21
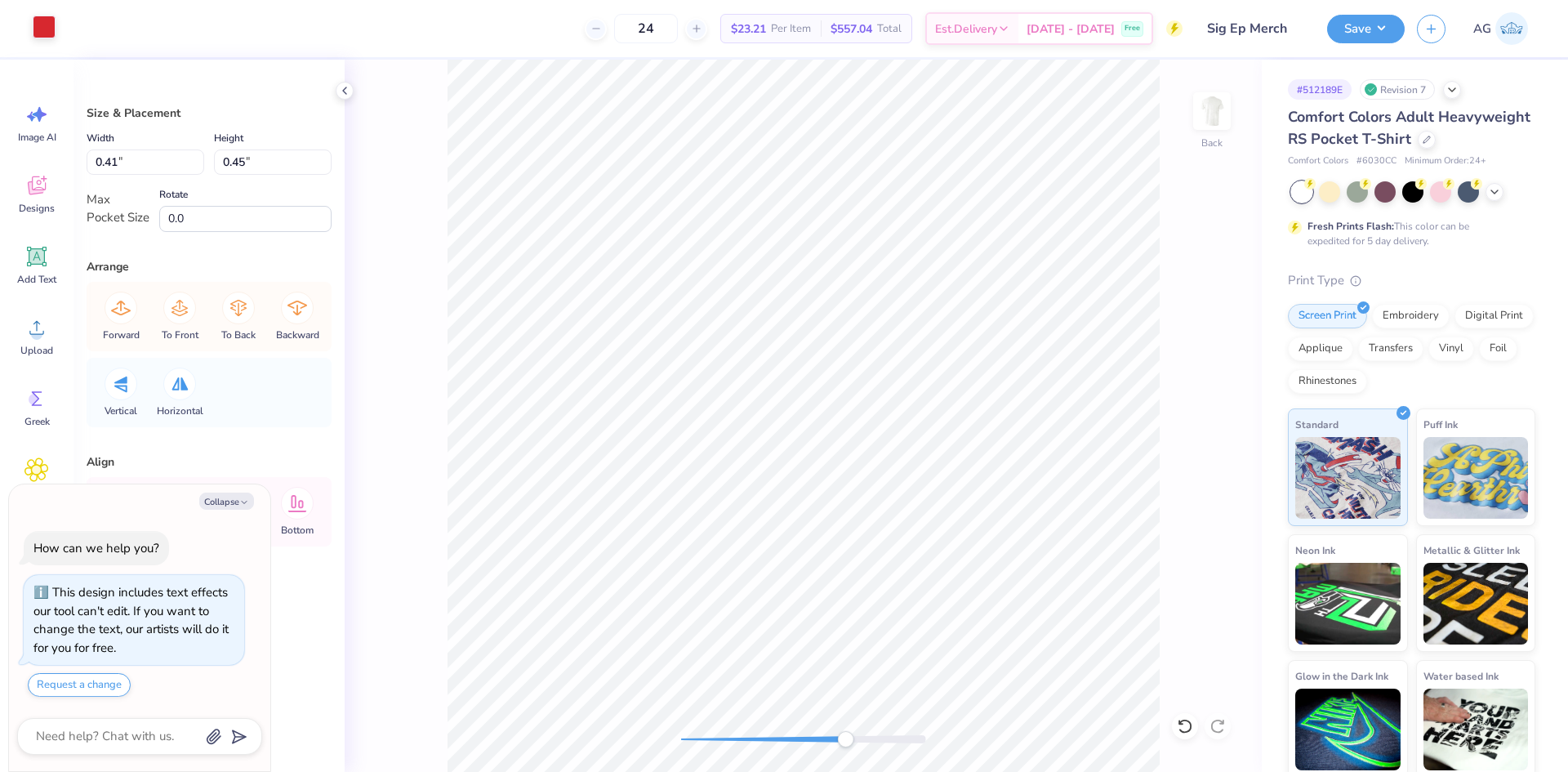
click at [33, 32] on div at bounding box center [44, 27] width 23 height 23
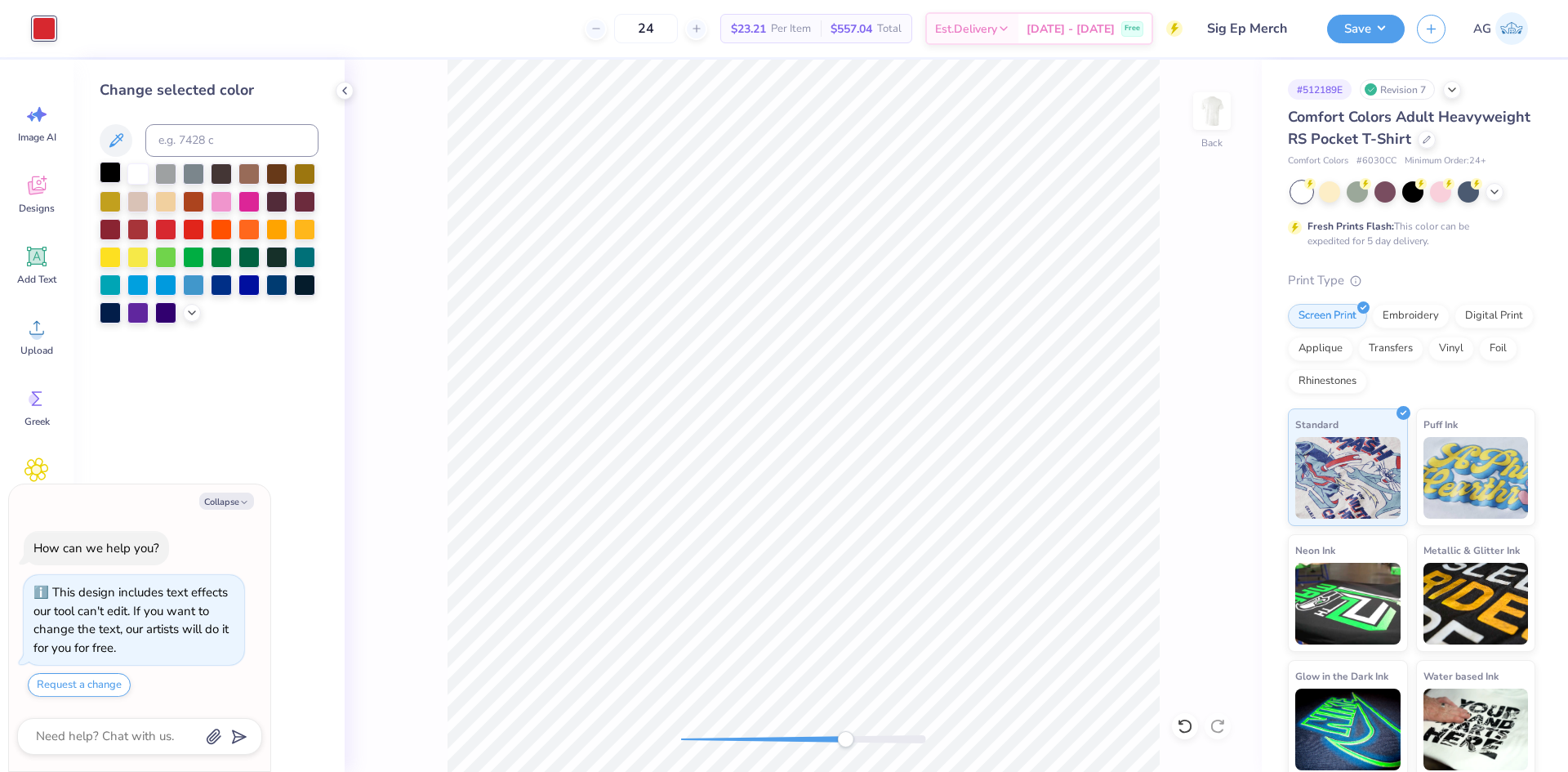
click at [108, 170] on div at bounding box center [110, 172] width 21 height 21
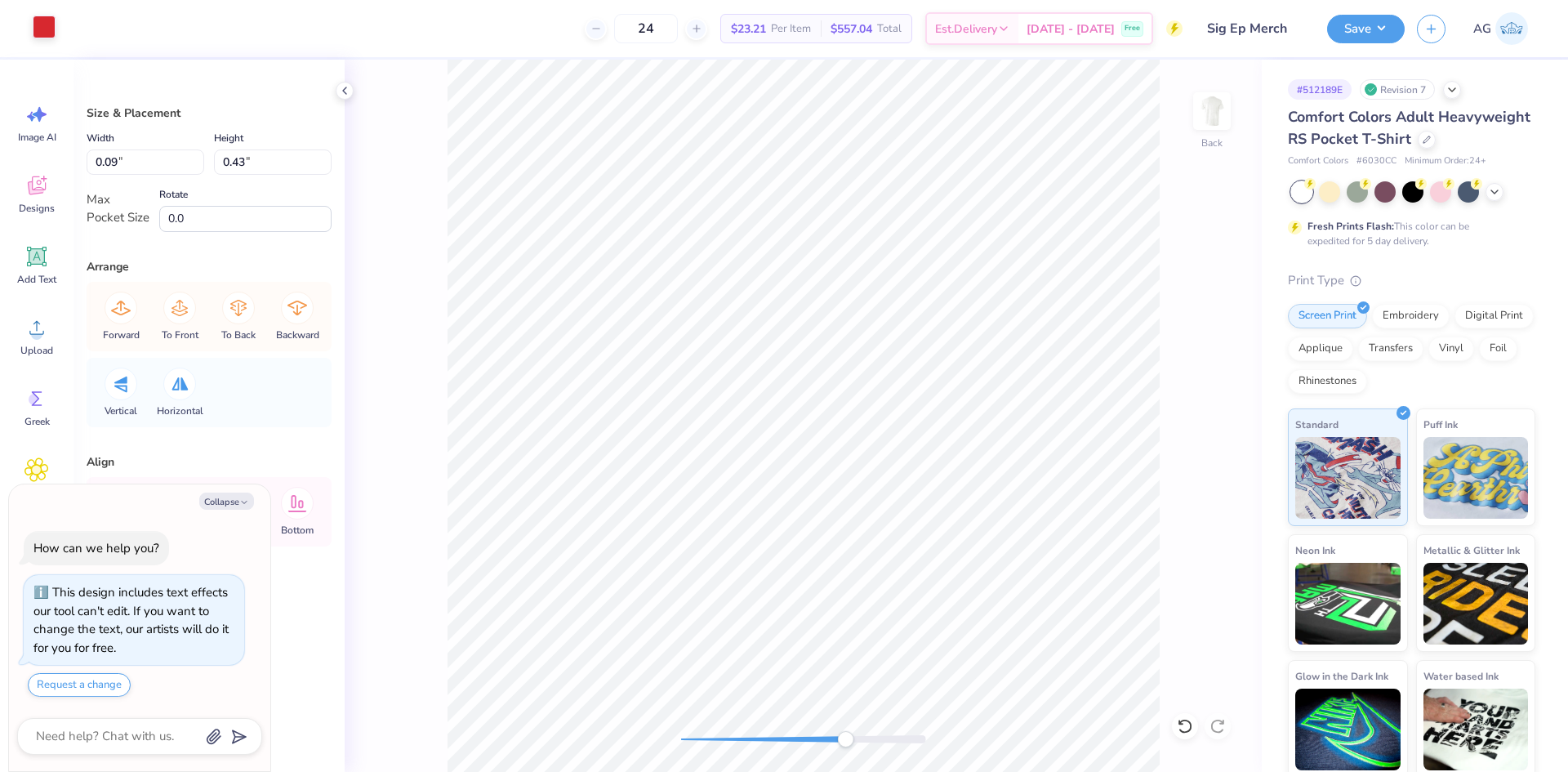
click at [33, 30] on div at bounding box center [44, 27] width 23 height 23
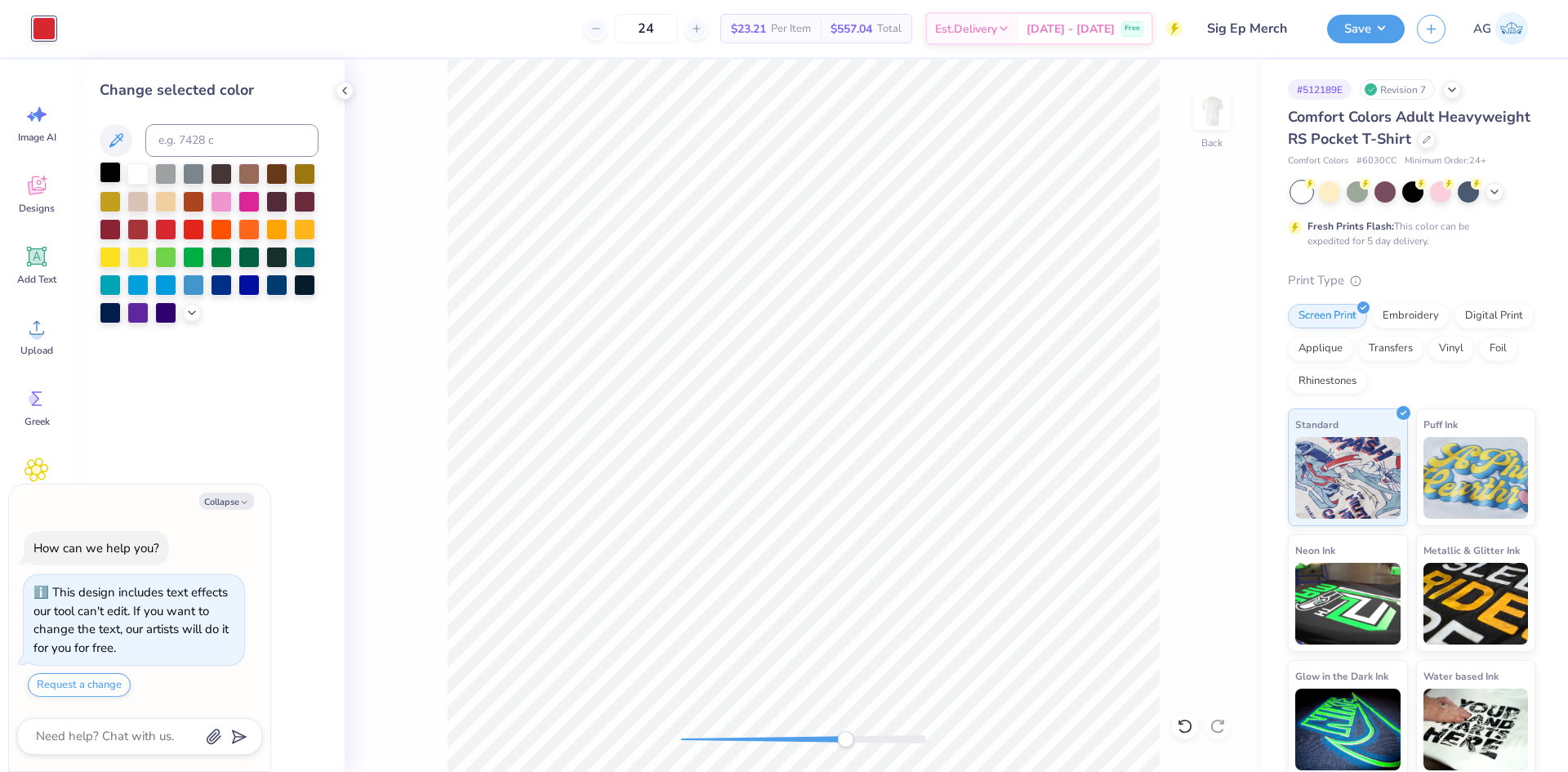
click at [118, 168] on div at bounding box center [110, 172] width 21 height 21
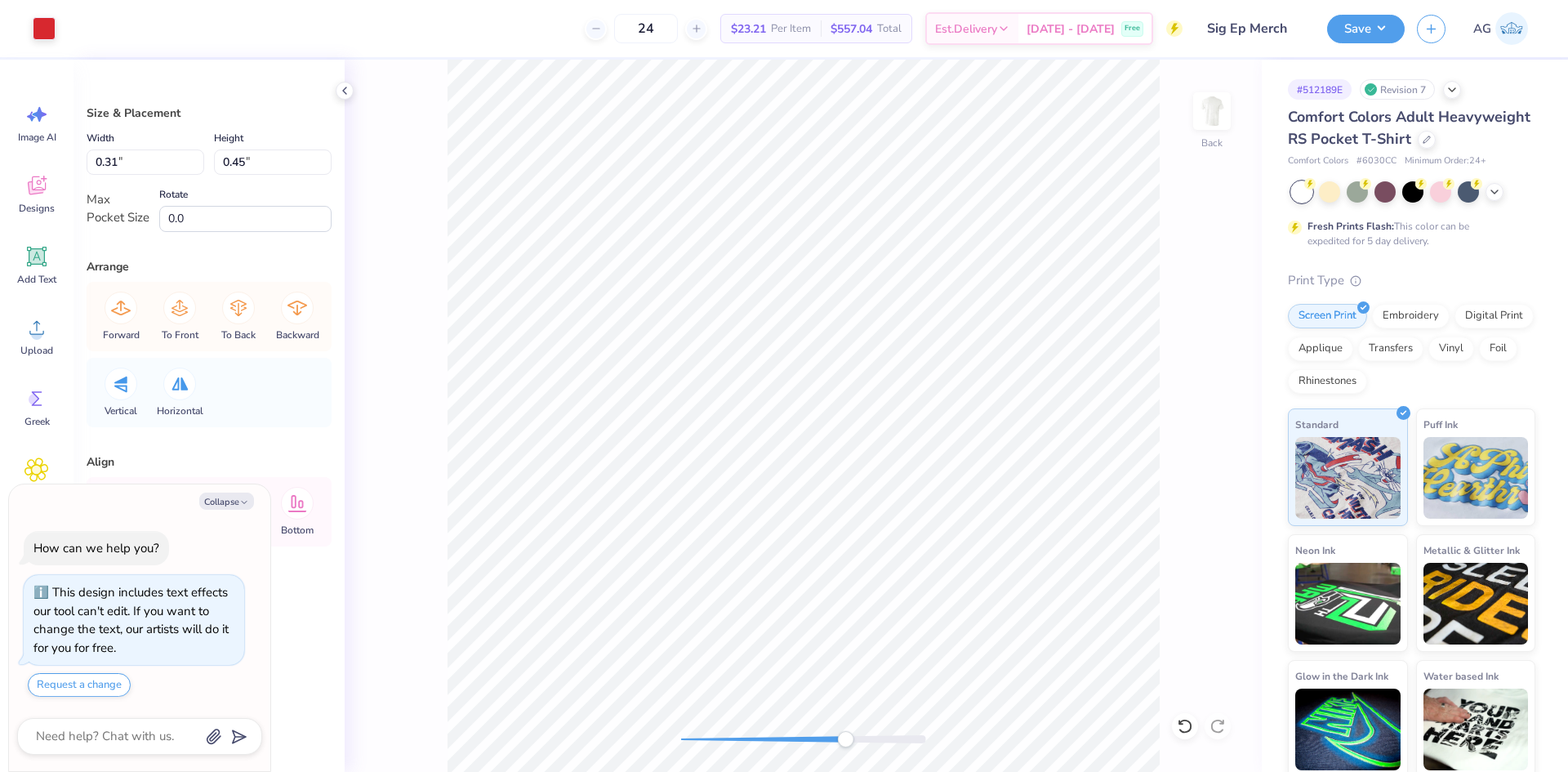
click at [21, 32] on div "Art colors" at bounding box center [28, 29] width 56 height 57
click at [30, 32] on div "Art colors" at bounding box center [28, 29] width 56 height 57
click at [30, 31] on div "Art colors" at bounding box center [28, 29] width 56 height 57
drag, startPoint x: 54, startPoint y: 38, endPoint x: 46, endPoint y: 34, distance: 8.9
click at [53, 38] on div at bounding box center [44, 27] width 23 height 23
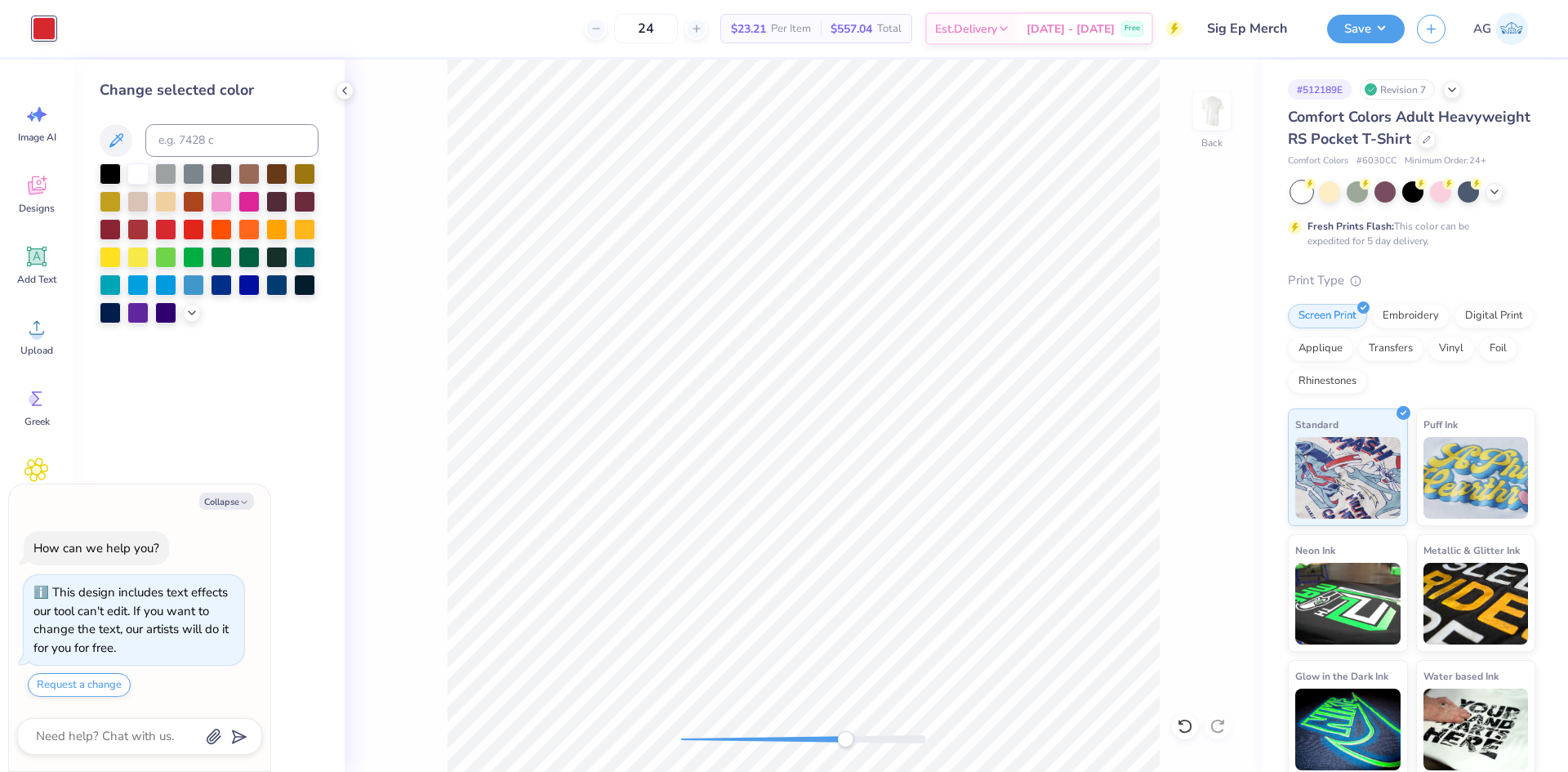
click at [45, 32] on div at bounding box center [44, 29] width 23 height 23
click at [110, 176] on div at bounding box center [110, 172] width 21 height 21
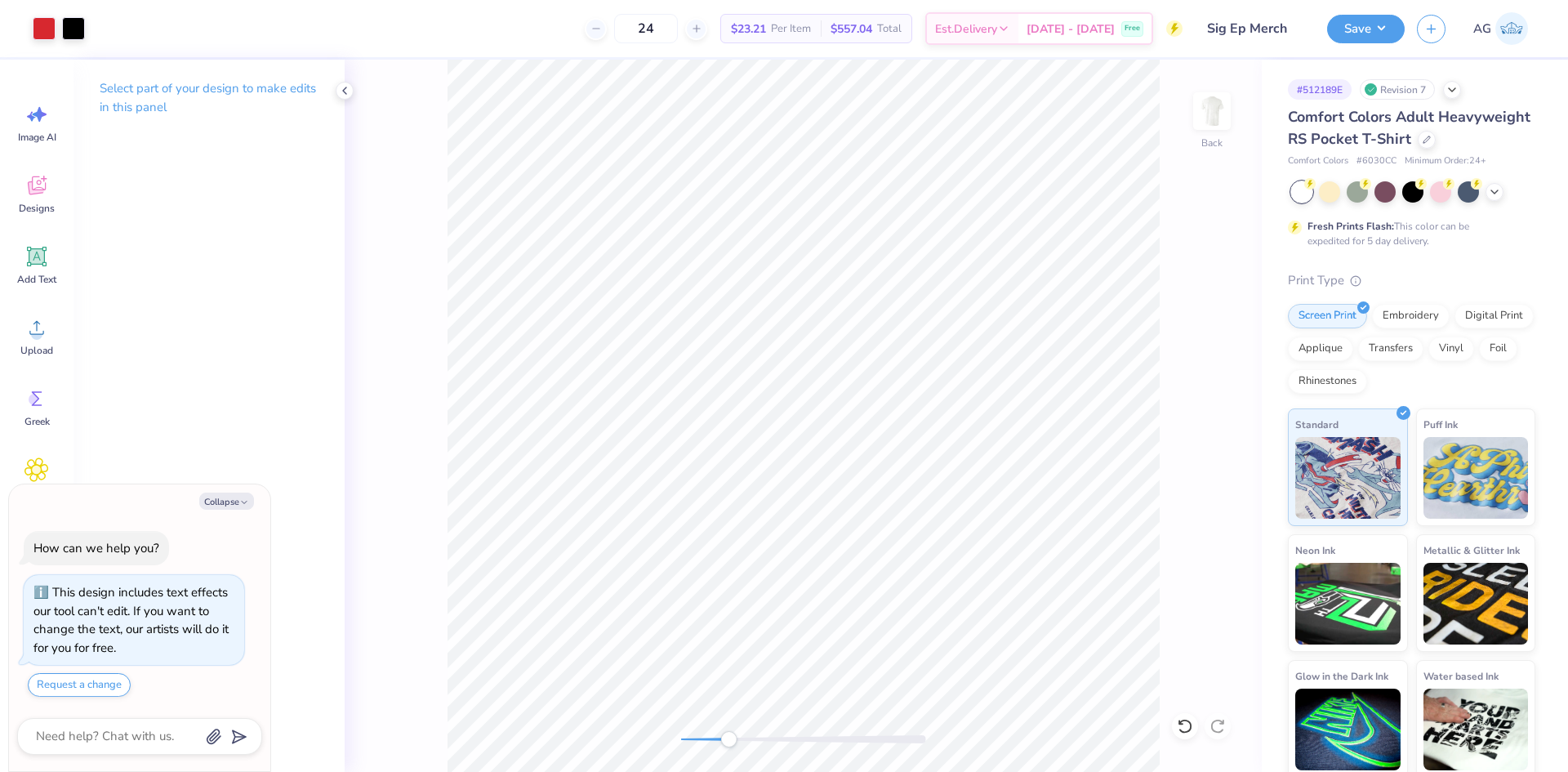
drag, startPoint x: 797, startPoint y: 738, endPoint x: 718, endPoint y: 733, distance: 79.2
click at [718, 735] on div at bounding box center [804, 738] width 245 height 8
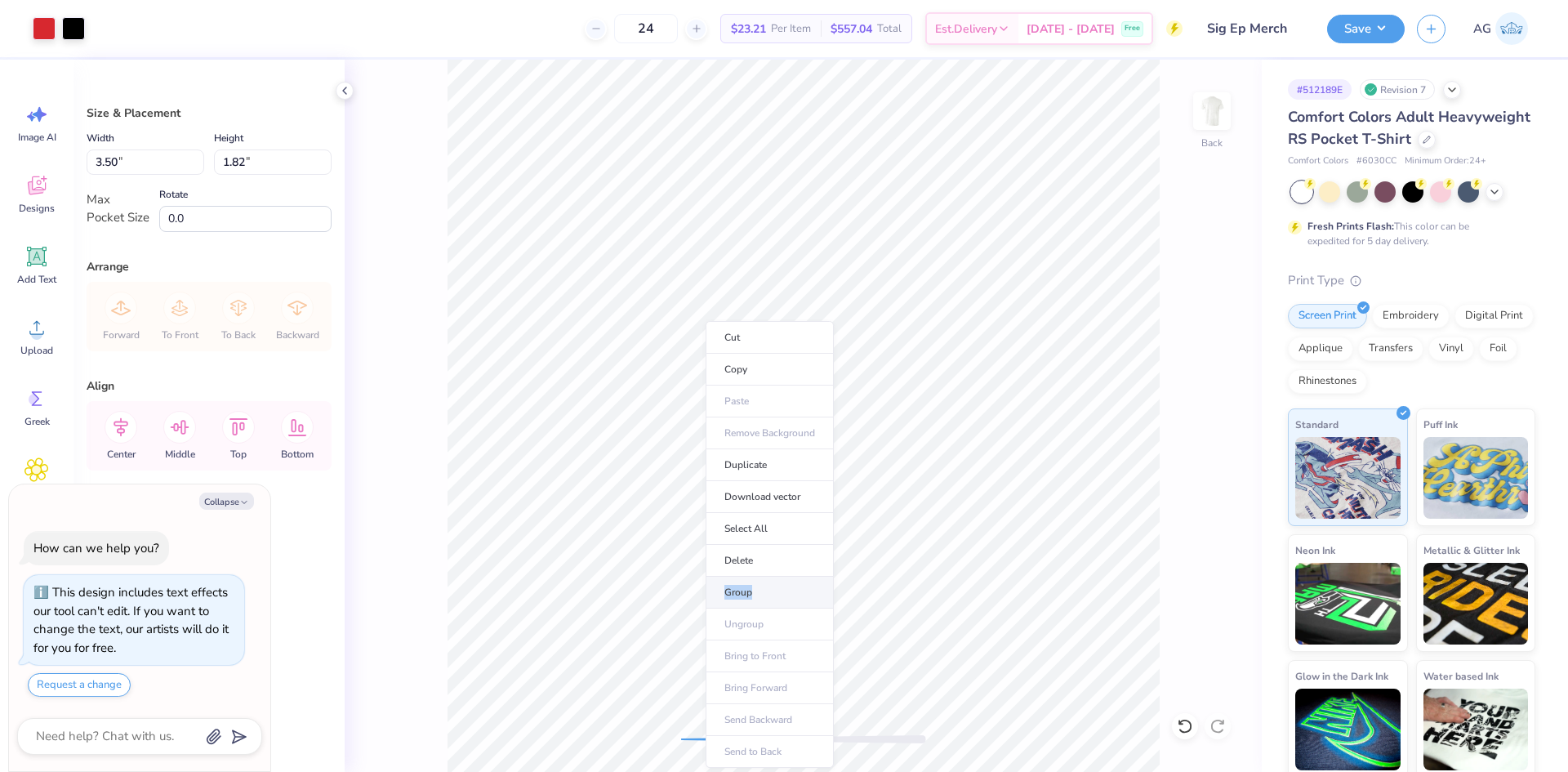
drag, startPoint x: 777, startPoint y: 566, endPoint x: 779, endPoint y: 586, distance: 20.1
click at [777, 585] on ul "Cut Copy Paste Remove Background Duplicate Download vector Select All Delete Gr…" at bounding box center [770, 544] width 128 height 447
click at [787, 592] on li "Group" at bounding box center [770, 592] width 128 height 32
drag, startPoint x: 1222, startPoint y: 108, endPoint x: 822, endPoint y: 737, distance: 745.4
click at [1222, 108] on img at bounding box center [1212, 111] width 33 height 33
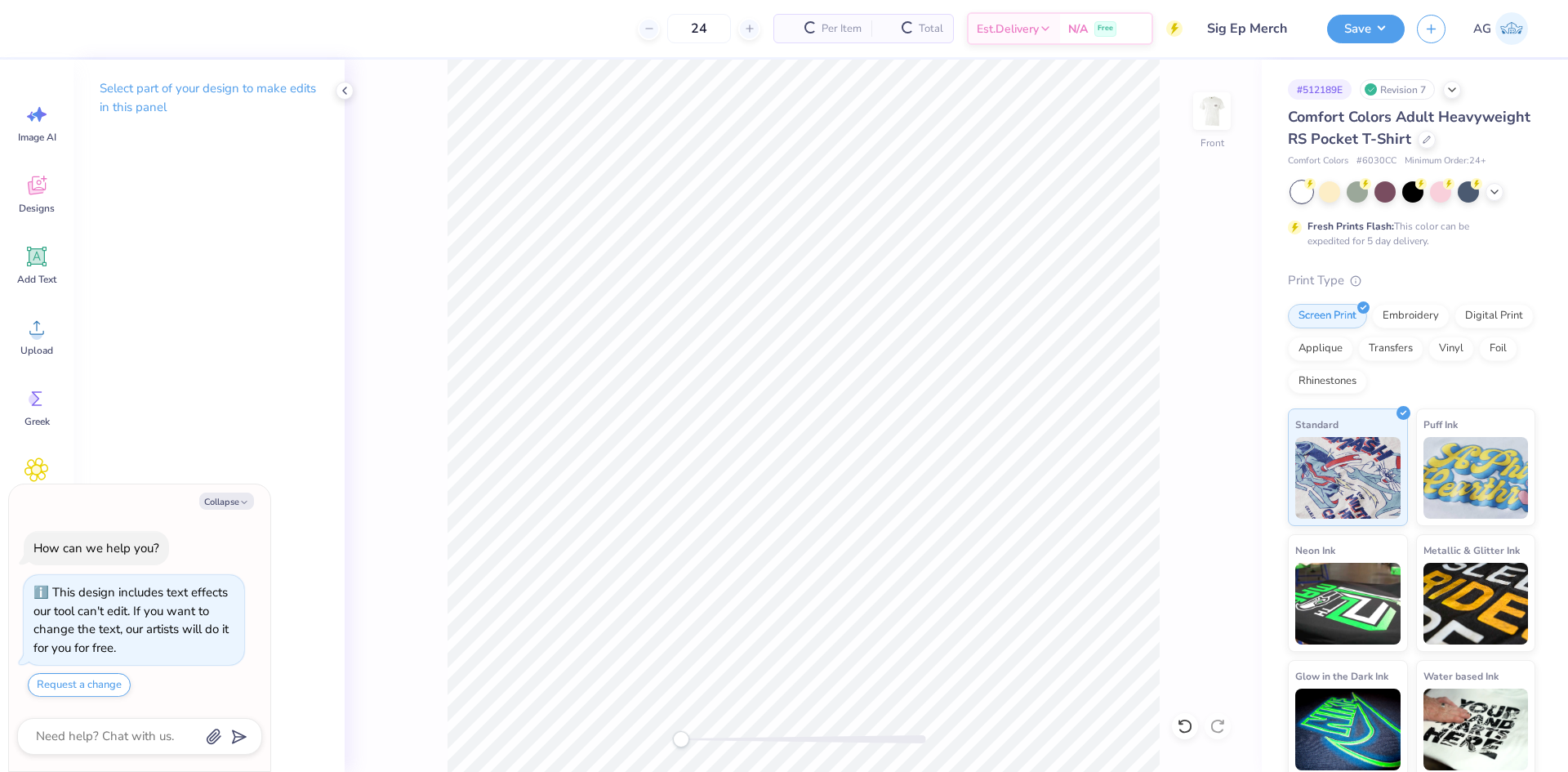
click at [657, 737] on div "Front" at bounding box center [803, 415] width 917 height 712
click at [39, 343] on div "Upload" at bounding box center [36, 336] width 59 height 62
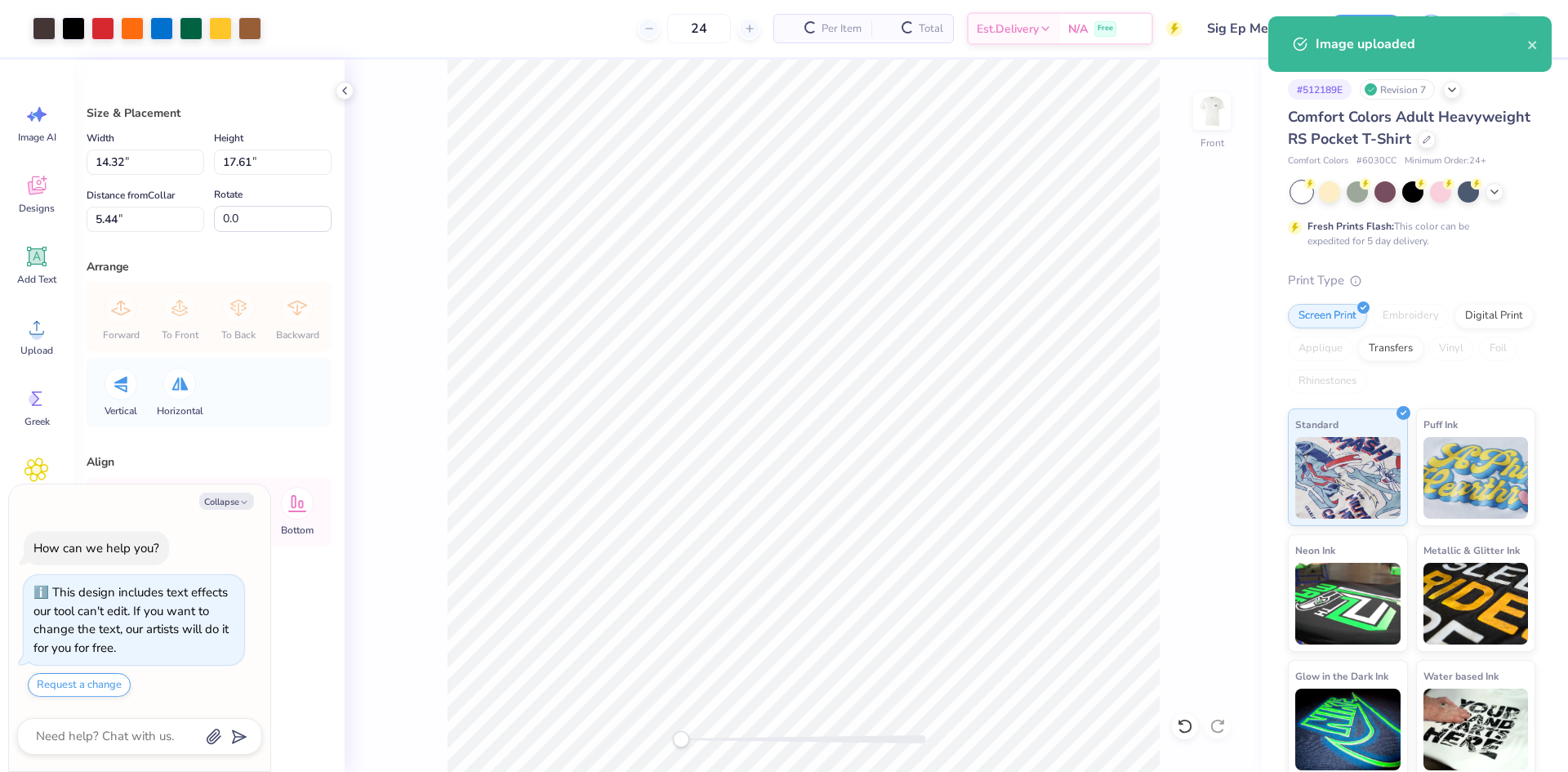
type textarea "x"
click at [128, 160] on input "14.32" at bounding box center [146, 161] width 118 height 25
type input "12.5"
type textarea "x"
type input "12.50"
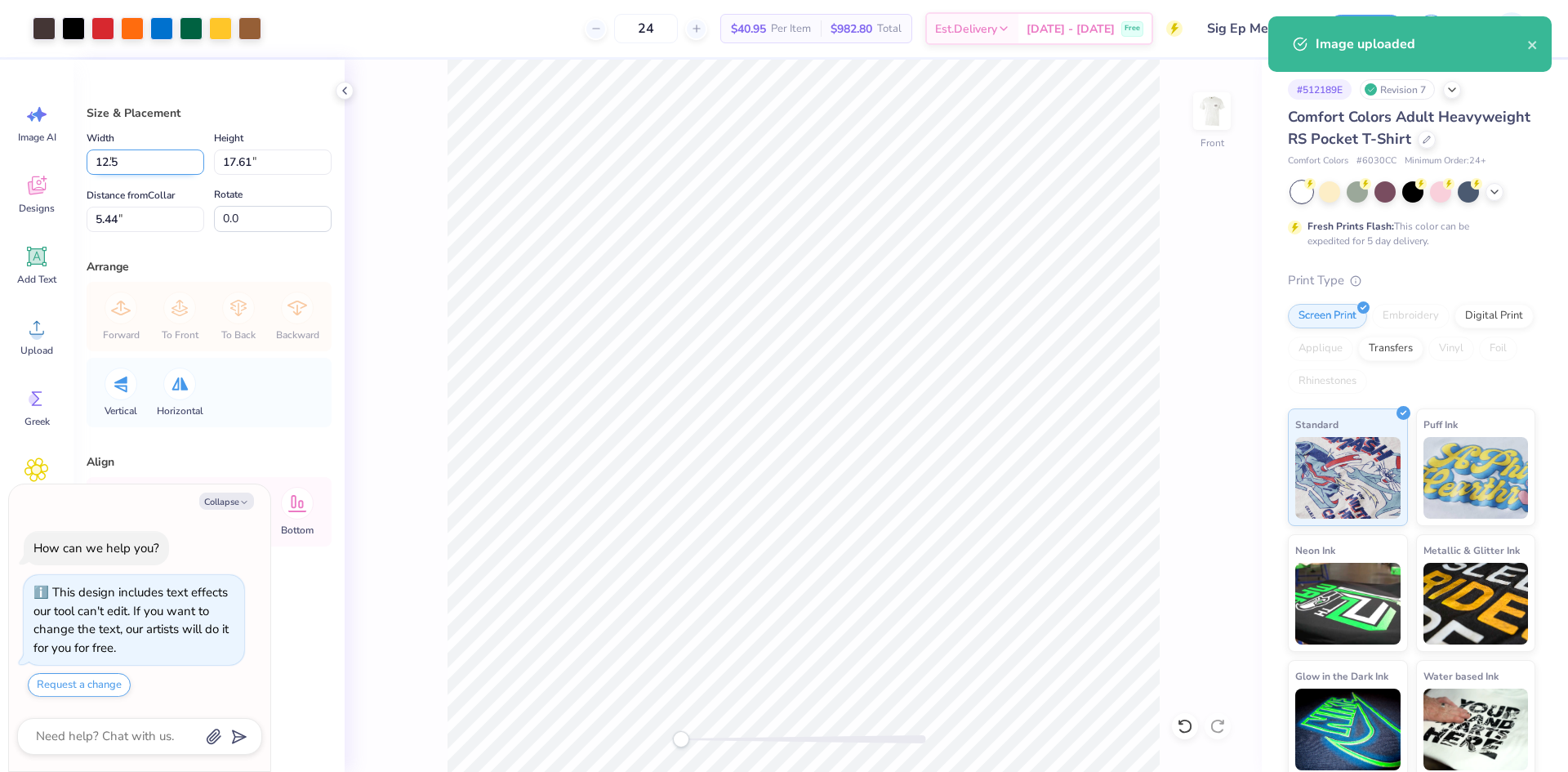
type input "15.37"
type input "6.57"
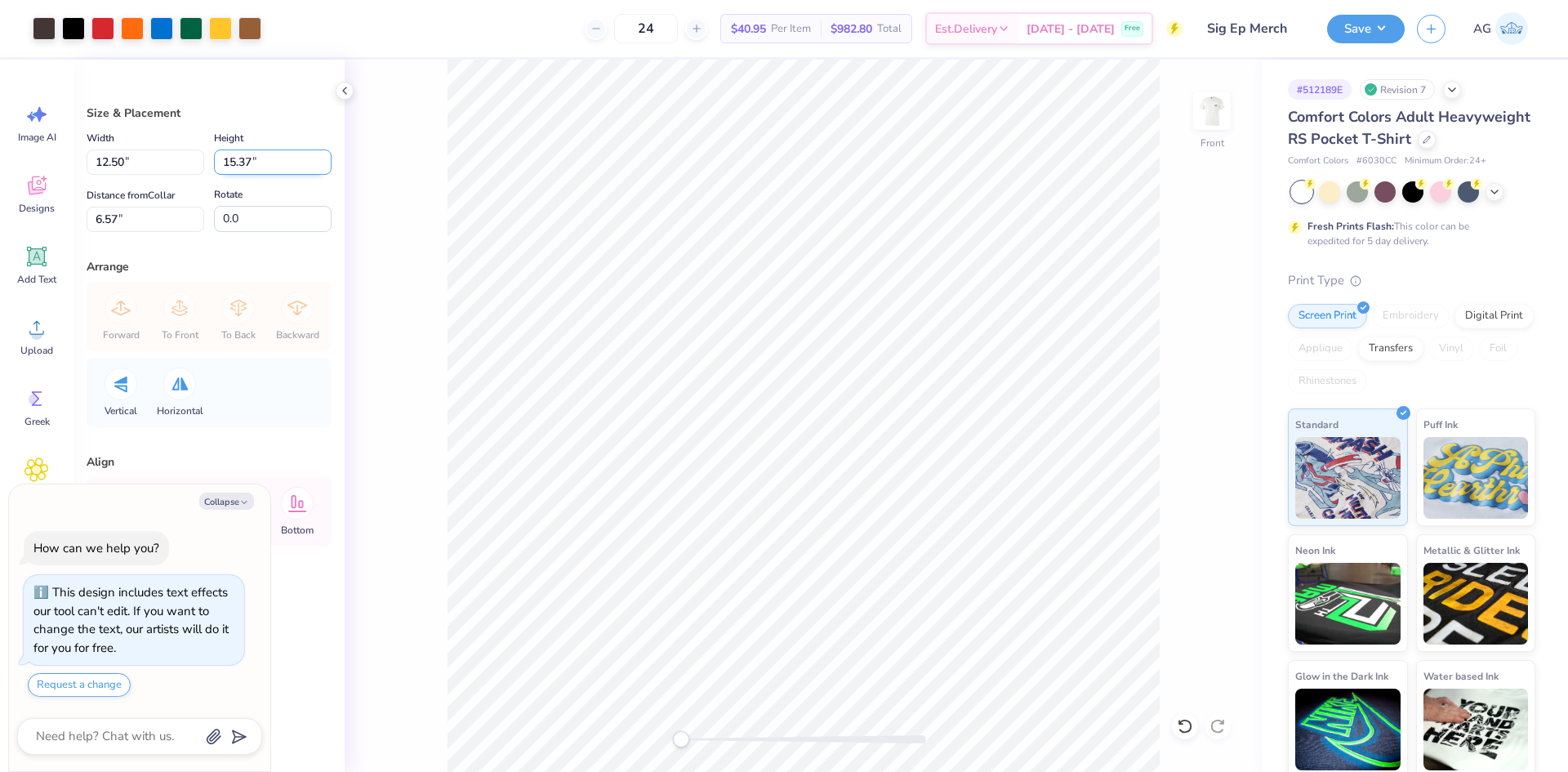
drag, startPoint x: 219, startPoint y: 158, endPoint x: 228, endPoint y: 158, distance: 9.0
click at [220, 158] on input "15.37" at bounding box center [273, 161] width 118 height 25
type input "15"
type textarea "x"
type input "12.20"
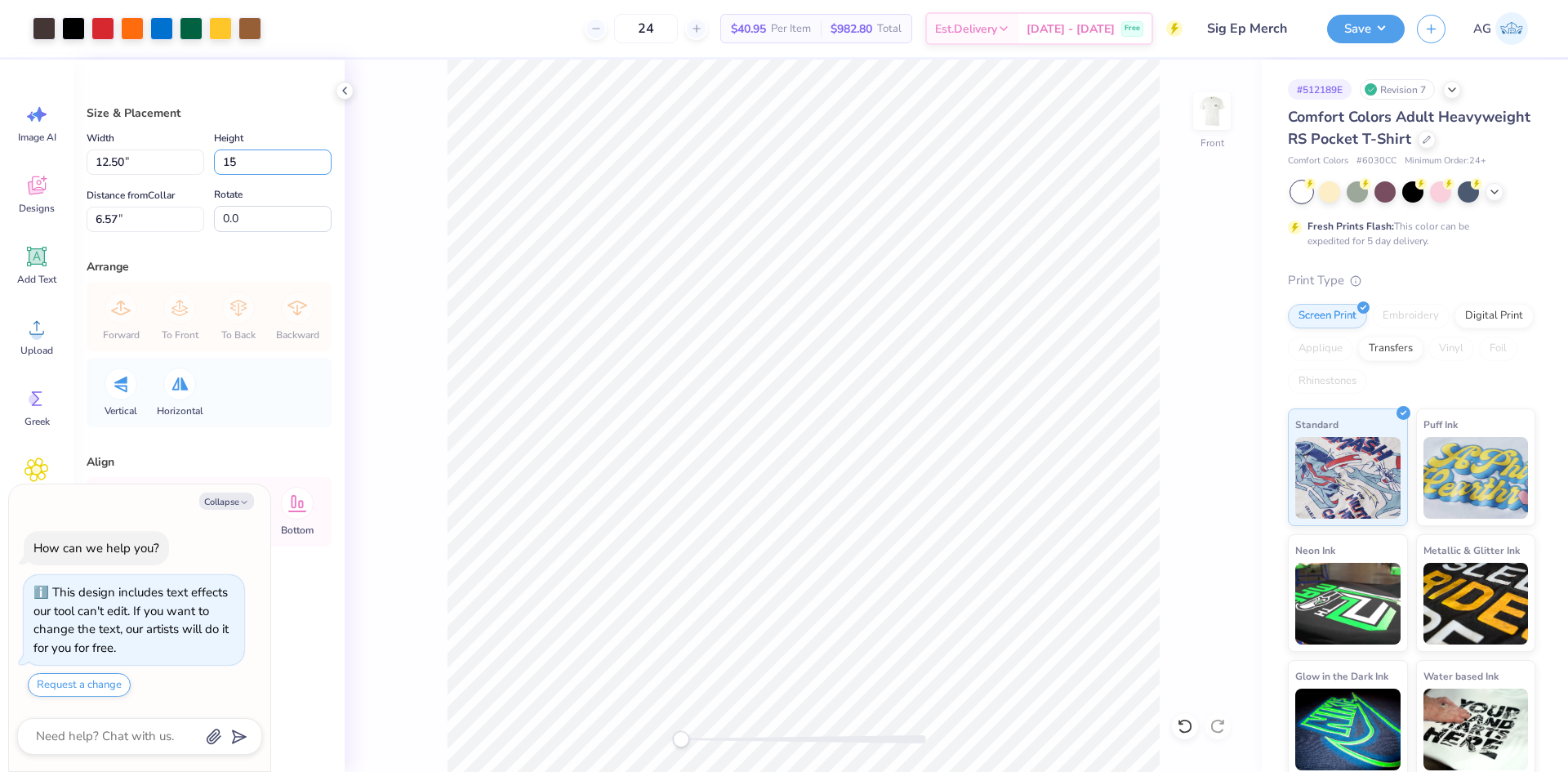
type input "15.00"
click at [148, 230] on input "6.75" at bounding box center [146, 219] width 118 height 25
type input "3"
click at [221, 500] on button "Collapse" at bounding box center [226, 501] width 55 height 17
type textarea "x"
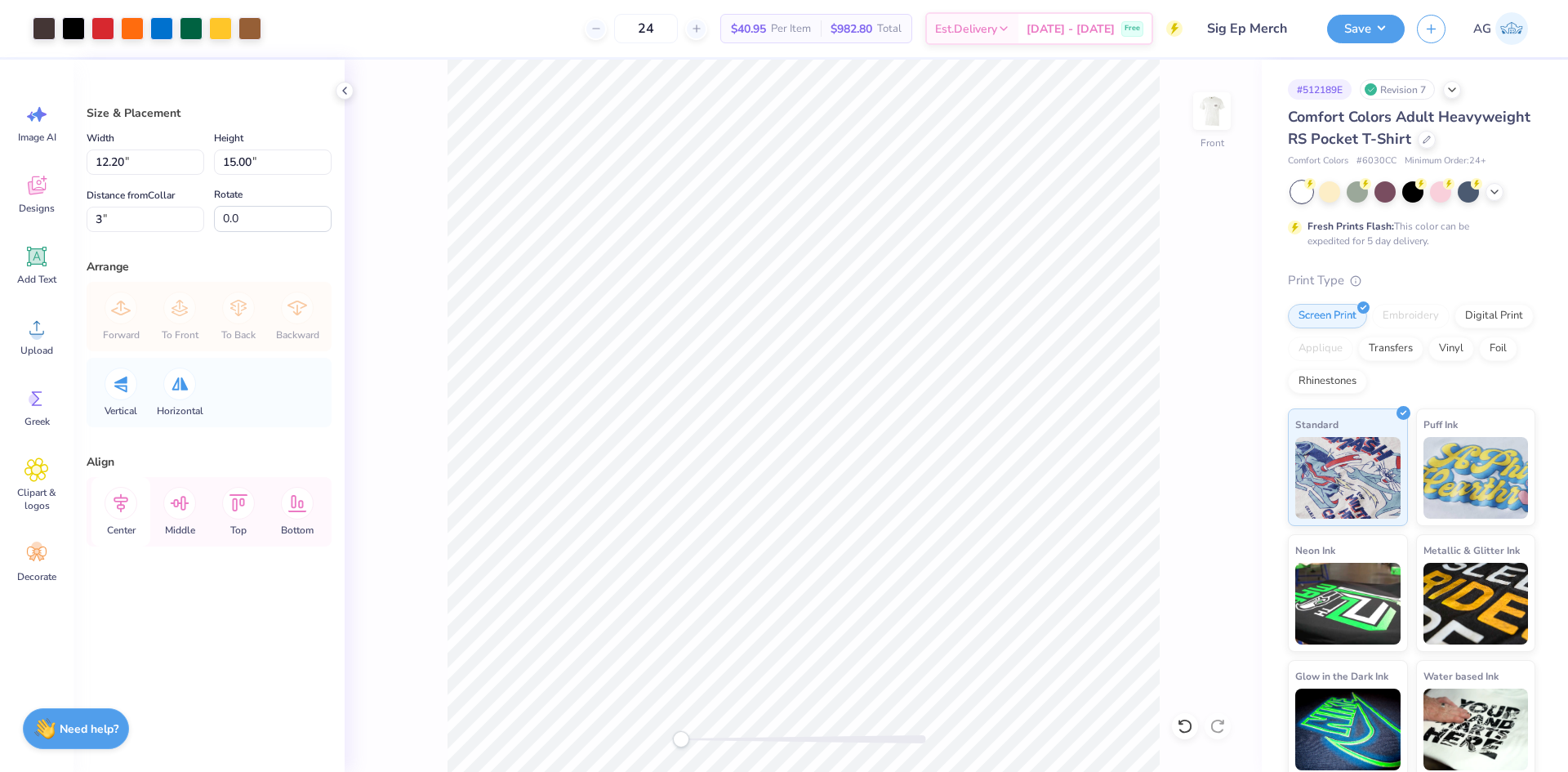
click at [120, 506] on icon at bounding box center [121, 503] width 15 height 19
